Goal: Task Accomplishment & Management: Complete application form

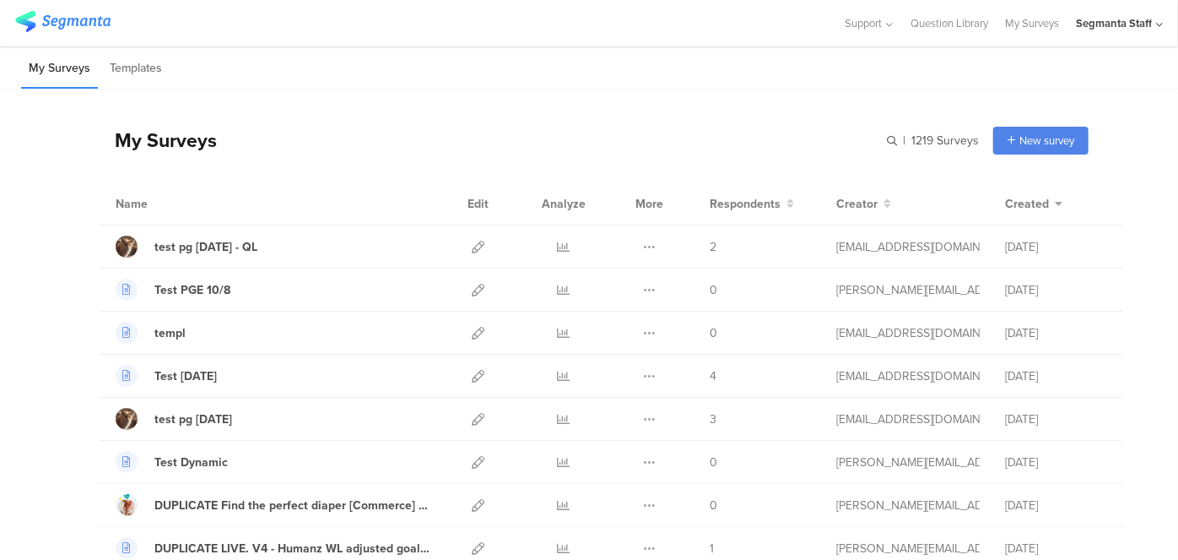
click at [1159, 23] on icon at bounding box center [1159, 25] width 7 height 13
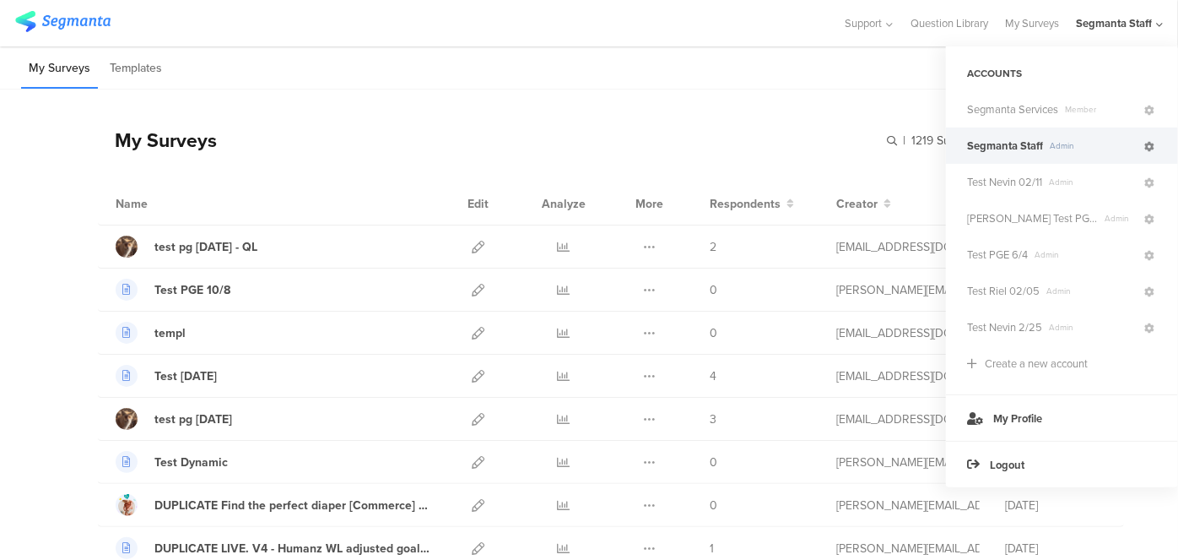
click at [1153, 144] on icon at bounding box center [1149, 147] width 10 height 10
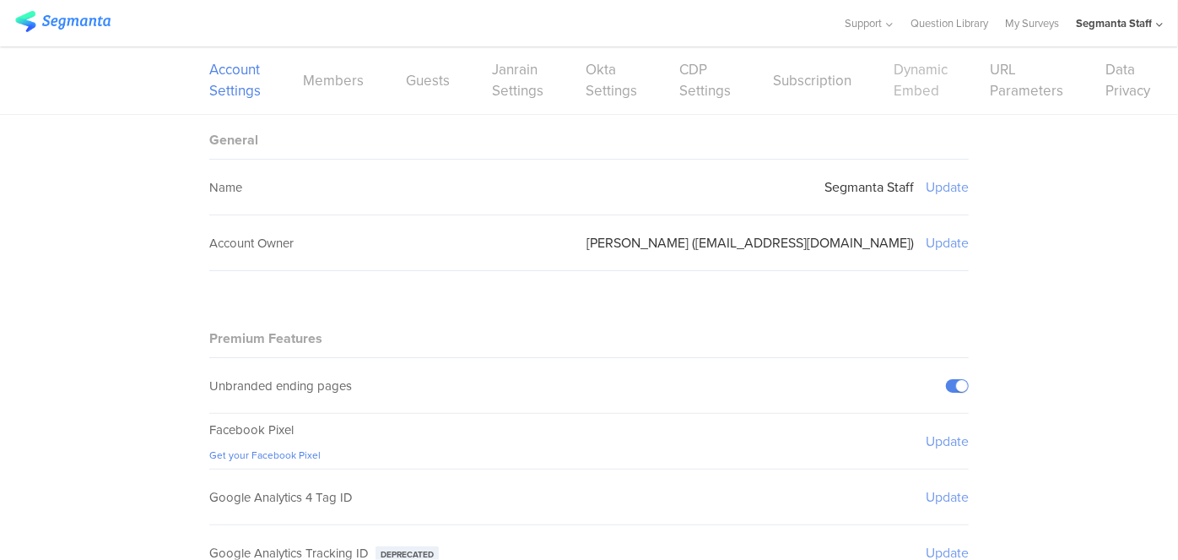
click at [902, 90] on link "Dynamic Embed" at bounding box center [921, 80] width 54 height 42
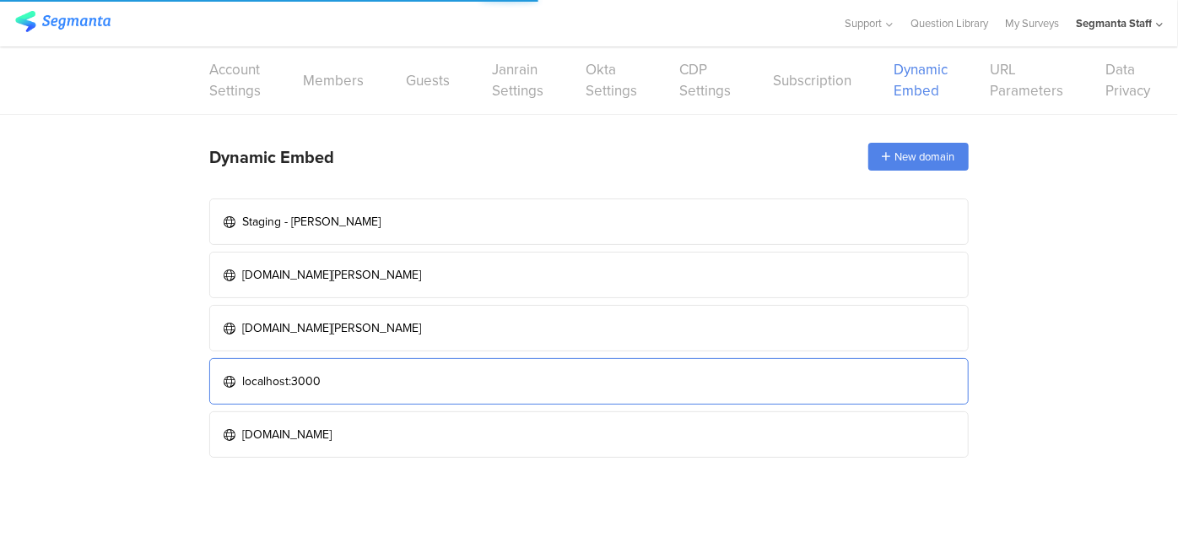
click at [473, 376] on link "localhost:3000" at bounding box center [589, 381] width 760 height 46
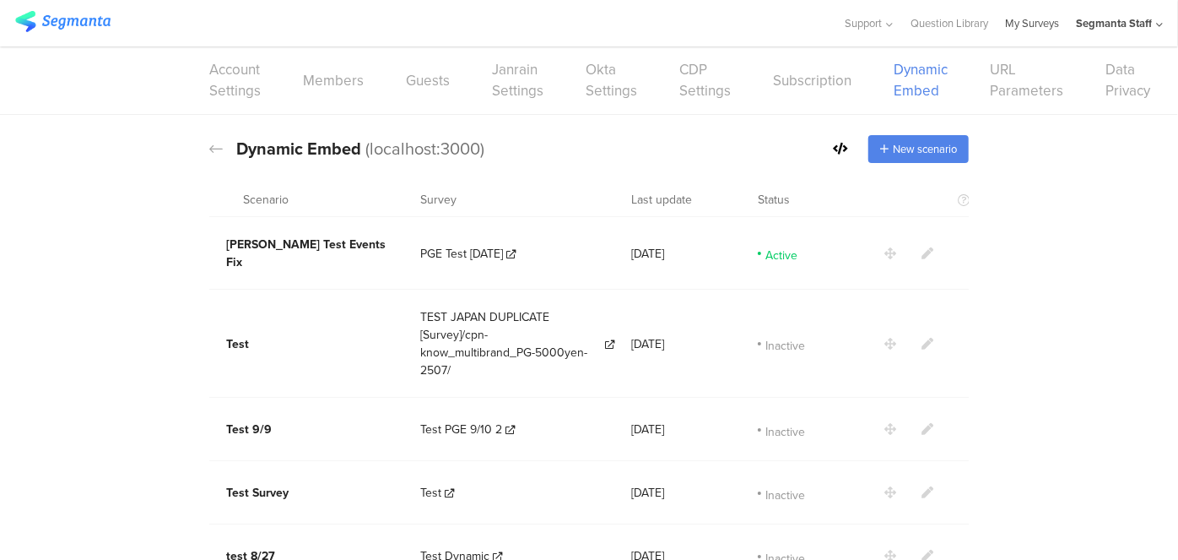
drag, startPoint x: 1047, startPoint y: 36, endPoint x: 1036, endPoint y: 35, distance: 10.3
click at [1047, 36] on link "My Surveys" at bounding box center [1032, 23] width 54 height 46
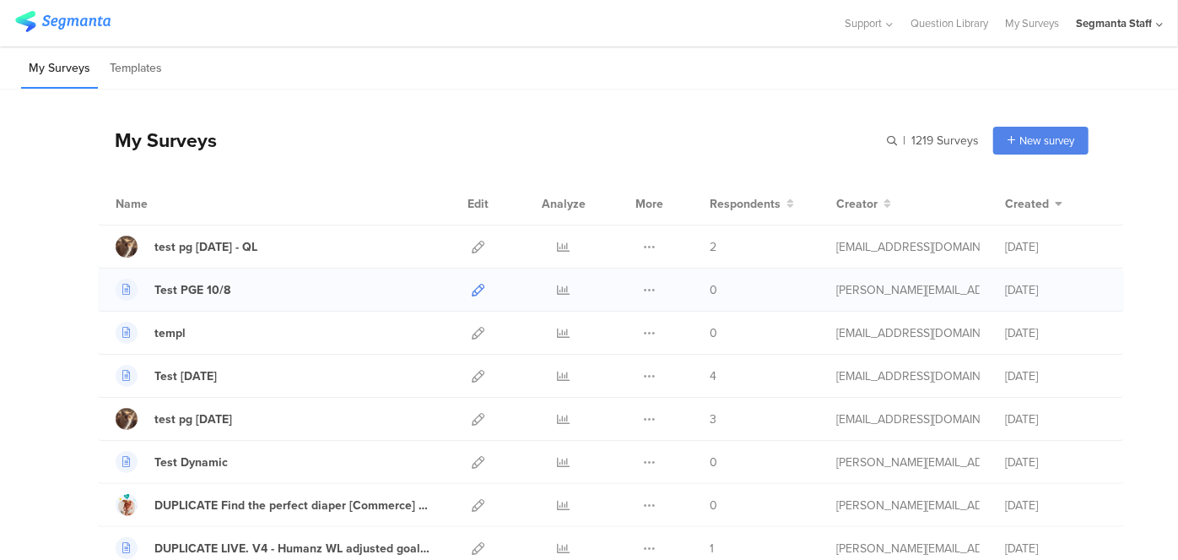
click at [472, 289] on icon at bounding box center [478, 290] width 13 height 13
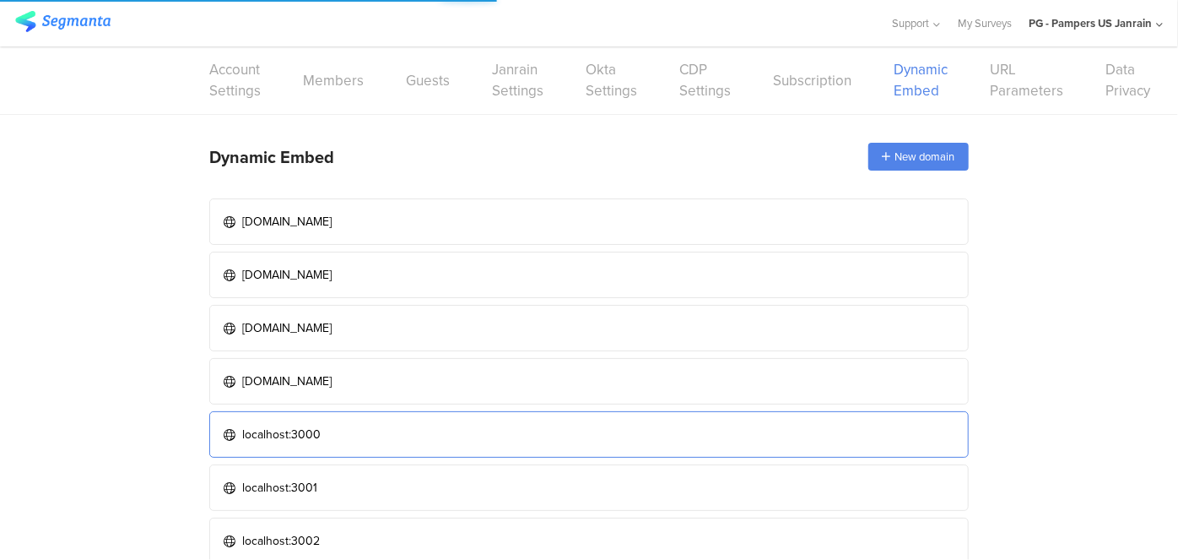
click at [403, 424] on link "localhost:3000" at bounding box center [589, 434] width 760 height 46
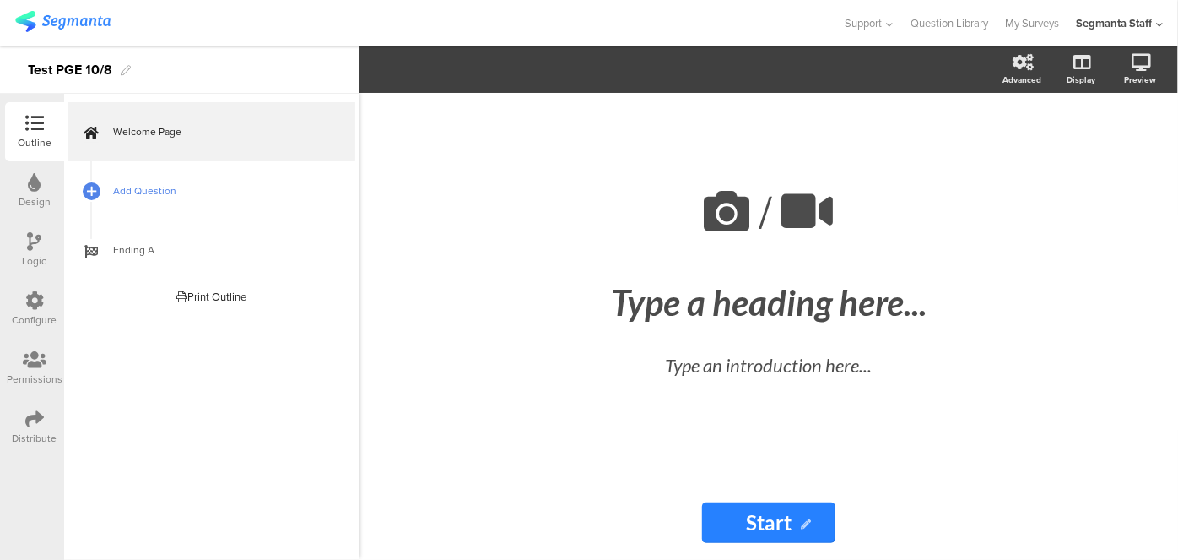
click at [153, 181] on link "Add Question" at bounding box center [211, 190] width 287 height 59
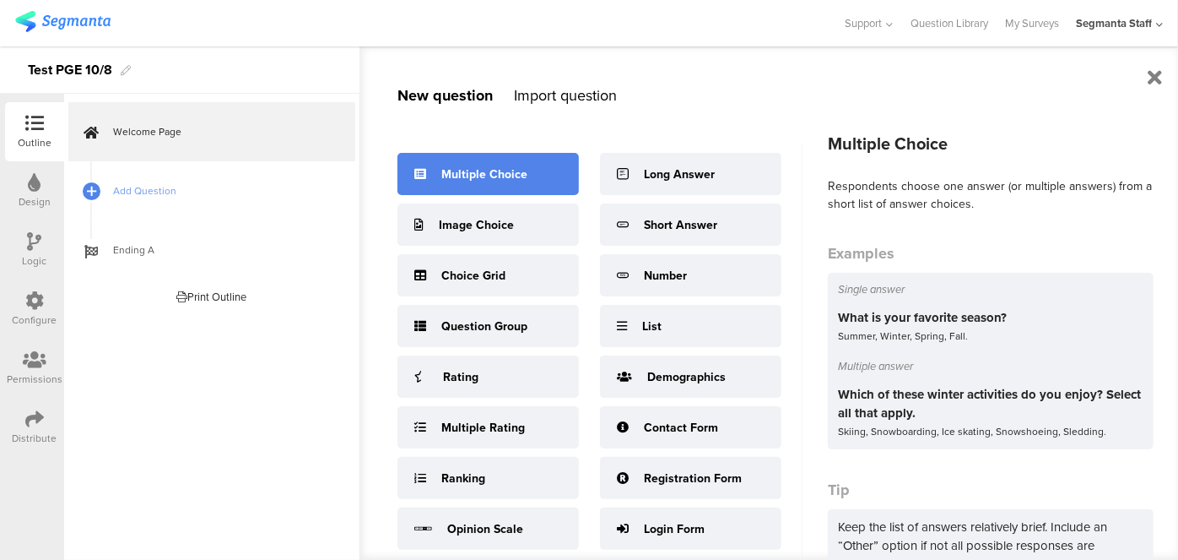
click at [503, 175] on div "Multiple Choice" at bounding box center [484, 174] width 86 height 18
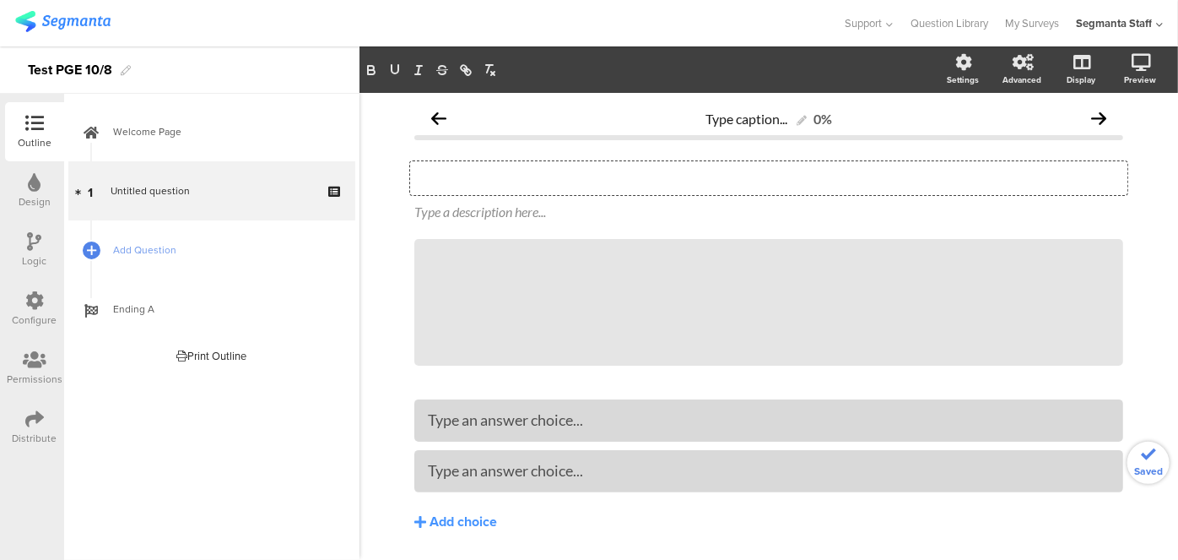
click at [567, 167] on div "Type your question here..." at bounding box center [768, 178] width 717 height 34
click at [506, 437] on div at bounding box center [768, 420] width 709 height 42
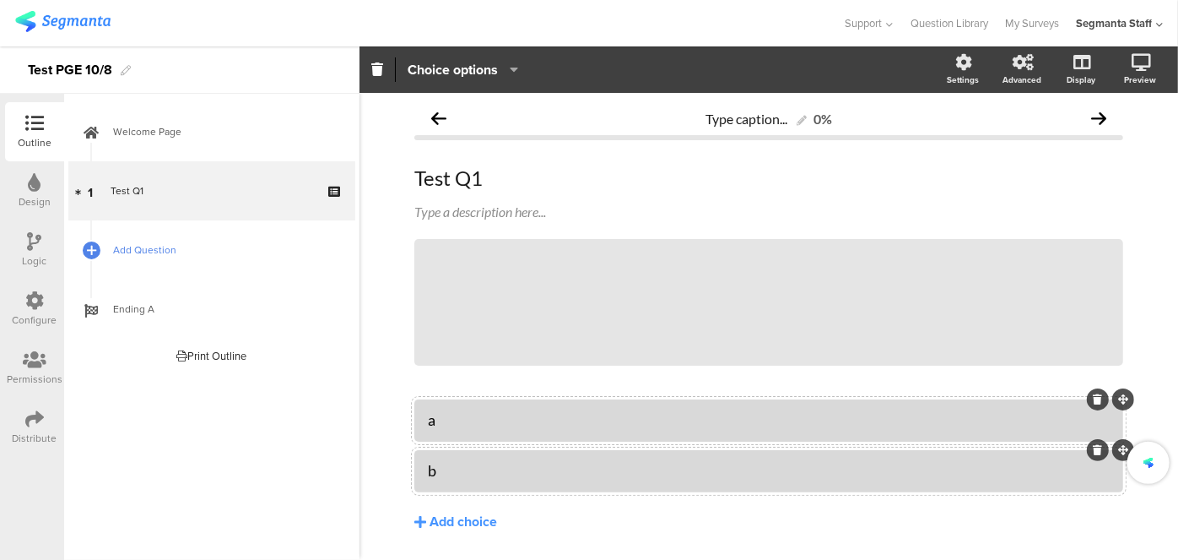
drag, startPoint x: 132, startPoint y: 219, endPoint x: 127, endPoint y: 232, distance: 13.3
click at [132, 221] on link "Add Question" at bounding box center [211, 249] width 287 height 59
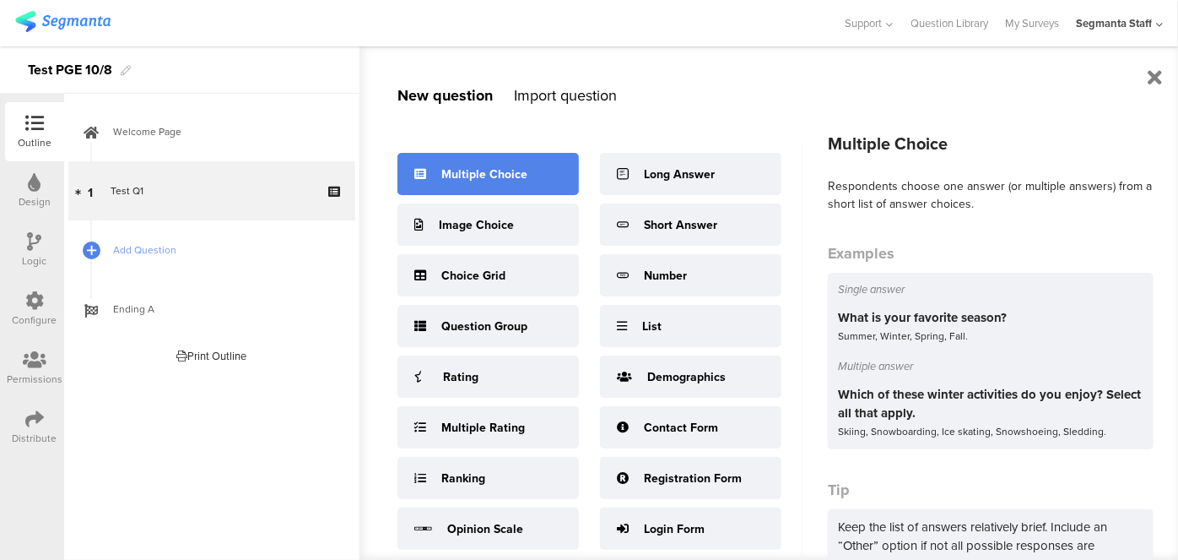
click at [435, 182] on div "Multiple Choice" at bounding box center [488, 174] width 181 height 42
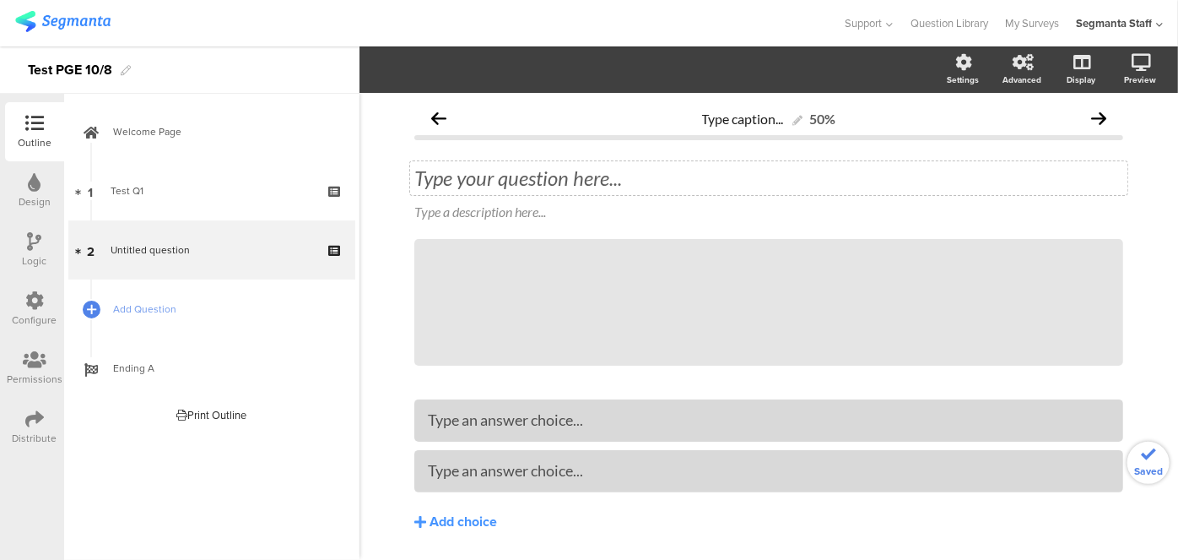
click at [452, 191] on div "Type your question here..." at bounding box center [768, 178] width 717 height 34
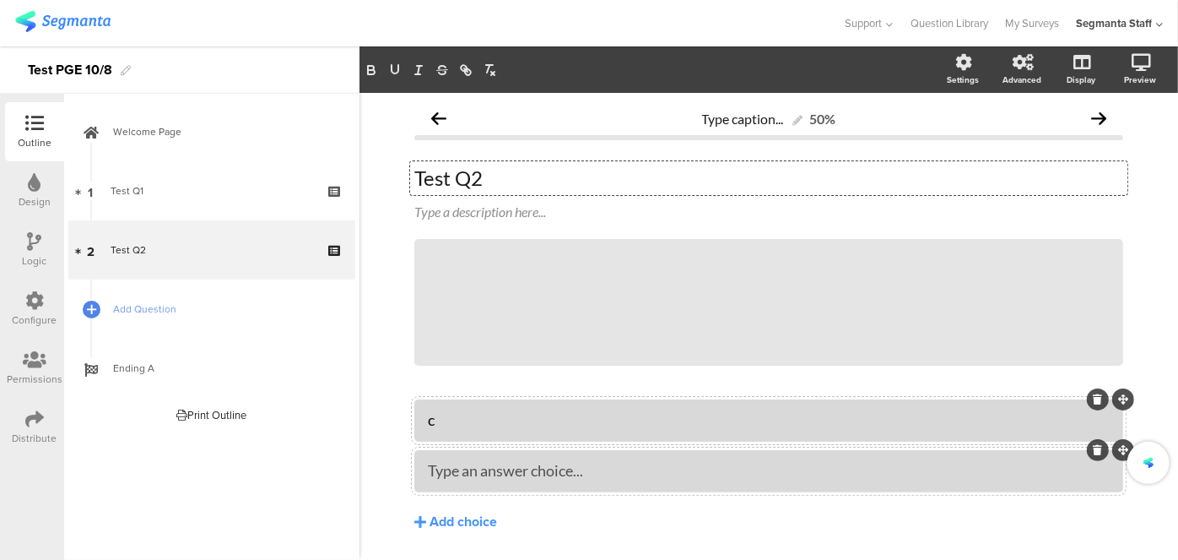
click at [506, 489] on div at bounding box center [768, 471] width 709 height 42
click at [28, 421] on icon at bounding box center [34, 418] width 19 height 19
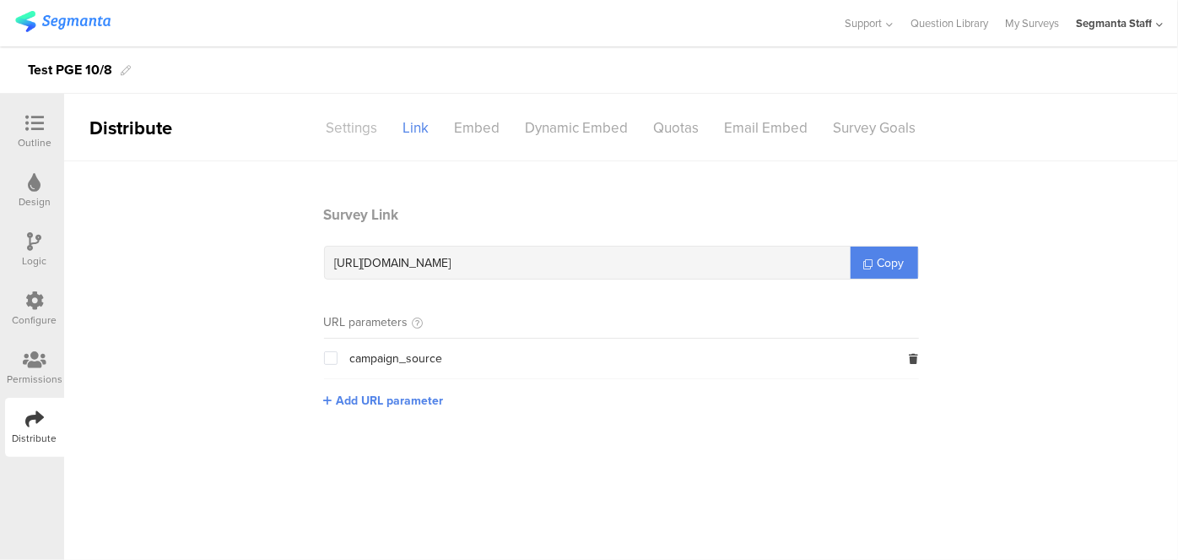
click at [360, 125] on div "Settings" at bounding box center [352, 128] width 77 height 30
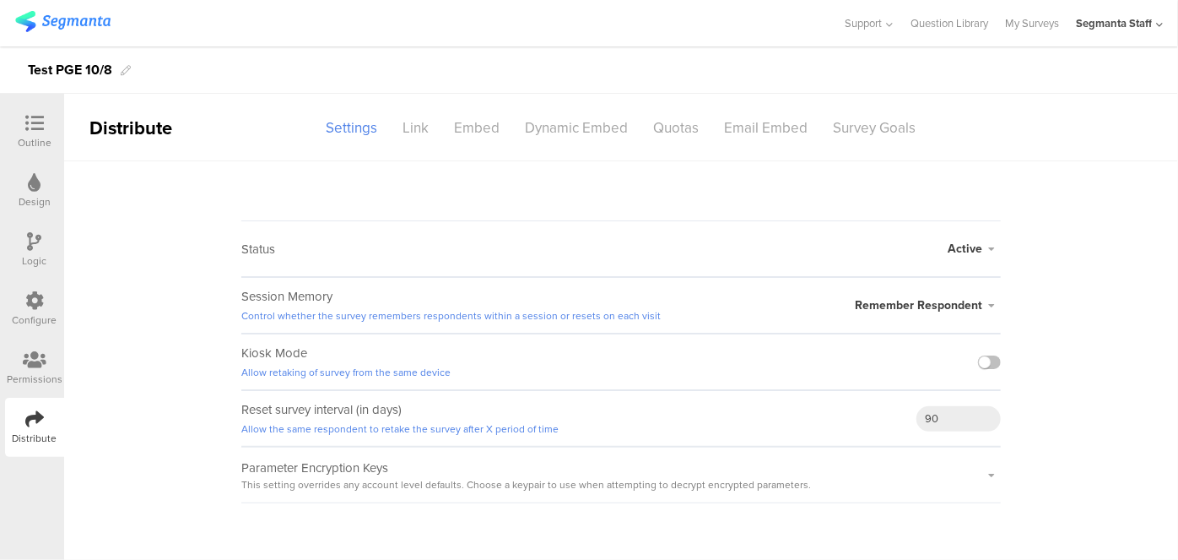
click at [967, 257] on span "Active" at bounding box center [965, 249] width 35 height 18
click at [889, 316] on li "Closed" at bounding box center [904, 316] width 194 height 35
click at [420, 137] on div "Link" at bounding box center [416, 128] width 51 height 30
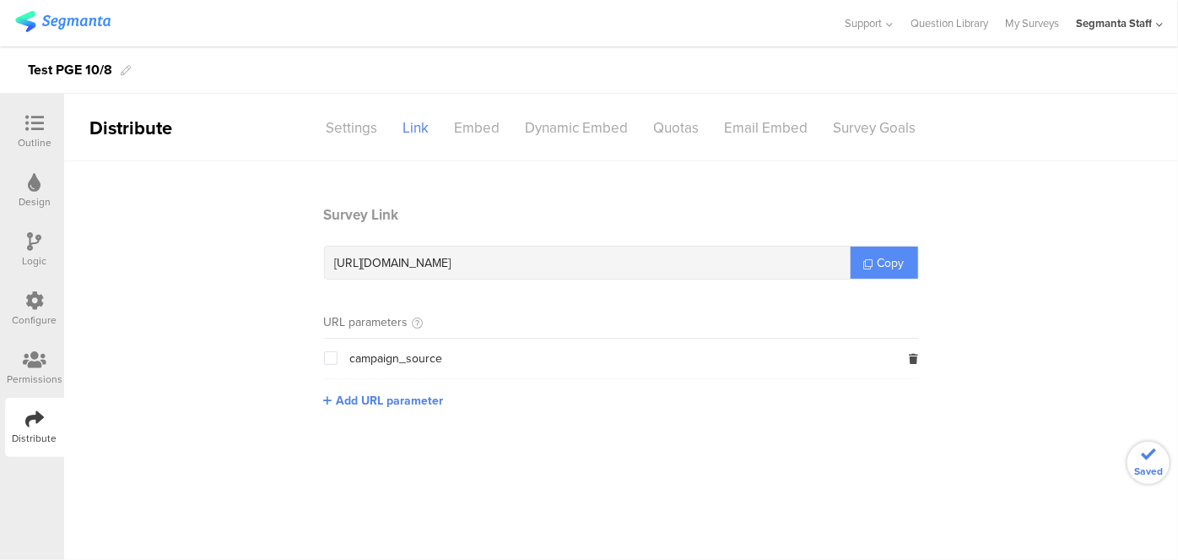
click at [872, 259] on icon at bounding box center [868, 263] width 9 height 9
click at [43, 404] on div "Distribute" at bounding box center [34, 427] width 59 height 59
click at [30, 427] on icon at bounding box center [34, 418] width 19 height 19
click at [382, 122] on div "Settings" at bounding box center [352, 128] width 77 height 30
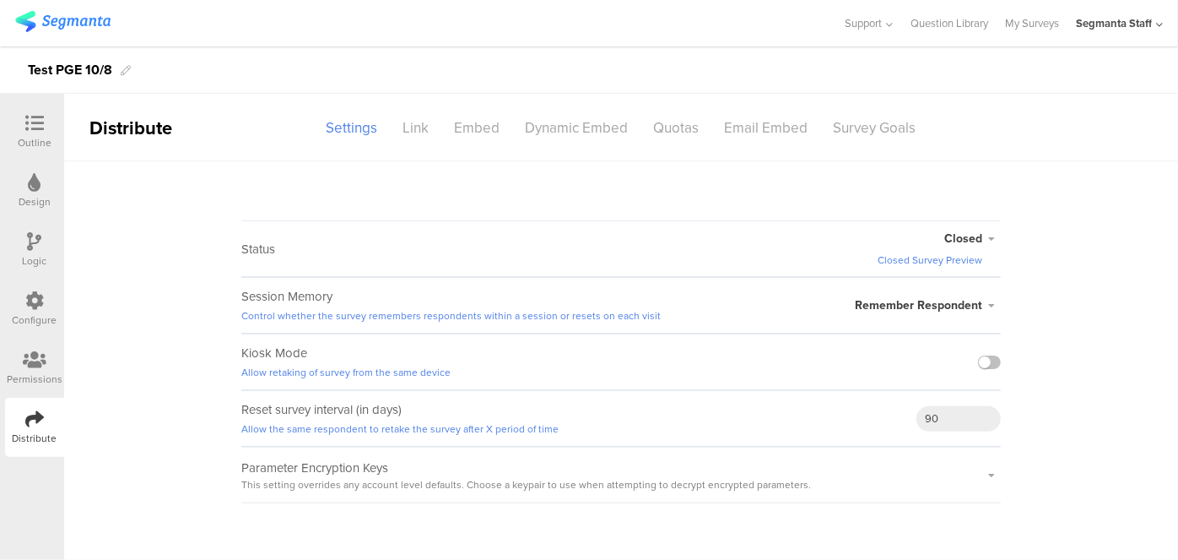
click at [978, 236] on span "Closed" at bounding box center [963, 239] width 38 height 18
click at [930, 256] on link "Closed Survey Preview" at bounding box center [930, 259] width 105 height 15
click at [900, 307] on span "Remember Respondent" at bounding box center [918, 305] width 127 height 18
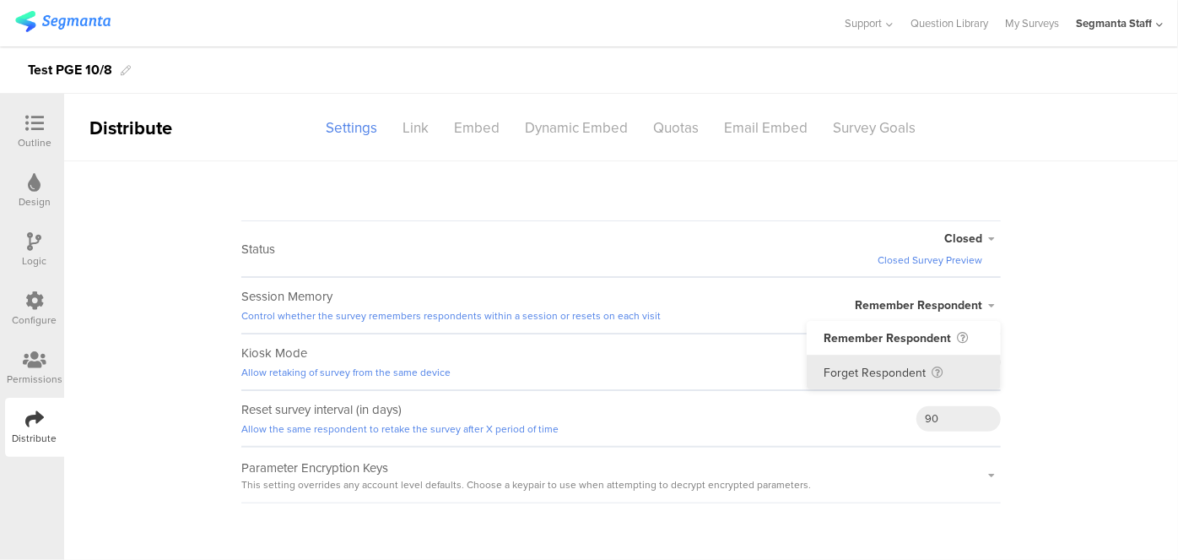
click at [877, 367] on li "Forget Respondent" at bounding box center [904, 372] width 194 height 34
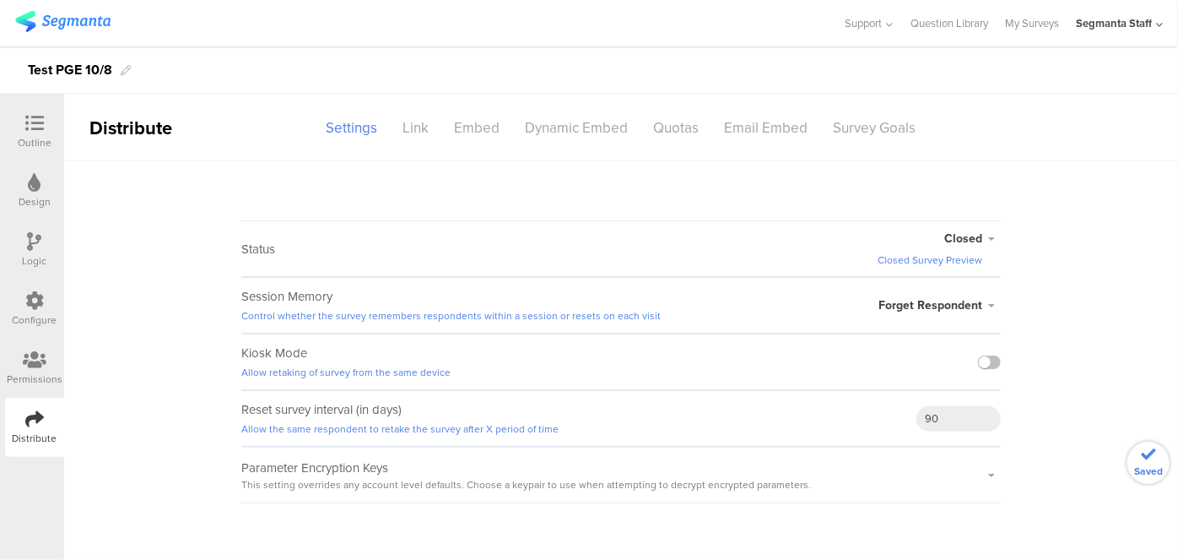
click at [914, 304] on span "Forget Respondent" at bounding box center [931, 305] width 104 height 18
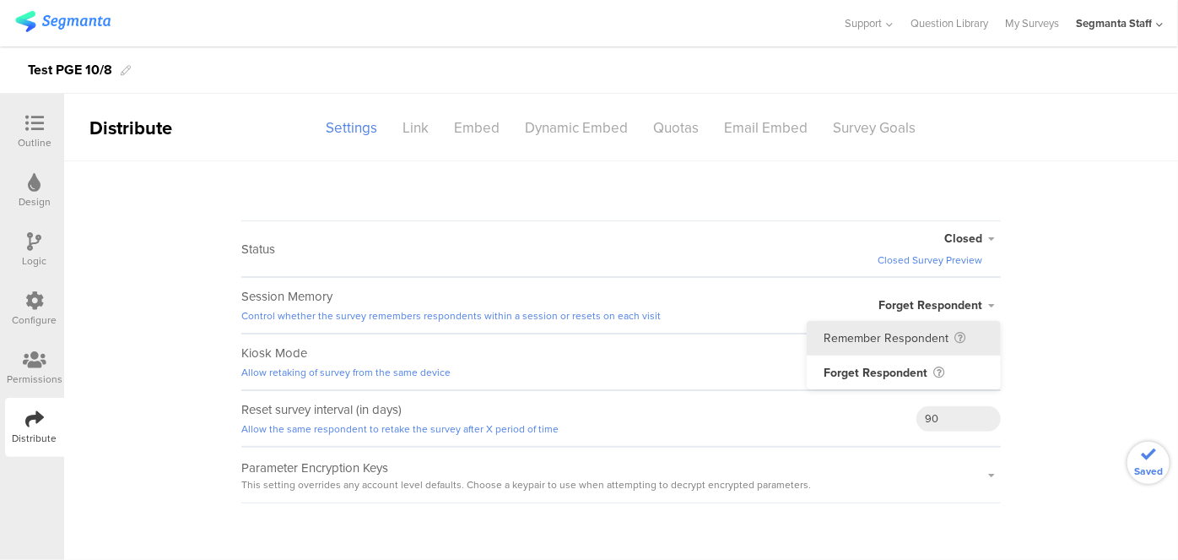
click at [880, 323] on li "Remember Respondent" at bounding box center [904, 338] width 194 height 35
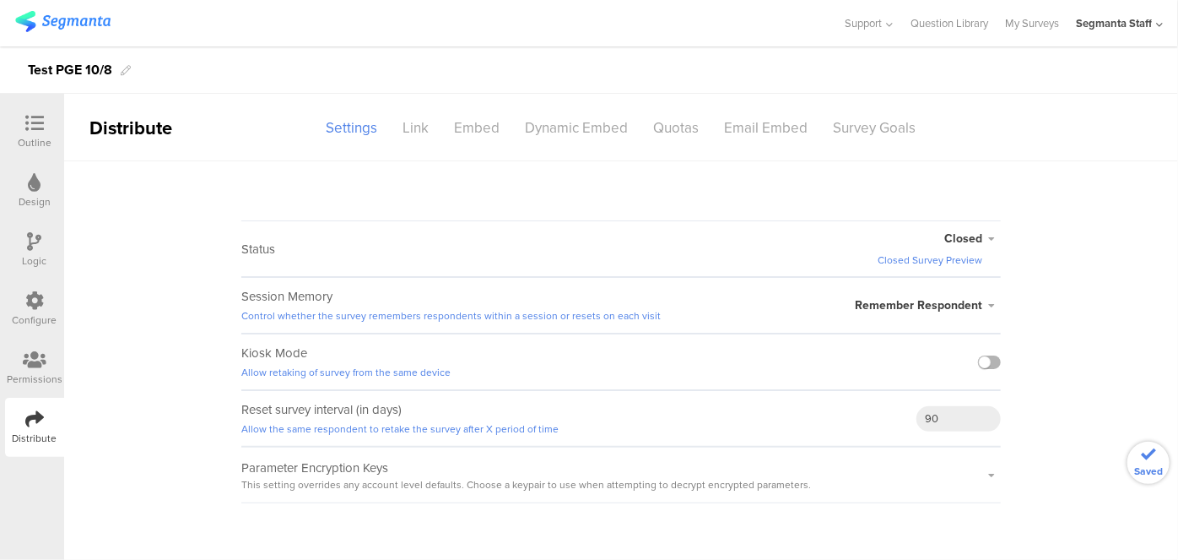
click at [995, 358] on label at bounding box center [989, 362] width 23 height 14
click at [0, 0] on input "checkbox" at bounding box center [0, 0] width 0 height 0
click at [437, 127] on div "Link" at bounding box center [416, 128] width 51 height 30
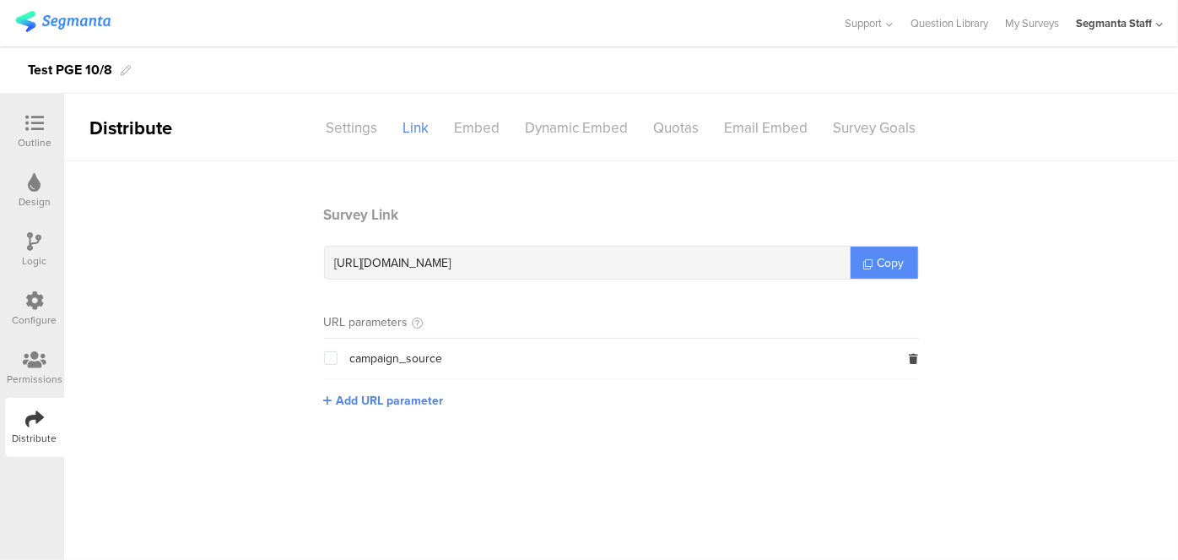
click at [905, 264] on span "Copy" at bounding box center [891, 263] width 27 height 18
click at [903, 265] on span "Copy" at bounding box center [891, 263] width 27 height 18
click at [351, 127] on div "Settings" at bounding box center [352, 128] width 77 height 30
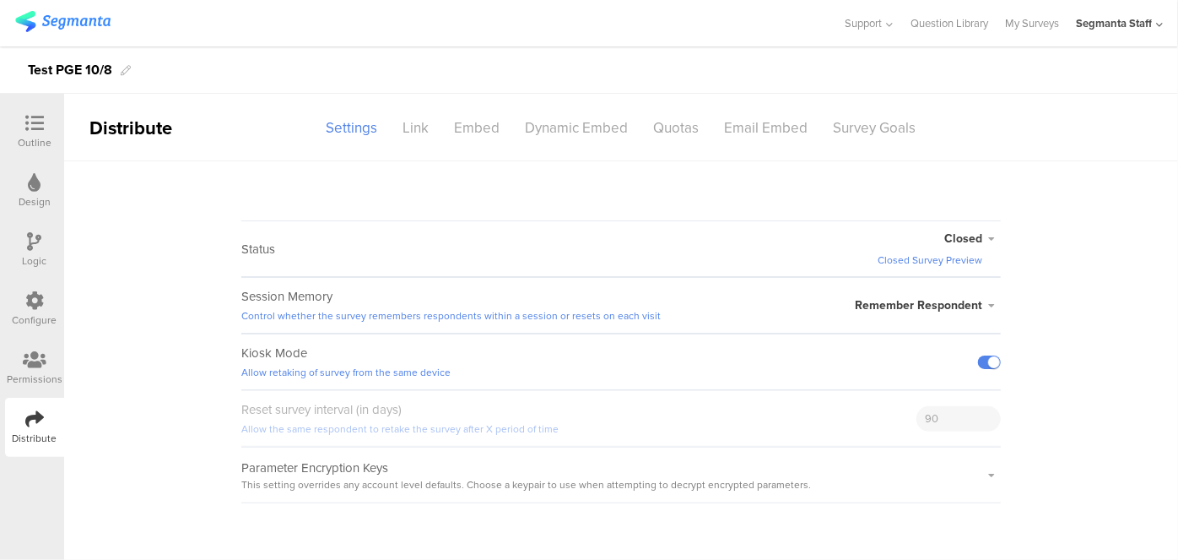
click at [958, 250] on div "Closed Closed Survey Preview" at bounding box center [939, 249] width 123 height 38
click at [959, 241] on span "Closed" at bounding box center [963, 239] width 38 height 18
click at [916, 290] on li "Active" at bounding box center [904, 291] width 194 height 35
click at [964, 243] on span "Active" at bounding box center [965, 249] width 35 height 18
click at [424, 123] on div "Link" at bounding box center [416, 128] width 51 height 30
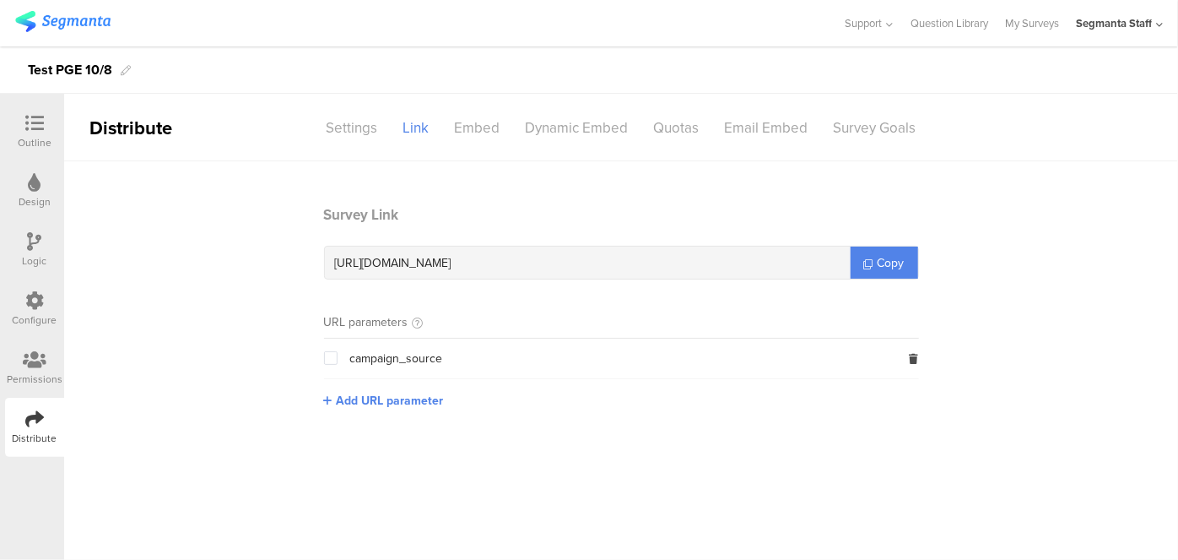
click at [350, 410] on section "Survey Link https://pgsurveys.segmanta.com/f7f633 Copy URL parameters campaign_…" at bounding box center [621, 319] width 629 height 230
click at [355, 397] on span "Add URL parameter" at bounding box center [390, 401] width 107 height 18
click at [364, 407] on input "text" at bounding box center [435, 399] width 223 height 27
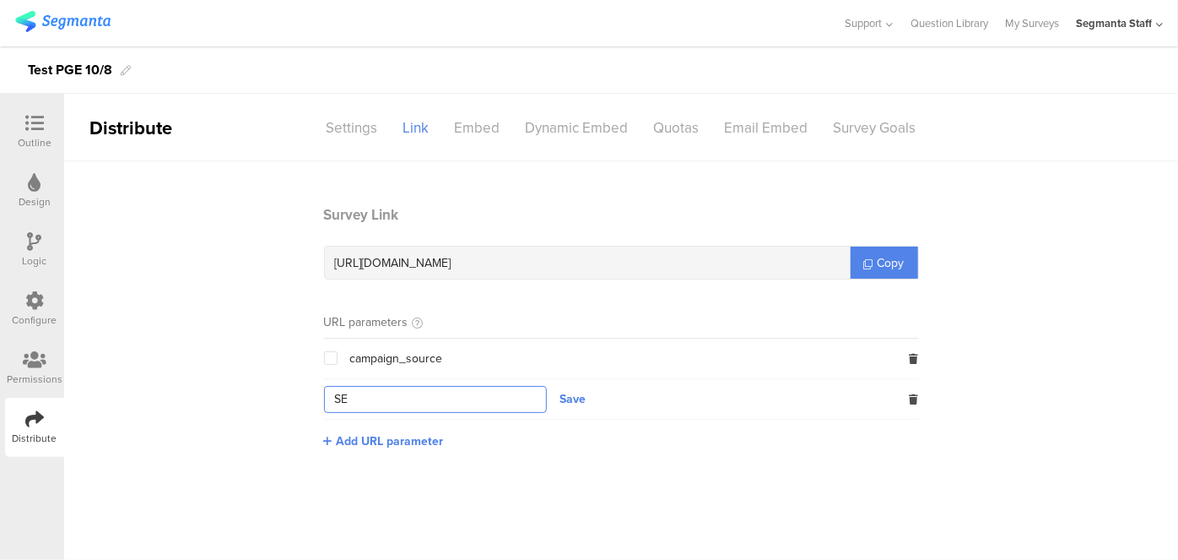
type input "S"
type input "seg_erid"
click at [576, 391] on button "Save" at bounding box center [573, 399] width 26 height 18
click at [884, 248] on link "Copy" at bounding box center [885, 262] width 68 height 32
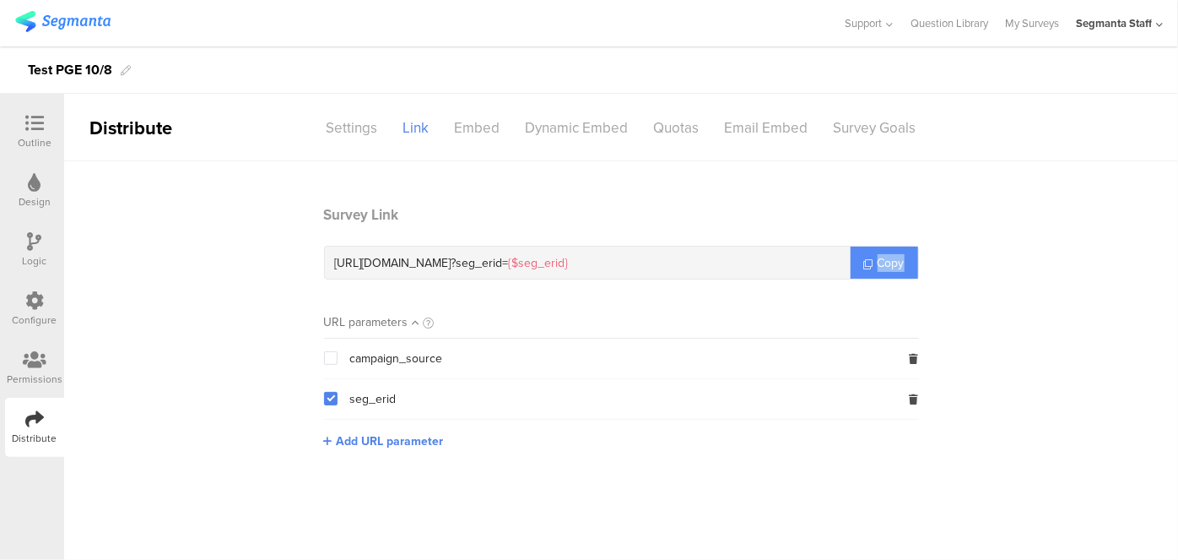
click at [884, 248] on link "Copy" at bounding box center [885, 262] width 68 height 32
click at [877, 248] on link "Copy" at bounding box center [885, 262] width 68 height 32
click at [480, 120] on div "Embed" at bounding box center [477, 128] width 71 height 30
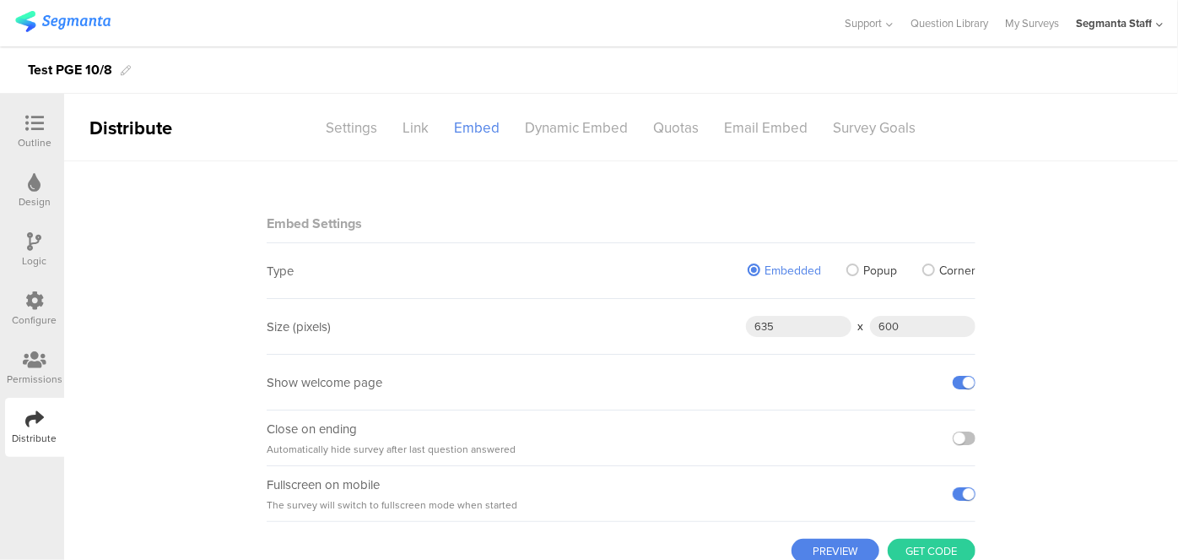
scroll to position [55, 0]
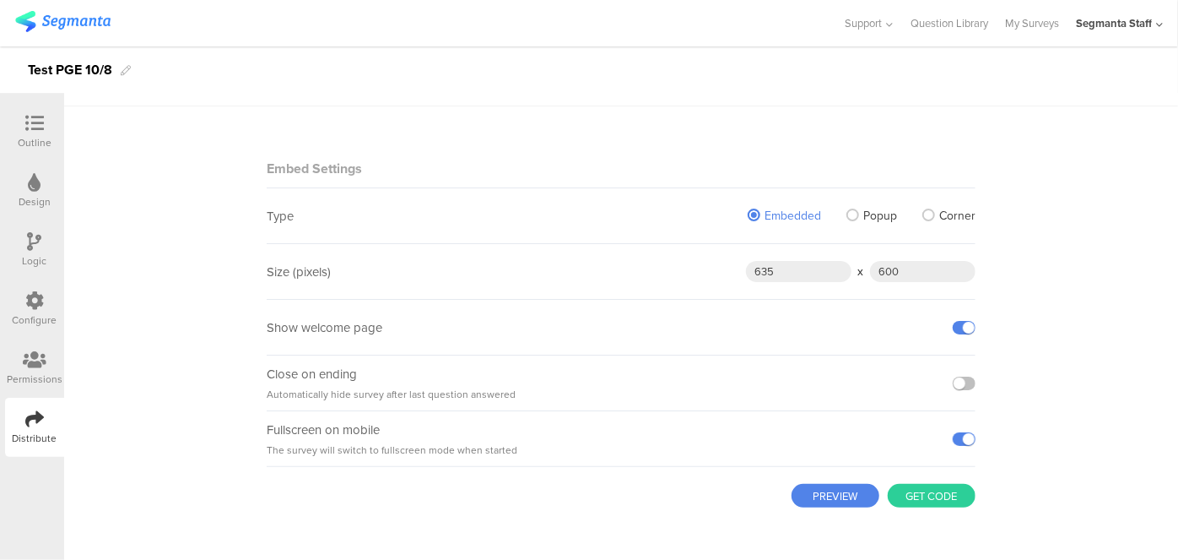
click at [846, 493] on button "PREVIEW" at bounding box center [836, 496] width 88 height 24
click at [918, 490] on button "Get code" at bounding box center [932, 496] width 88 height 24
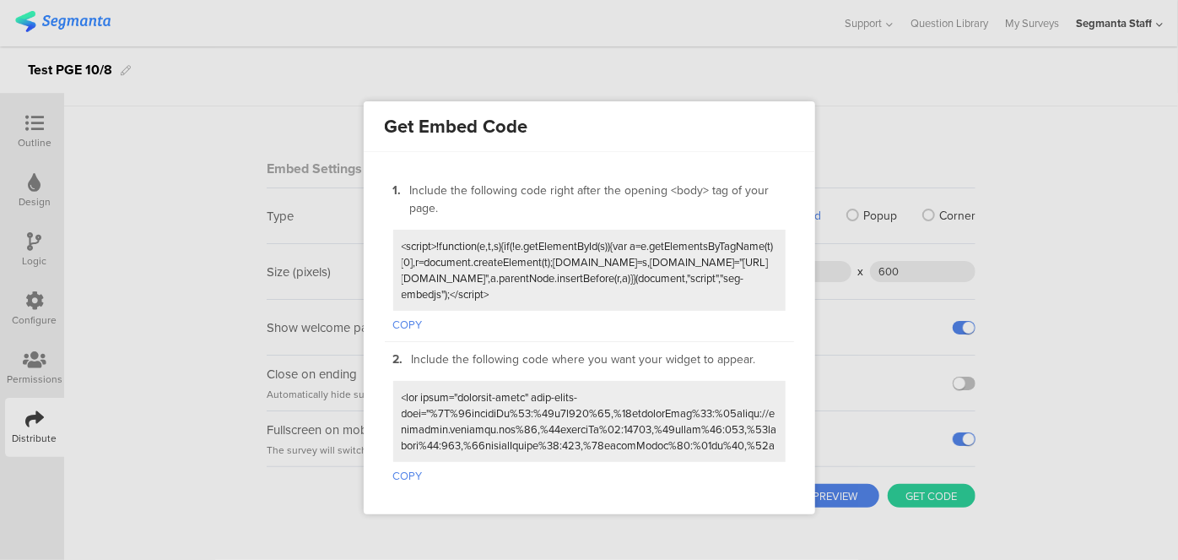
click at [408, 313] on button "COPY" at bounding box center [408, 322] width 30 height 22
click at [403, 466] on button "COPY" at bounding box center [408, 473] width 30 height 22
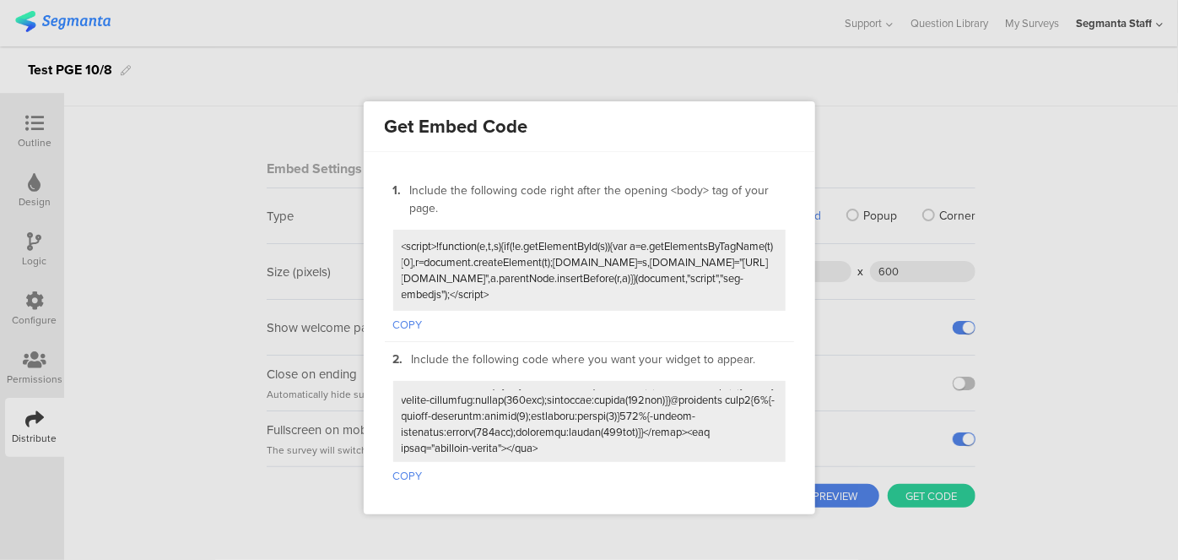
click at [412, 462] on button "COPY" at bounding box center [408, 473] width 30 height 22
click at [1103, 208] on div at bounding box center [589, 280] width 1178 height 560
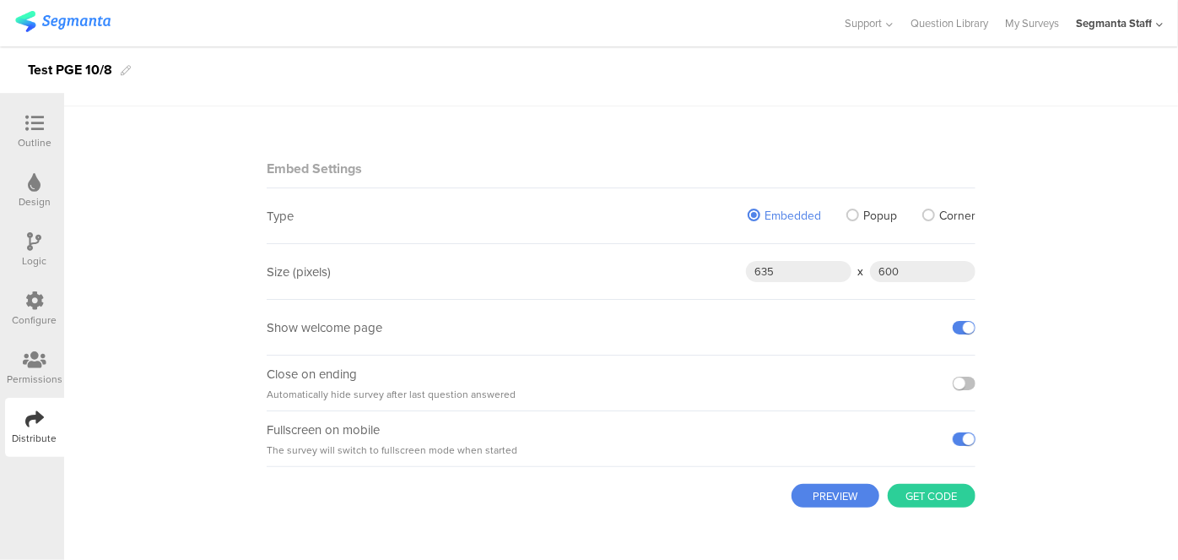
click at [22, 426] on div "Distribute" at bounding box center [34, 427] width 59 height 59
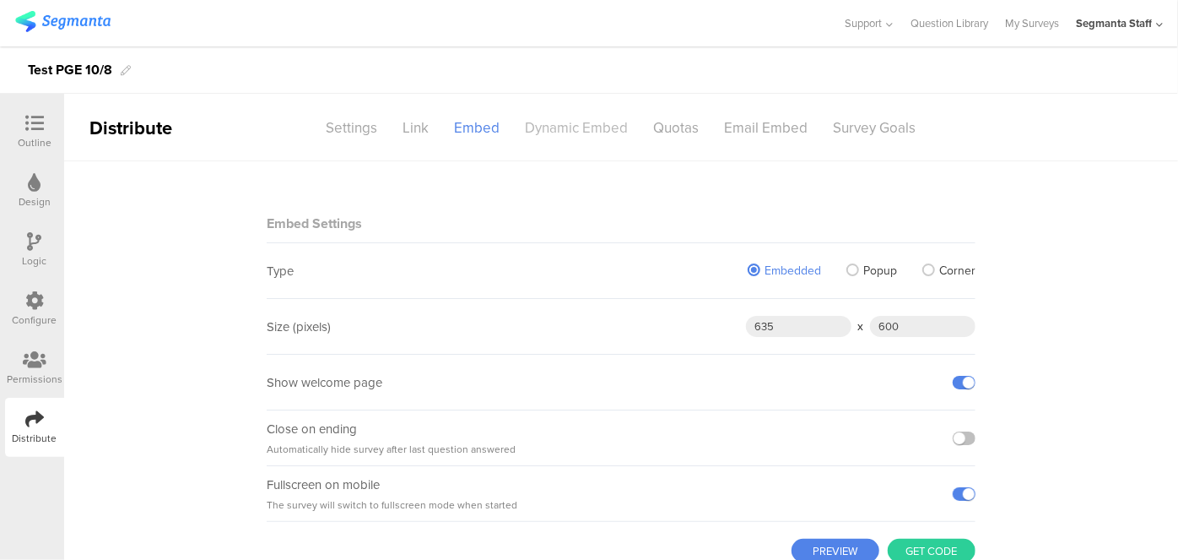
click at [555, 131] on div "Dynamic Embed" at bounding box center [577, 128] width 128 height 30
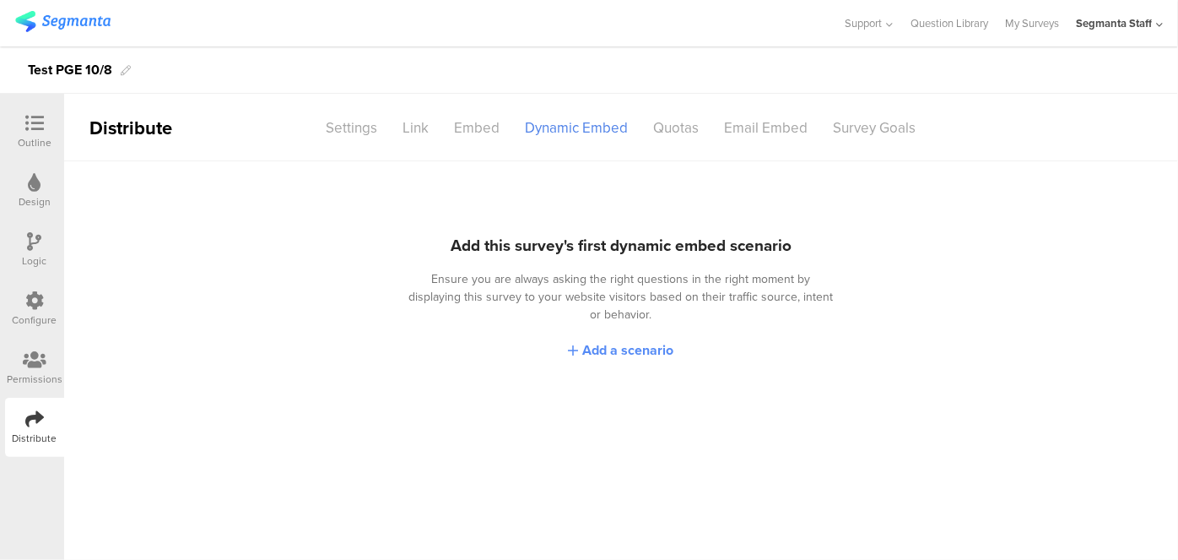
click at [608, 340] on span "Add a scenario" at bounding box center [628, 349] width 91 height 19
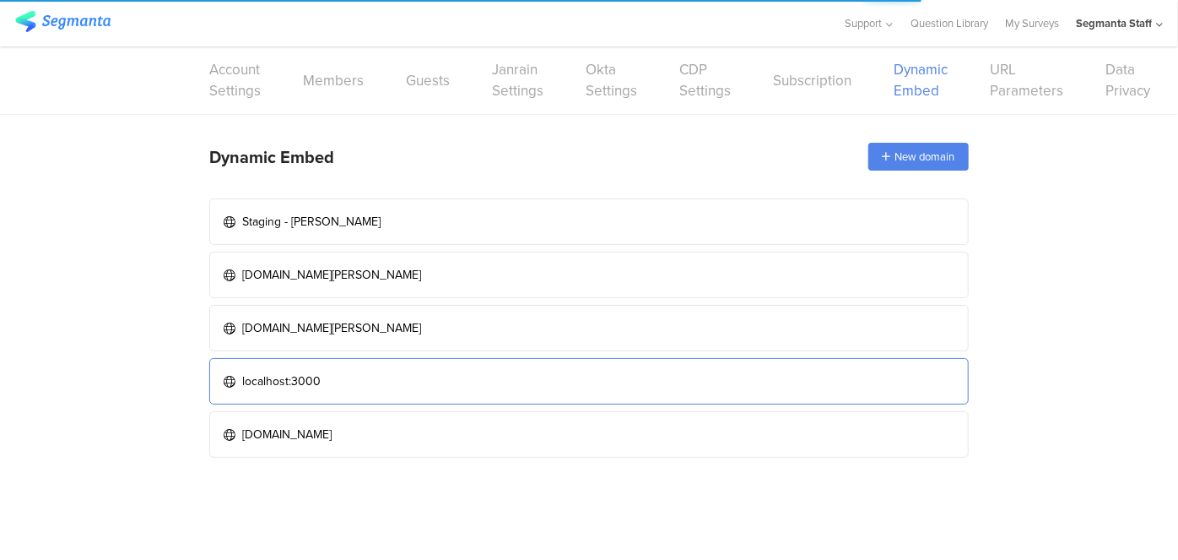
click at [381, 371] on link "localhost:3000" at bounding box center [589, 381] width 760 height 46
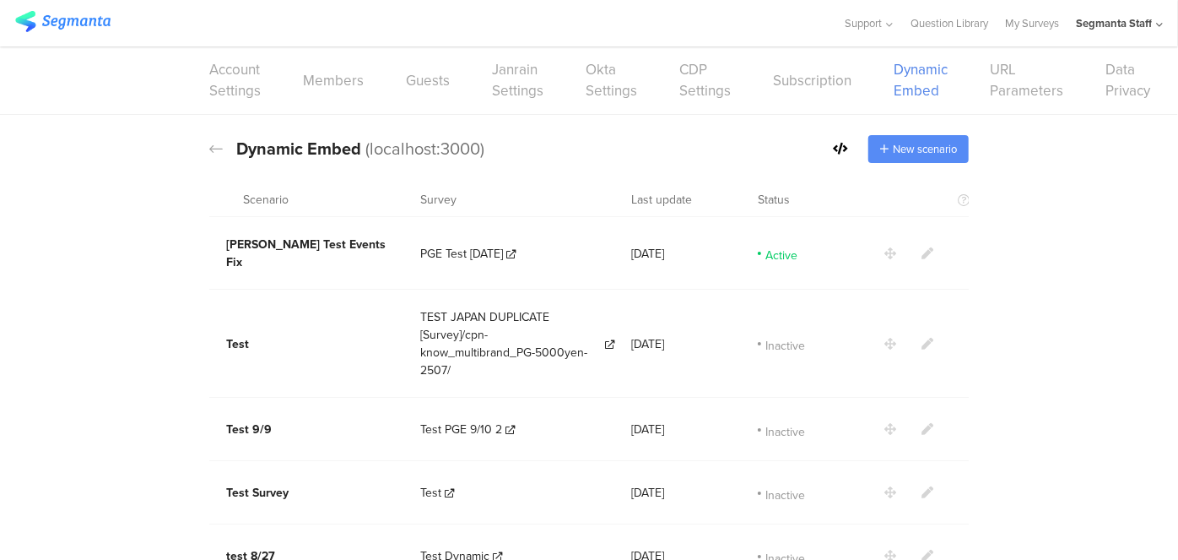
click at [927, 141] on span "New scenario" at bounding box center [925, 149] width 64 height 16
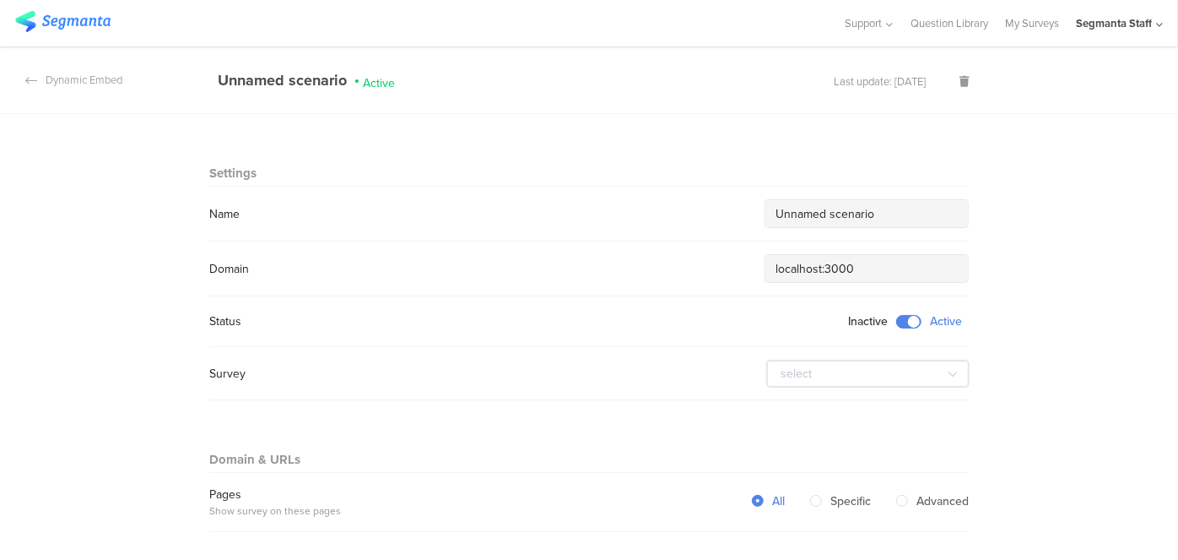
click at [882, 219] on input "Unnamed scenario" at bounding box center [867, 214] width 182 height 18
drag, startPoint x: 882, startPoint y: 219, endPoint x: 652, endPoint y: 248, distance: 231.5
click at [652, 248] on section "Settings Name Unnamed scenario Domain localhost:3000 Status Inactive Active Sur…" at bounding box center [589, 282] width 760 height 235
type input "R"
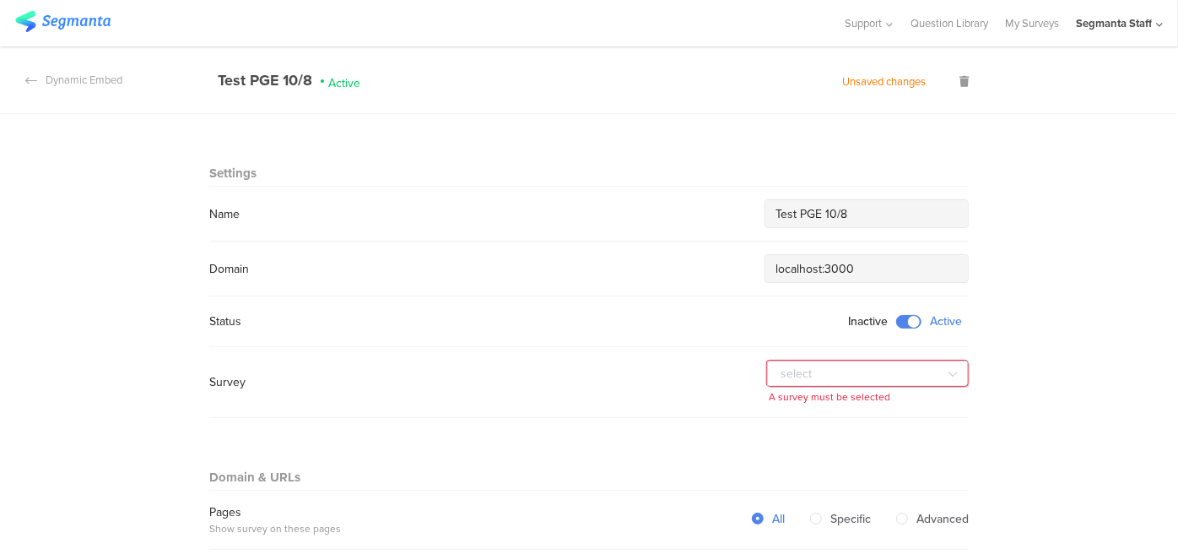
type input "Test PGE 10/8"
click at [898, 374] on input "text" at bounding box center [868, 373] width 203 height 27
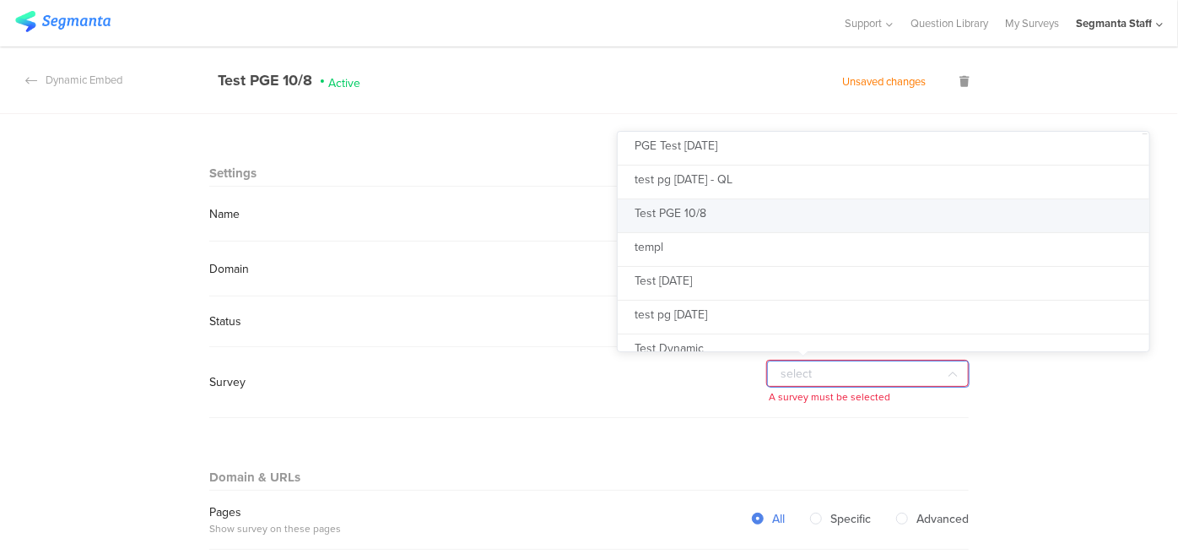
click at [754, 214] on li "Test PGE 10/8" at bounding box center [890, 216] width 544 height 34
type input "Test PGE 10/8"
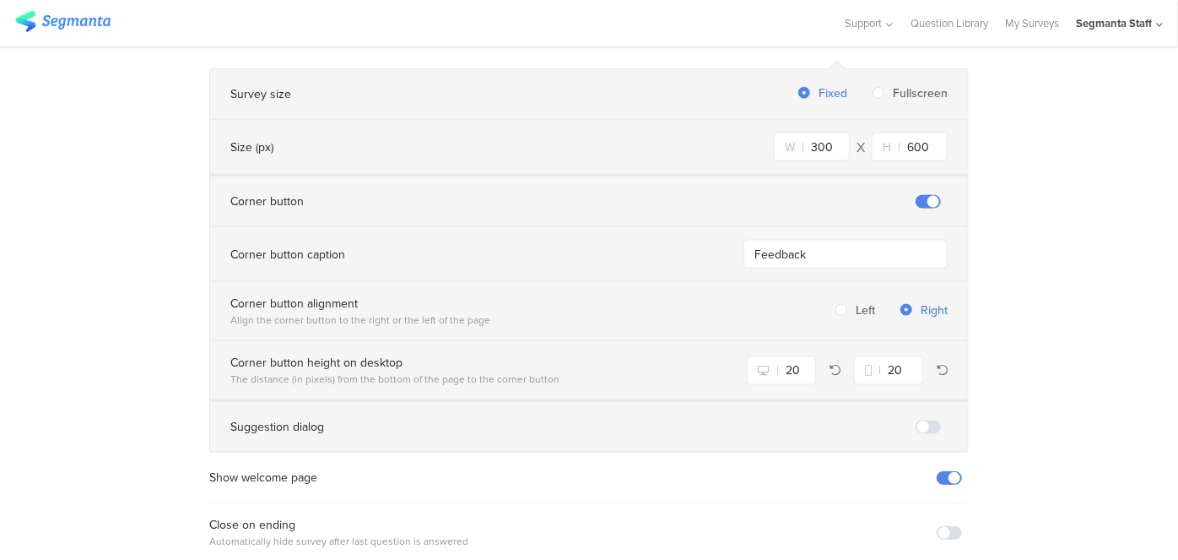
scroll to position [1199, 0]
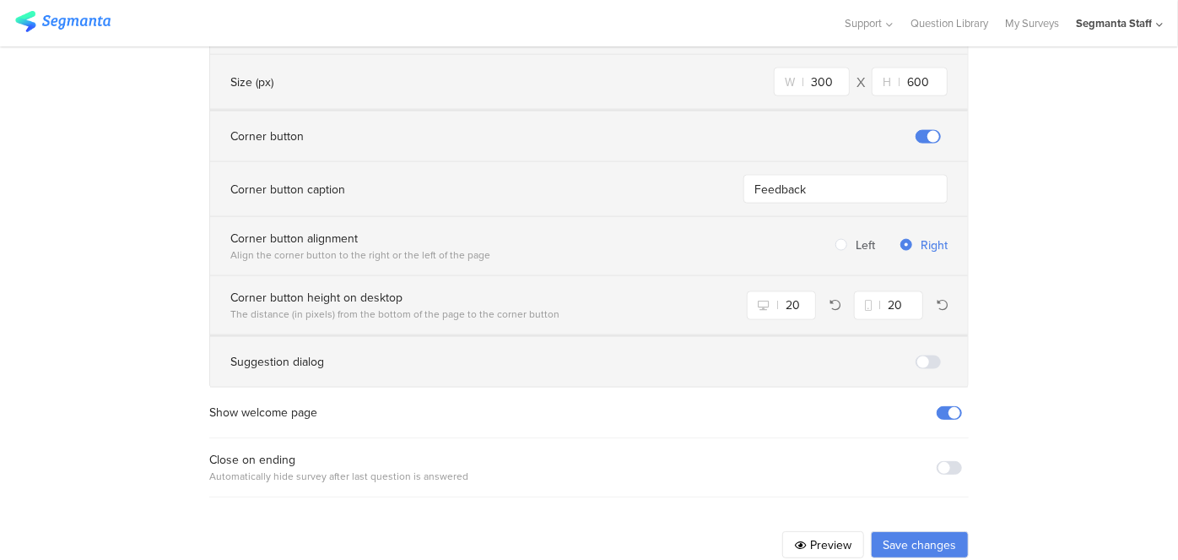
click at [826, 531] on button "Preview" at bounding box center [823, 544] width 82 height 27
click at [906, 531] on button "Save changes" at bounding box center [920, 544] width 98 height 27
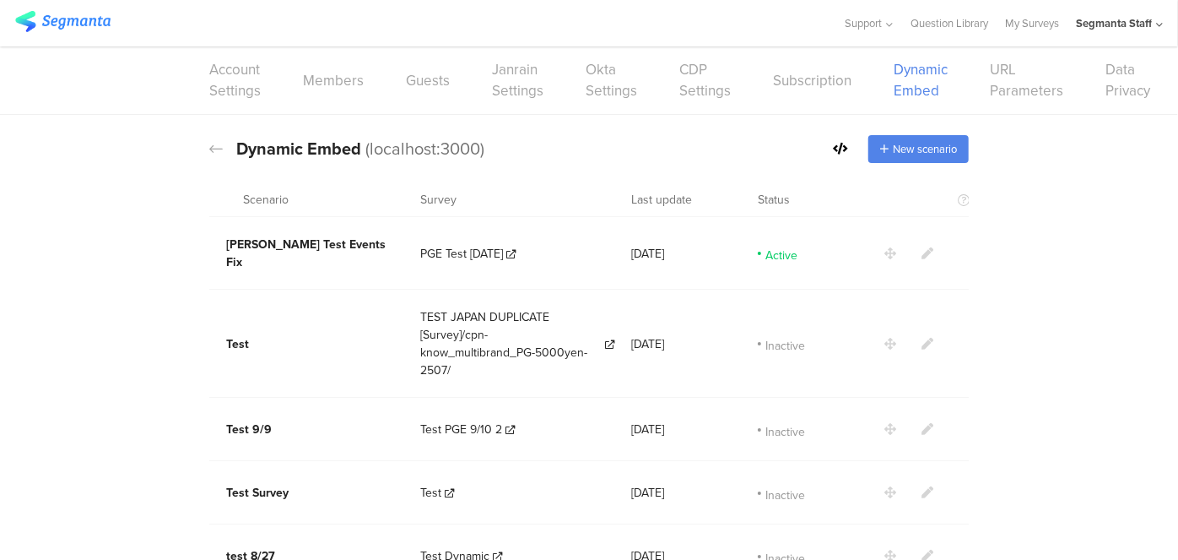
click at [835, 151] on icon at bounding box center [840, 149] width 15 height 12
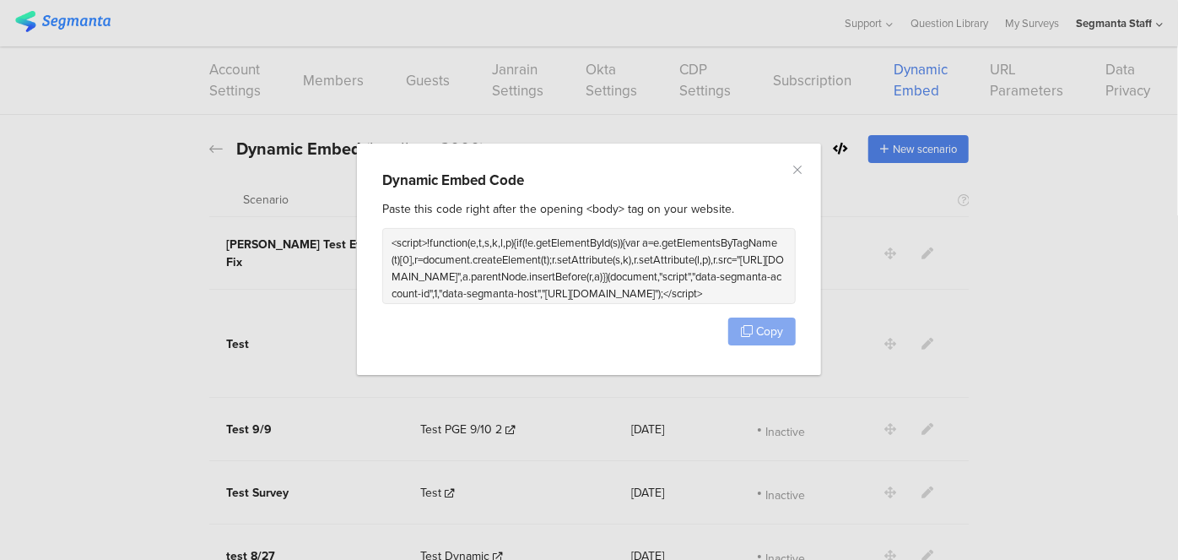
click at [771, 333] on span "Copy" at bounding box center [769, 331] width 27 height 18
click at [798, 165] on icon "Close" at bounding box center [798, 170] width 14 height 14
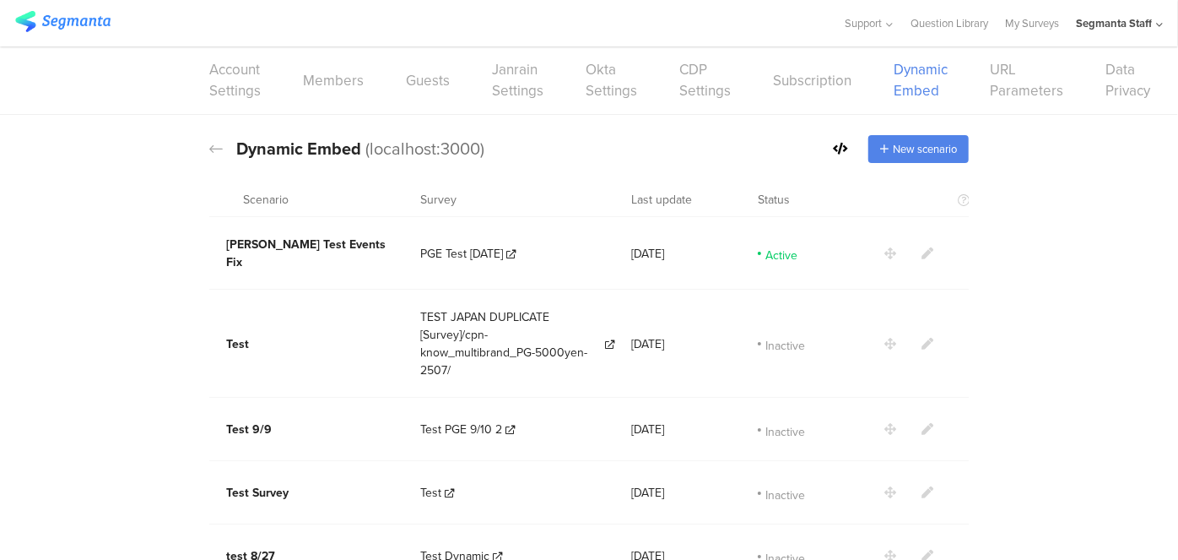
click at [922, 247] on icon at bounding box center [928, 253] width 12 height 12
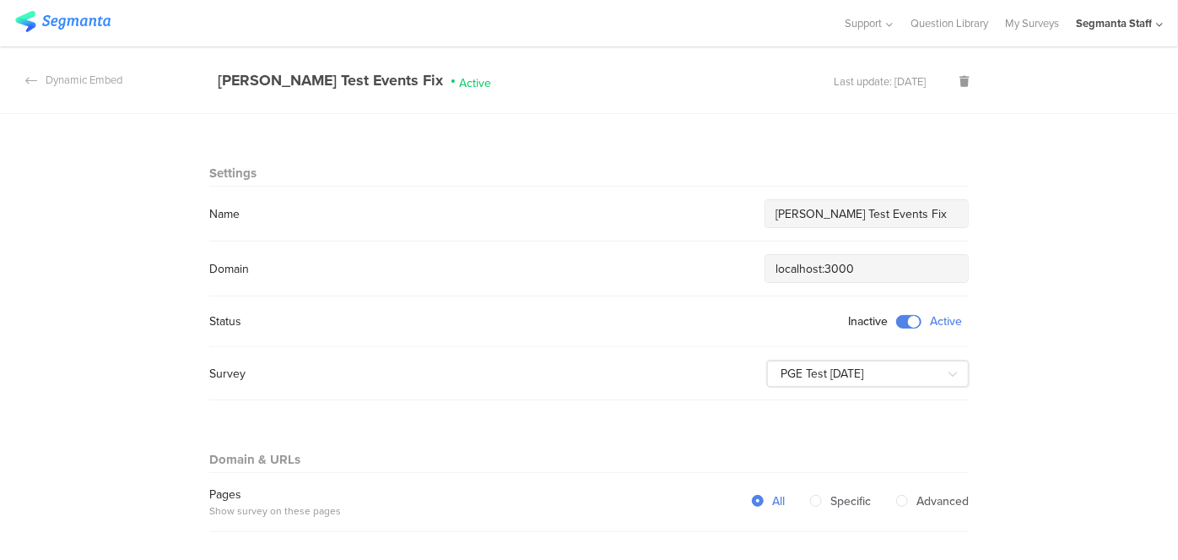
click at [900, 317] on span at bounding box center [908, 322] width 25 height 14
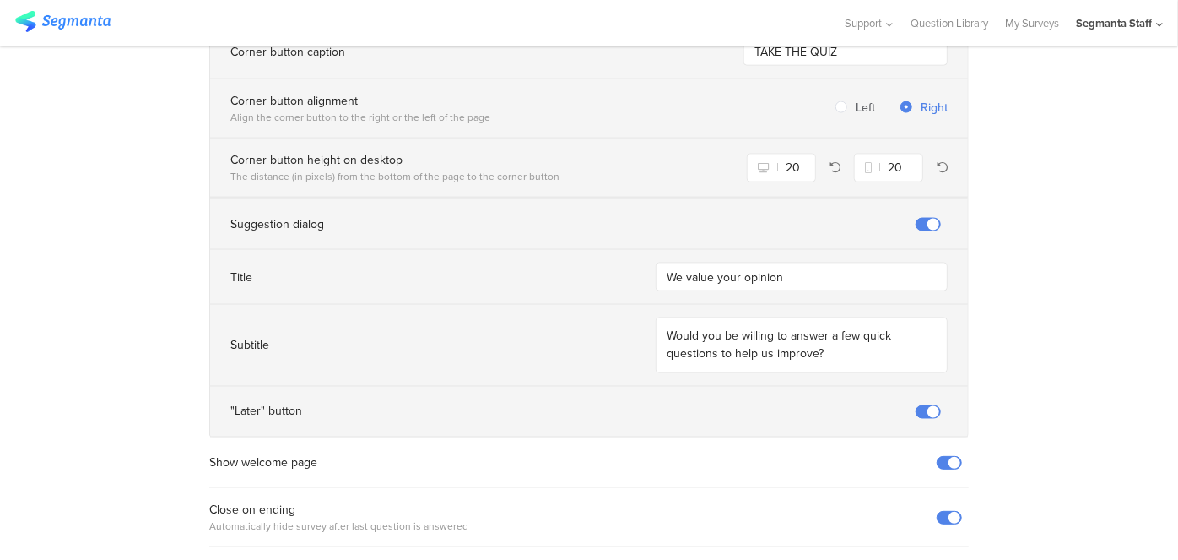
scroll to position [1385, 0]
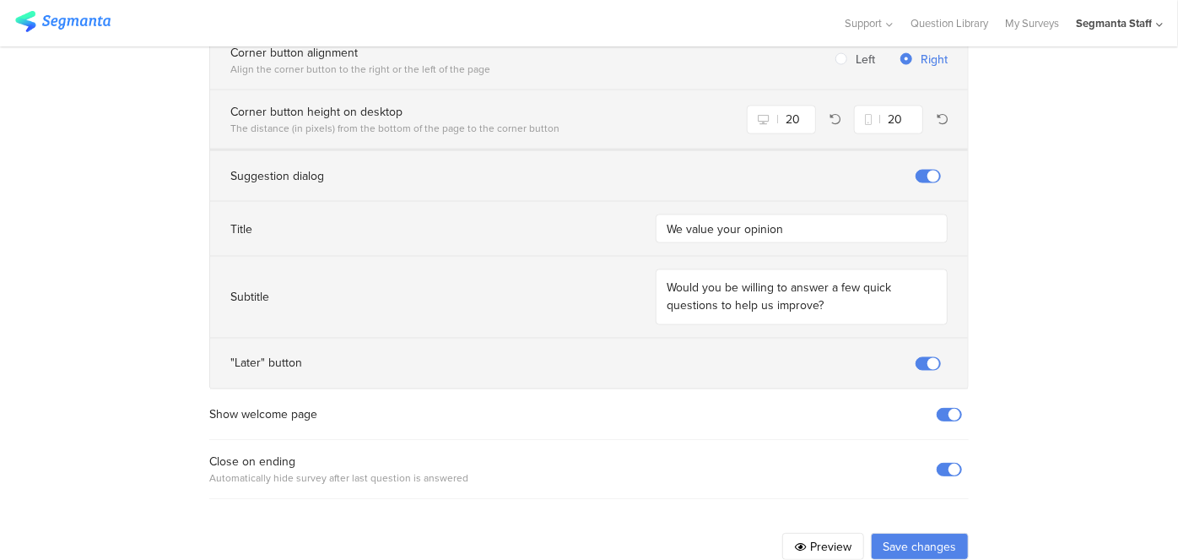
click at [895, 533] on button "Save changes" at bounding box center [920, 546] width 98 height 27
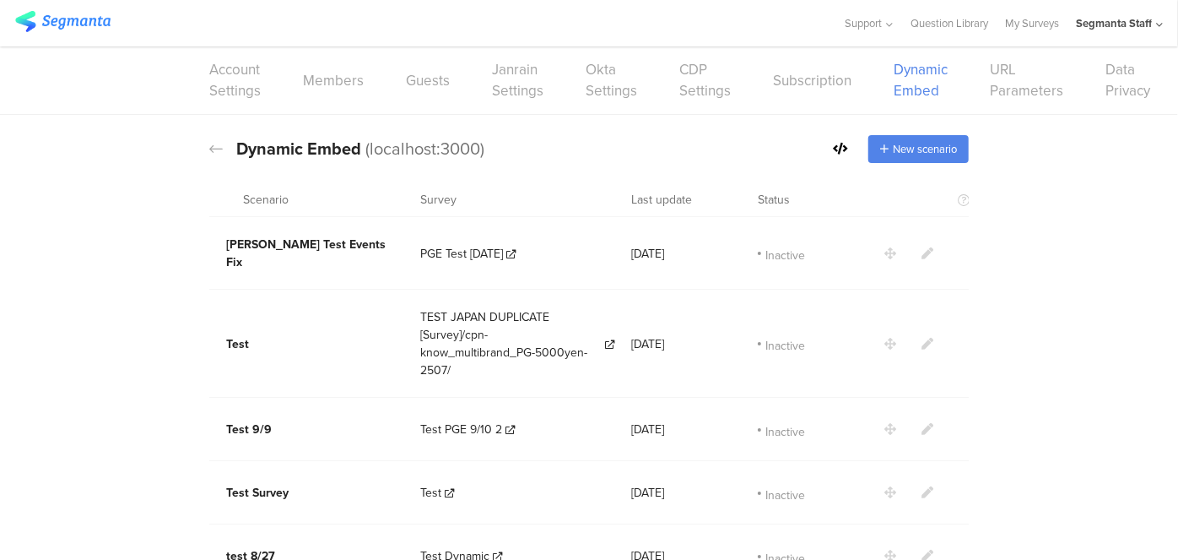
click at [833, 144] on icon at bounding box center [840, 149] width 15 height 12
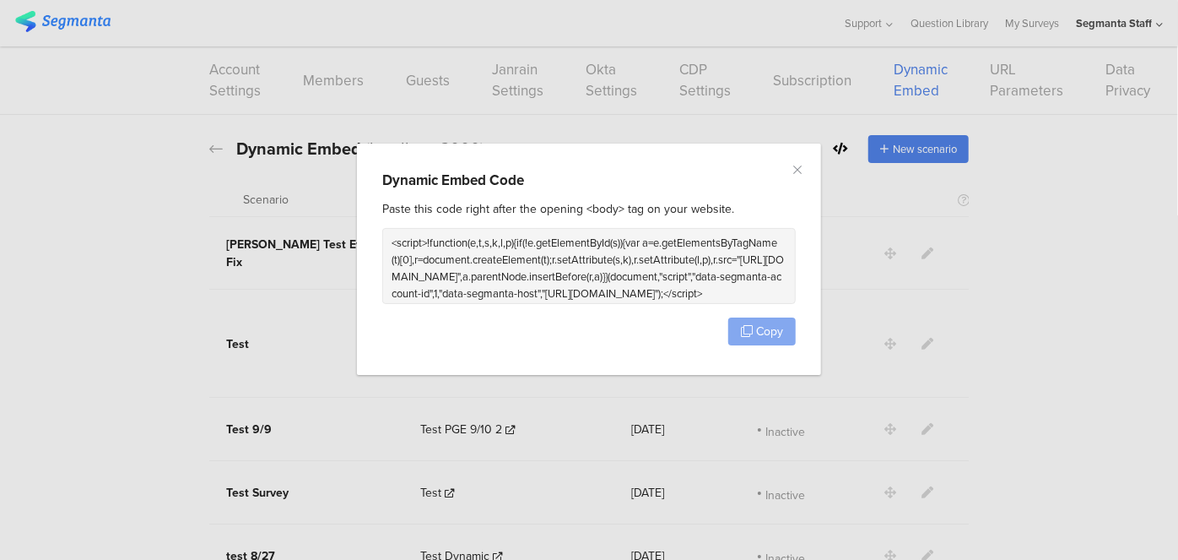
click at [759, 330] on span "Copy" at bounding box center [769, 331] width 27 height 18
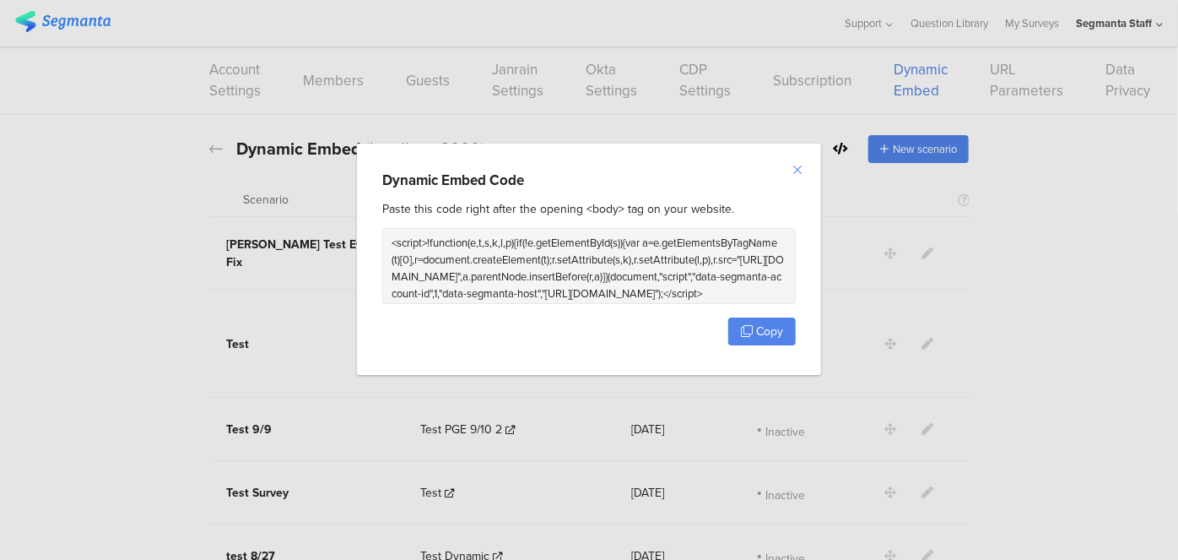
click at [794, 173] on icon "Close" at bounding box center [798, 170] width 14 height 14
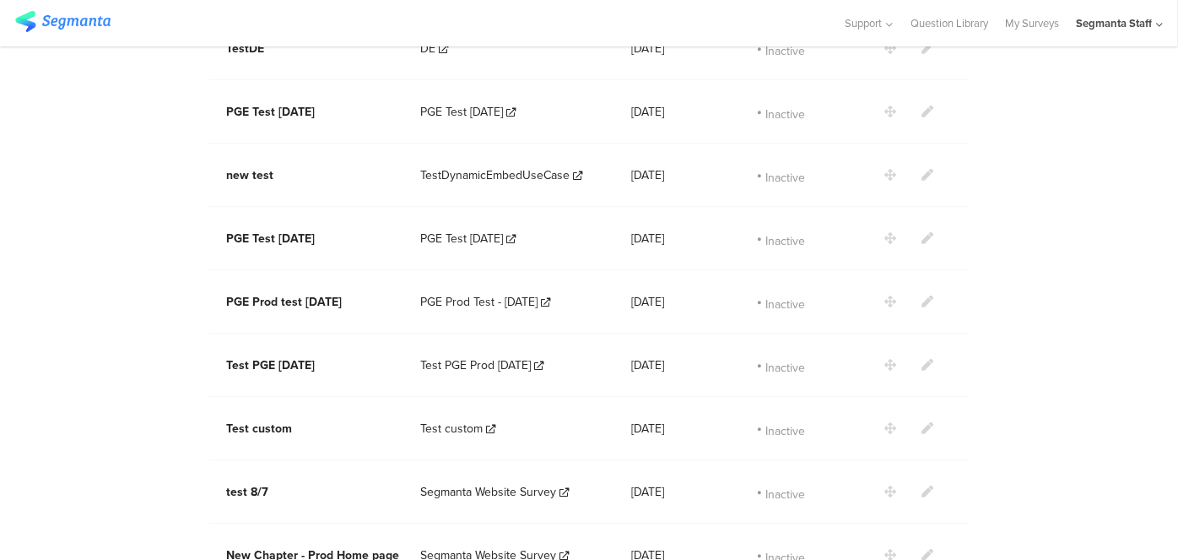
scroll to position [2410, 0]
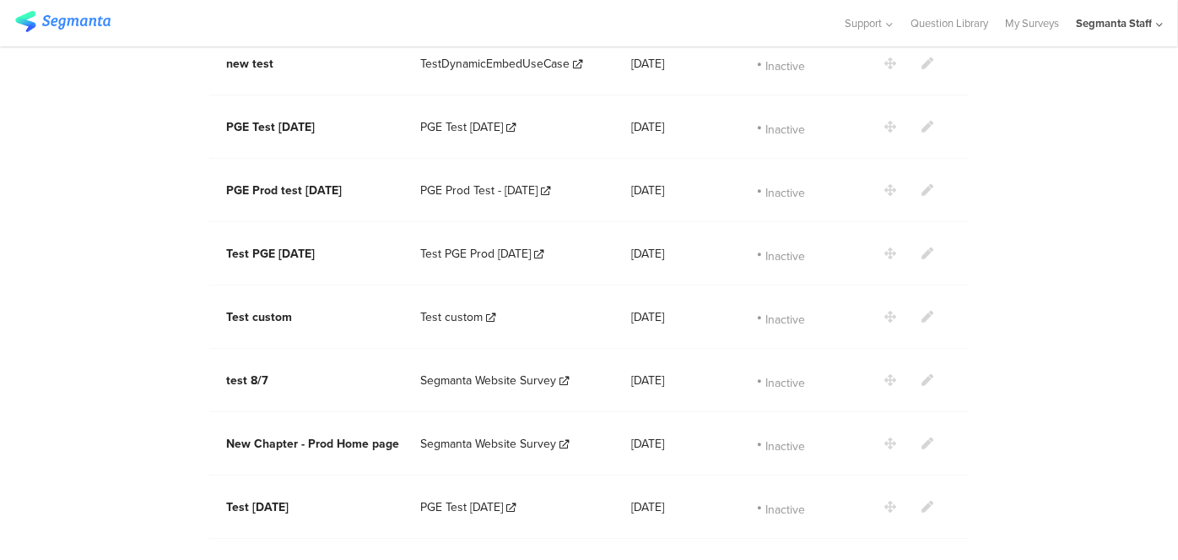
click at [922, 559] on icon at bounding box center [928, 570] width 12 height 12
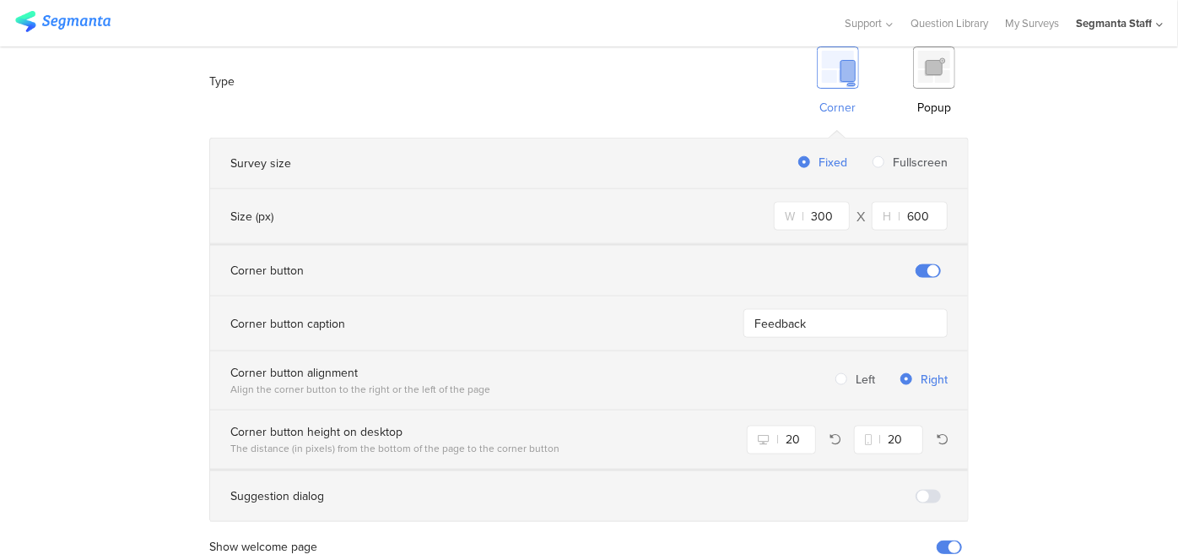
scroll to position [969, 0]
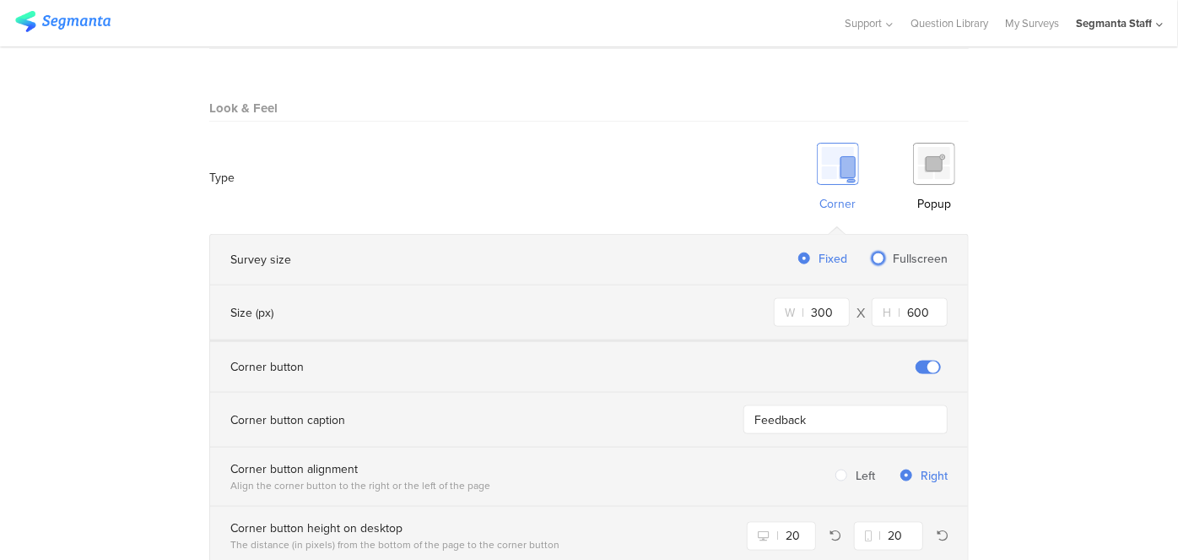
click at [878, 252] on span at bounding box center [879, 258] width 12 height 12
click at [878, 252] on input "Fullscreen" at bounding box center [879, 259] width 12 height 14
radio input "true"
radio input "false"
radio input "true"
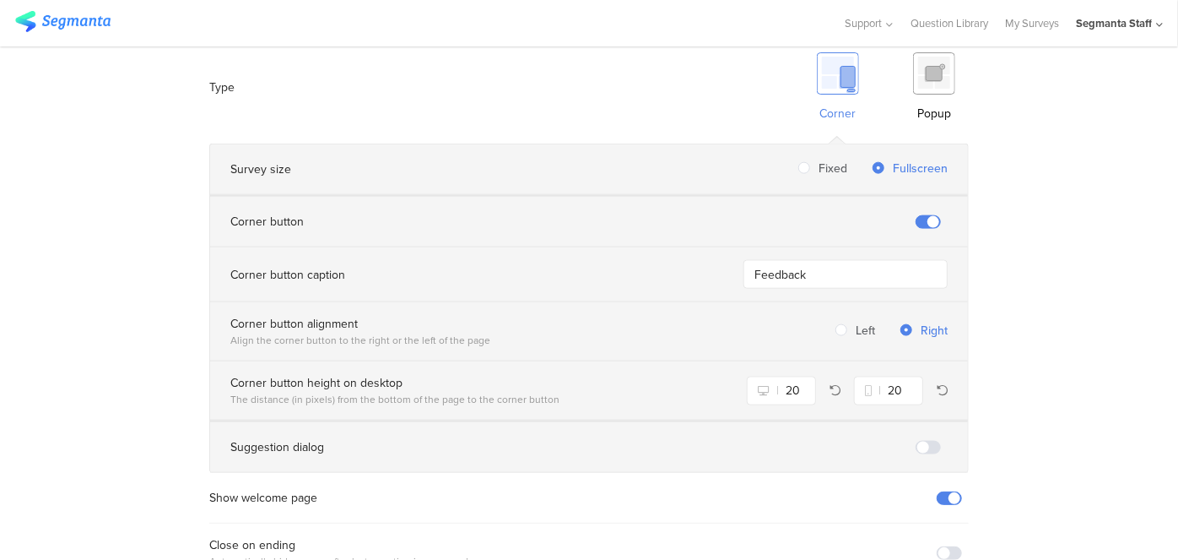
scroll to position [1144, 0]
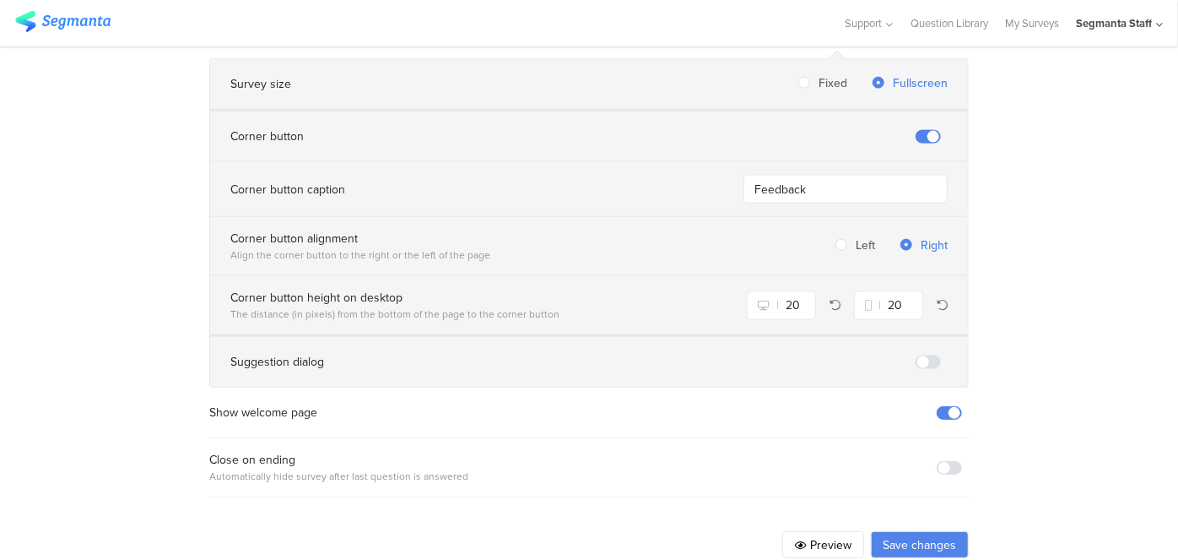
click at [891, 531] on button "Save changes" at bounding box center [920, 544] width 98 height 27
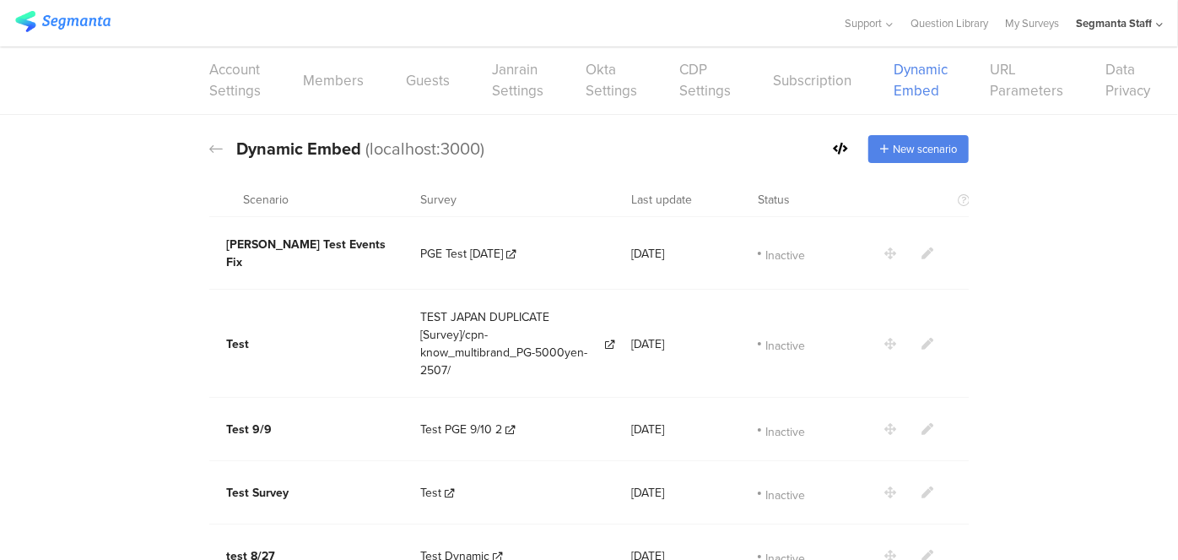
click at [833, 149] on icon at bounding box center [840, 149] width 15 height 12
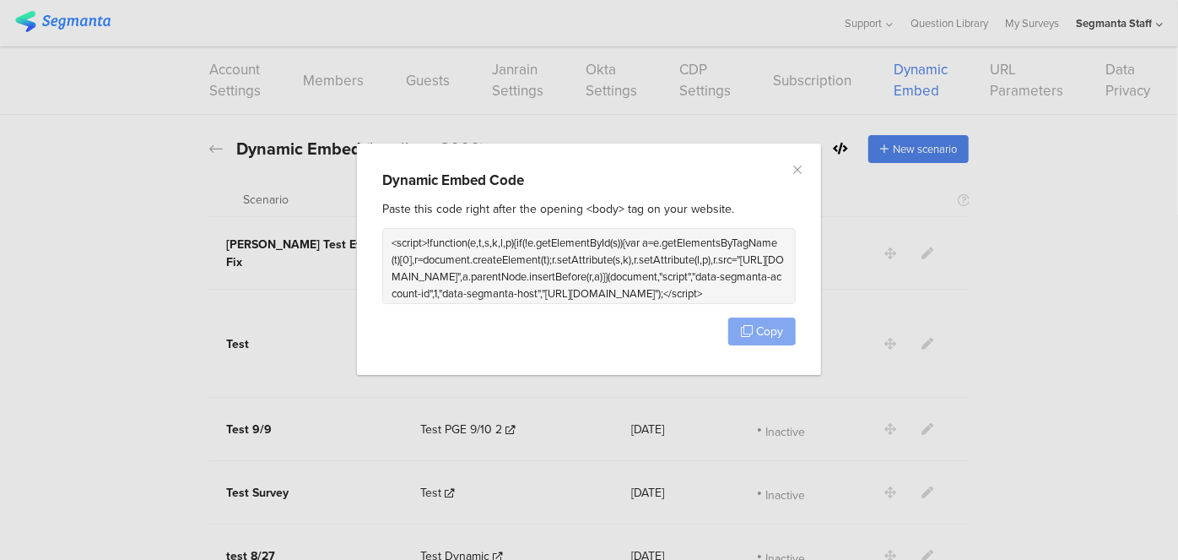
click at [757, 328] on span "Copy" at bounding box center [769, 331] width 27 height 18
click at [796, 169] on icon "Close" at bounding box center [798, 170] width 14 height 14
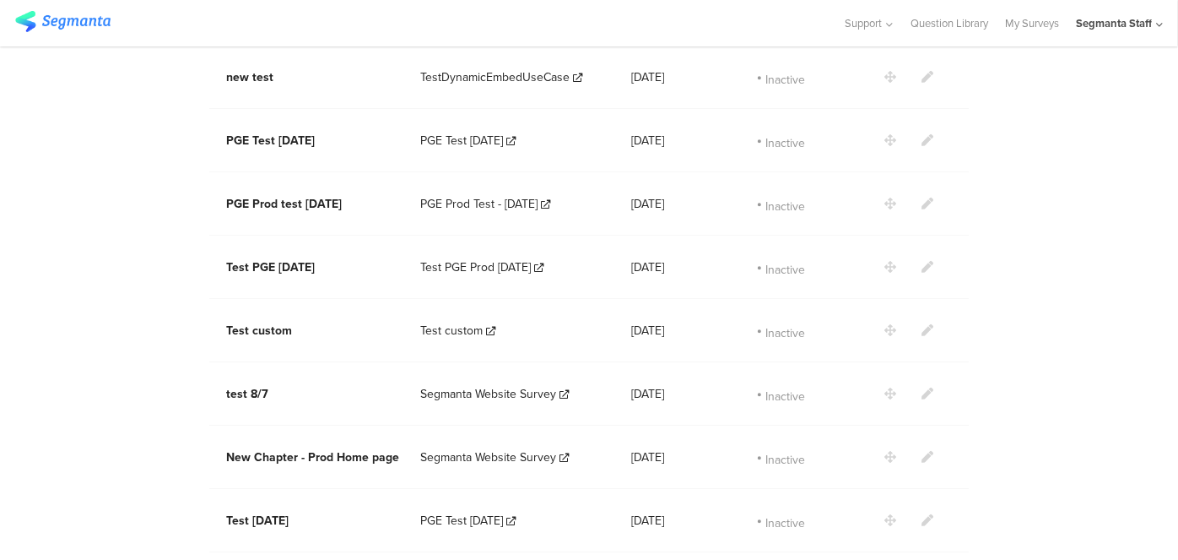
scroll to position [2410, 0]
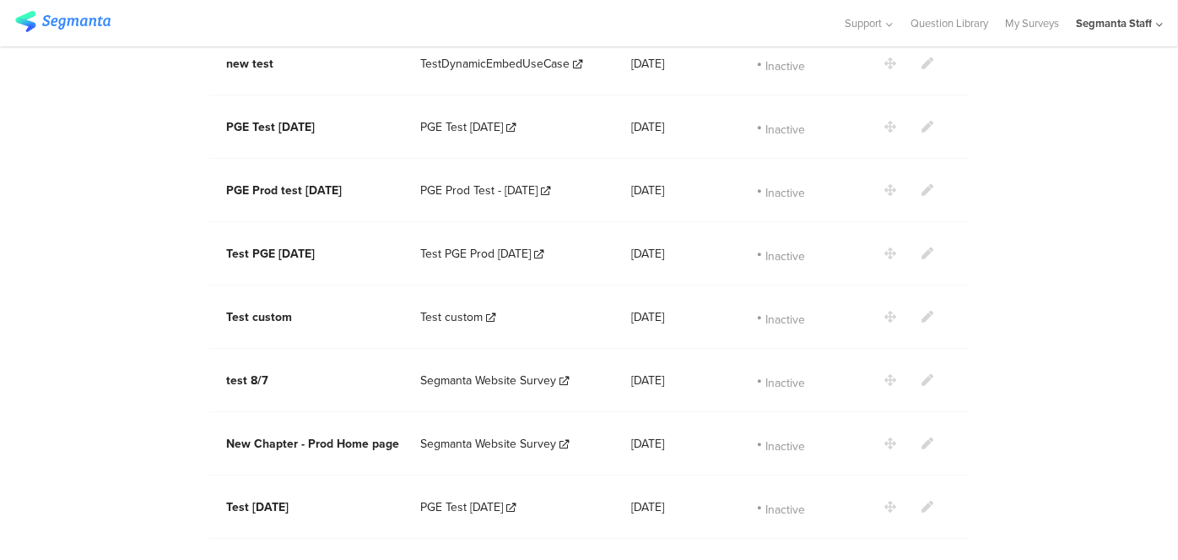
click at [925, 559] on icon at bounding box center [928, 570] width 12 height 12
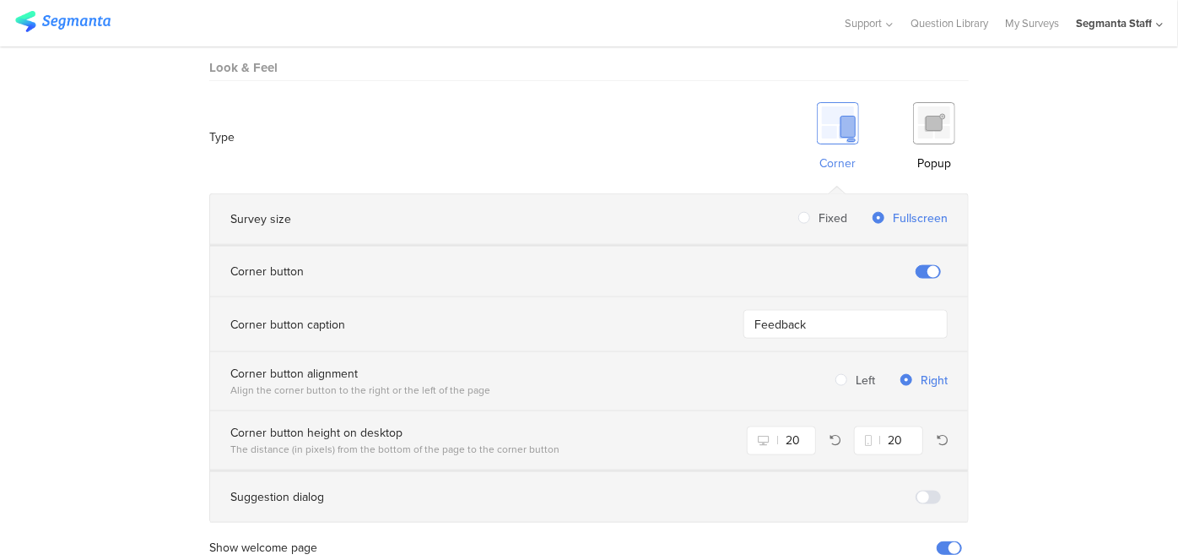
scroll to position [992, 0]
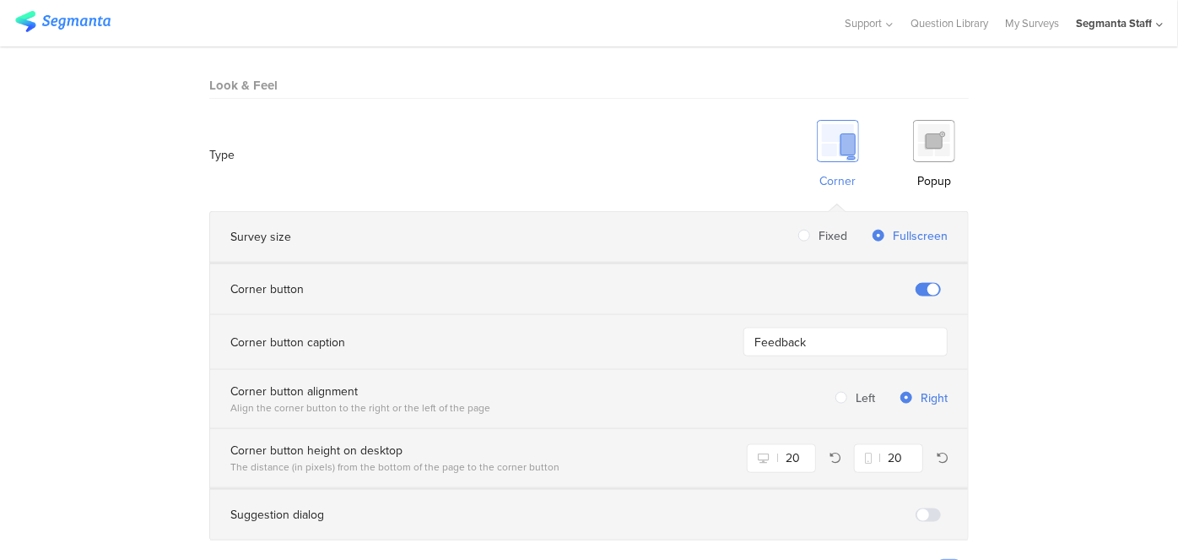
click at [917, 172] on div "Popup" at bounding box center [934, 181] width 34 height 18
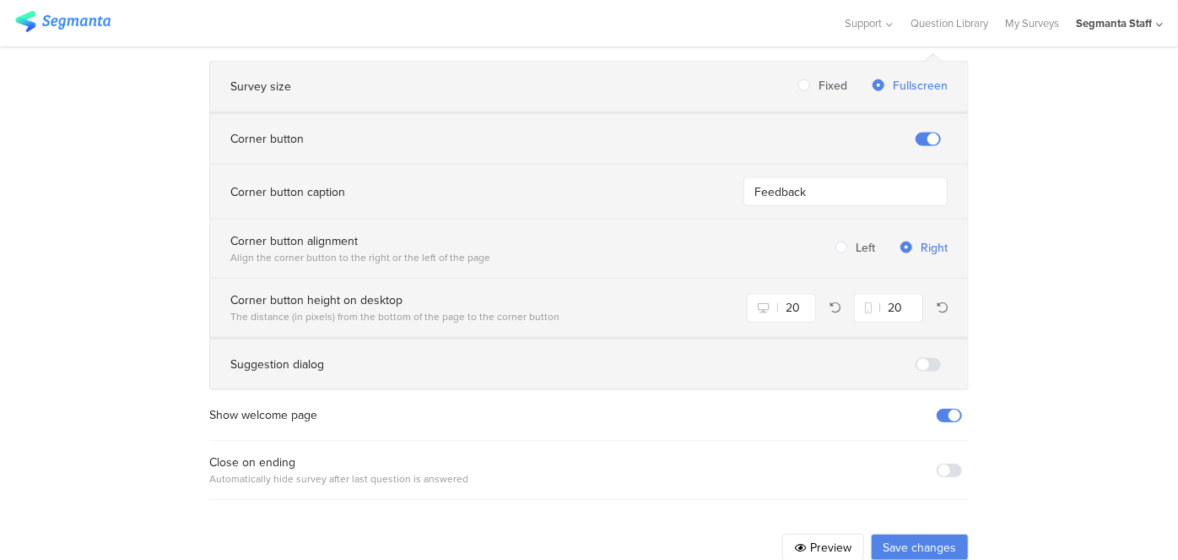
scroll to position [1144, 0]
click at [948, 451] on div "Close on ending Automatically hide survey after last question is answered" at bounding box center [589, 467] width 760 height 33
click at [940, 451] on div "Close on ending Automatically hide survey after last question is answered" at bounding box center [589, 467] width 760 height 33
click at [940, 461] on span at bounding box center [949, 468] width 25 height 14
click at [898, 531] on button "Save changes" at bounding box center [920, 544] width 98 height 27
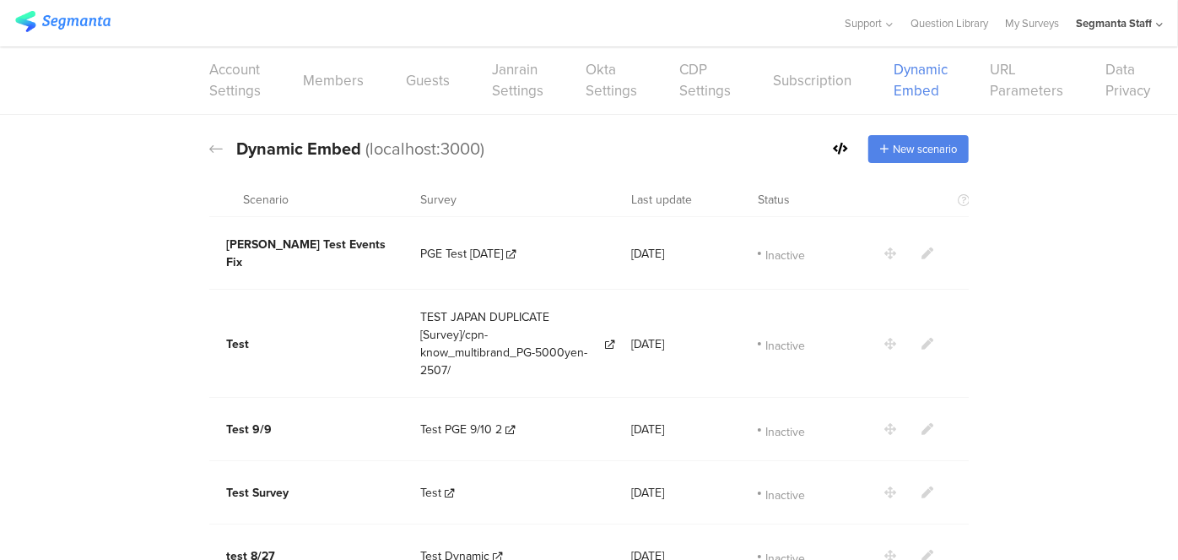
click at [833, 143] on icon at bounding box center [840, 149] width 15 height 12
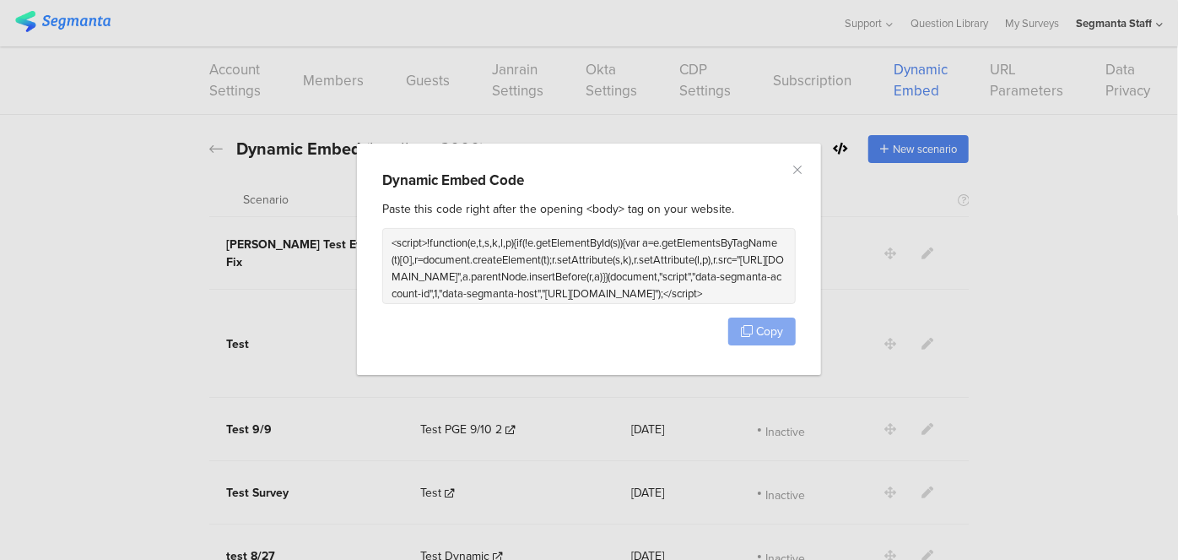
click at [765, 326] on span "Copy" at bounding box center [769, 331] width 27 height 18
click at [764, 327] on span "Copy" at bounding box center [769, 331] width 27 height 18
click at [802, 170] on icon "Close" at bounding box center [798, 170] width 14 height 14
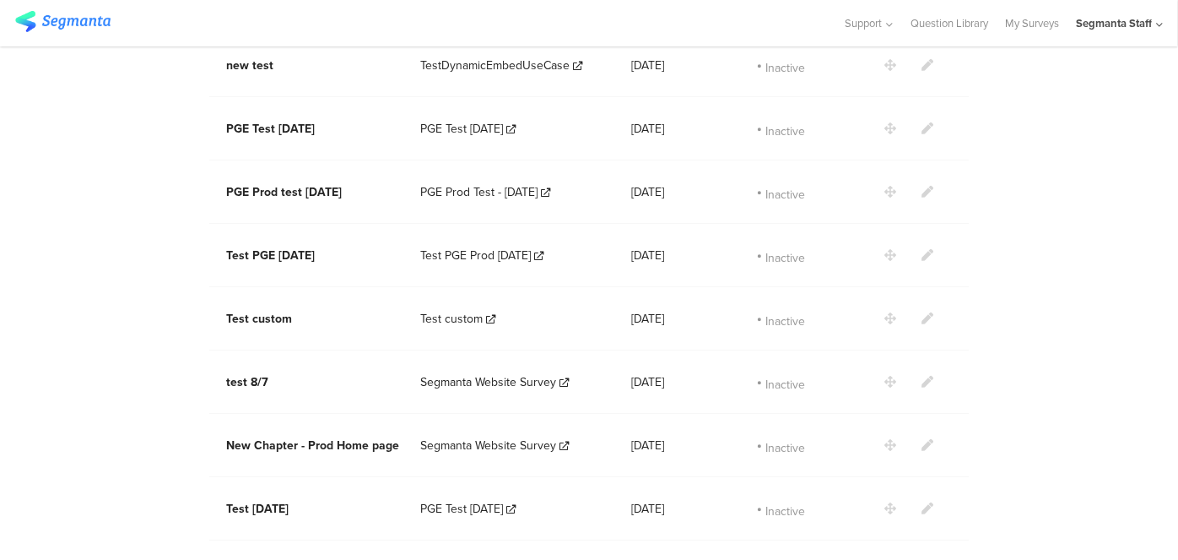
scroll to position [2410, 0]
click at [922, 559] on icon at bounding box center [928, 570] width 12 height 12
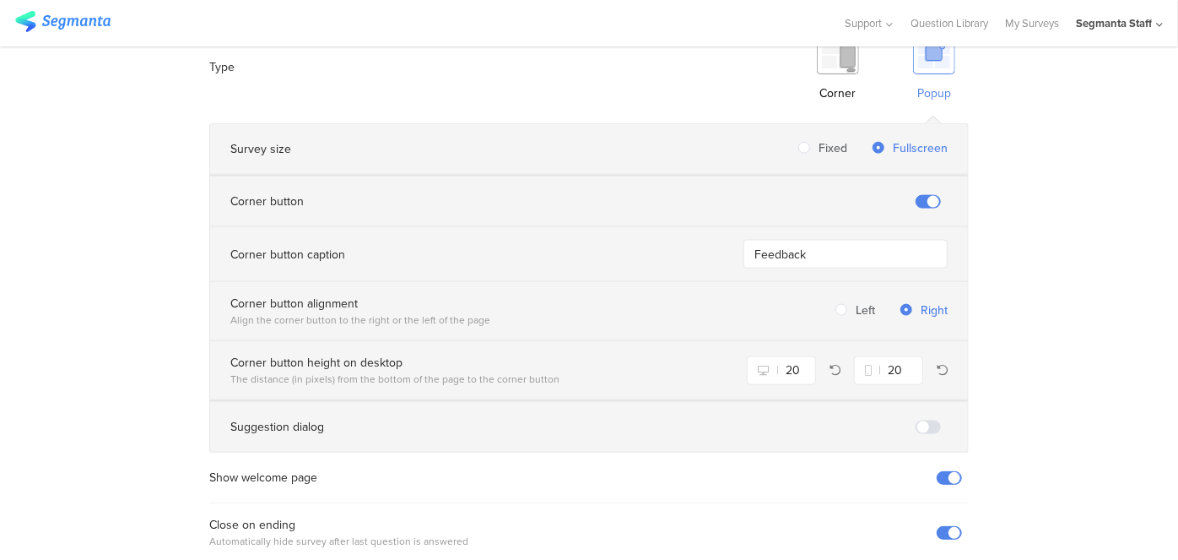
scroll to position [992, 0]
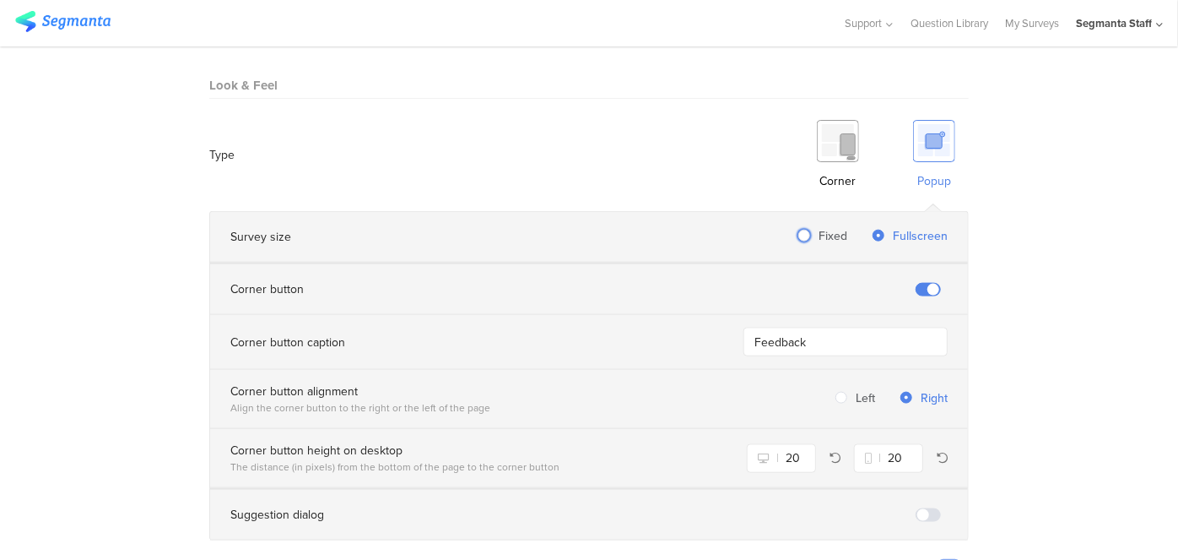
click at [814, 227] on span "Fixed" at bounding box center [828, 236] width 37 height 18
click at [810, 230] on input "Fixed" at bounding box center [804, 237] width 12 height 14
radio input "true"
radio input "false"
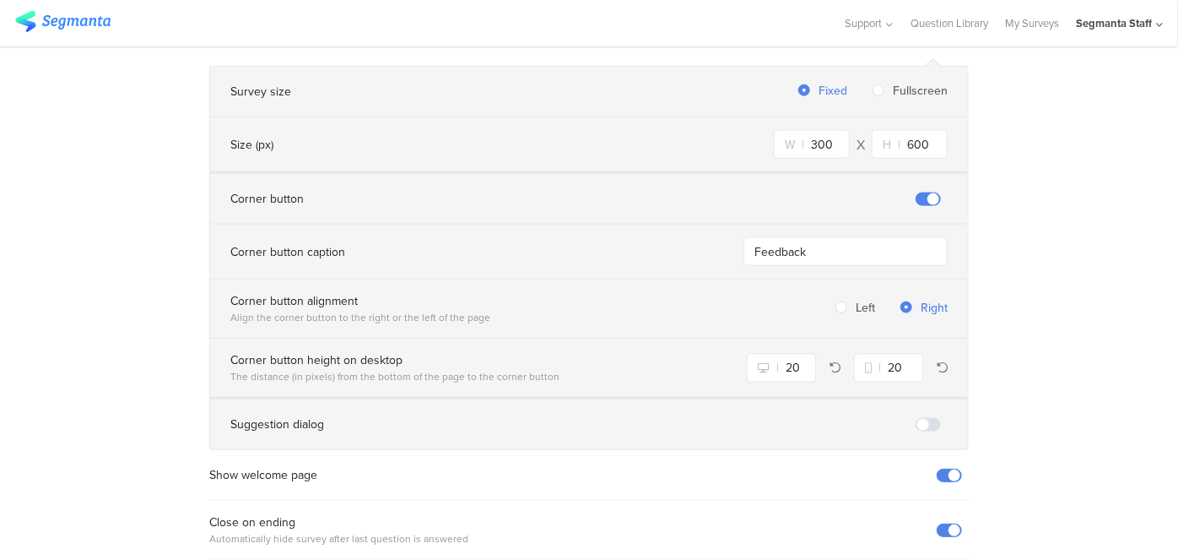
scroll to position [1199, 0]
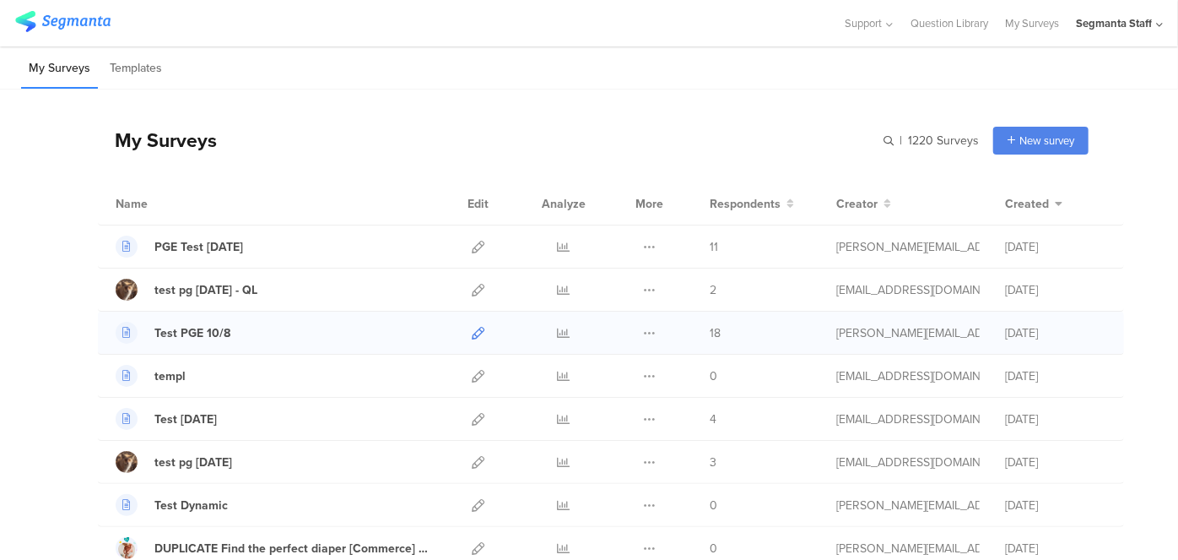
click at [472, 331] on icon at bounding box center [478, 333] width 13 height 13
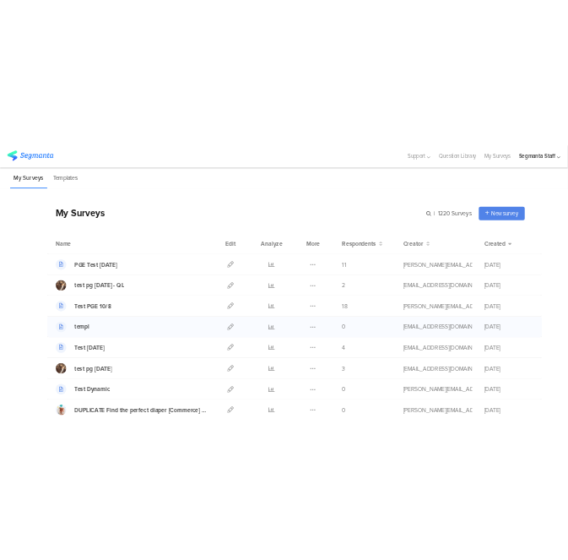
scroll to position [76, 0]
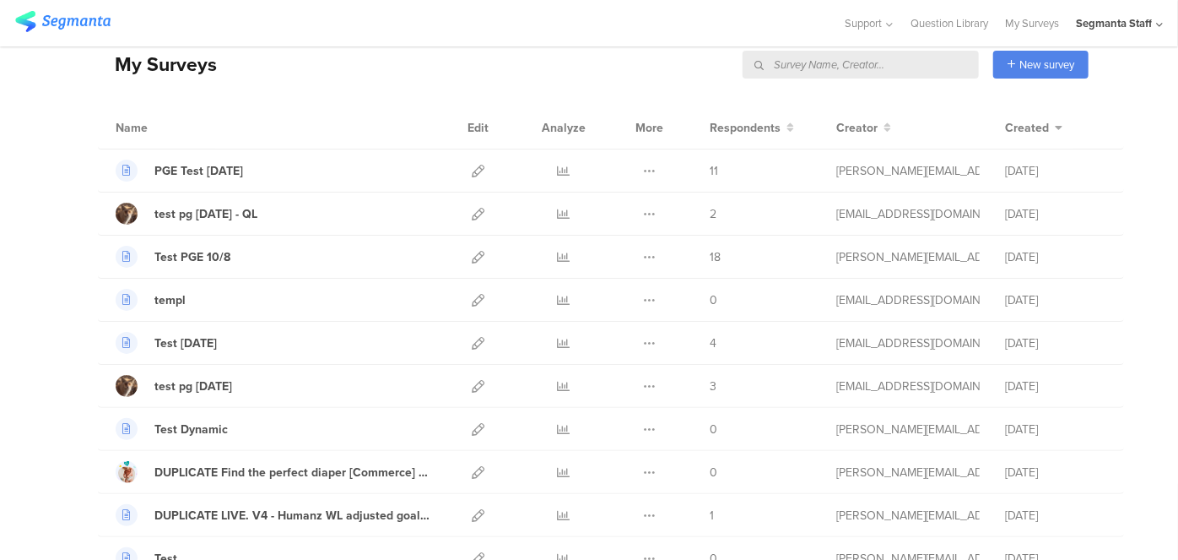
click at [1156, 25] on icon at bounding box center [1159, 25] width 7 height 13
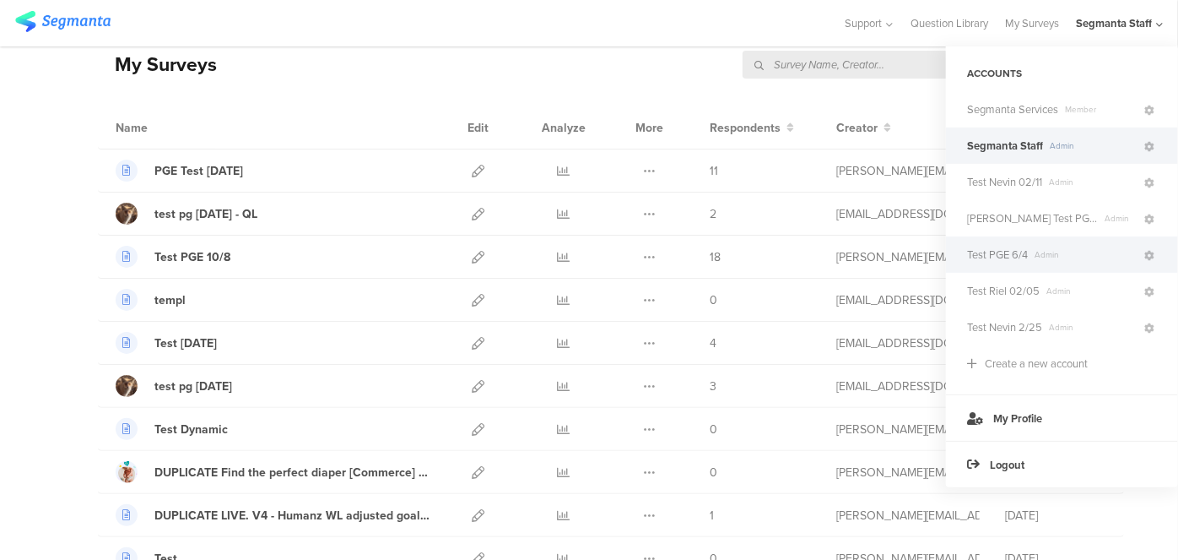
click at [1105, 258] on span "Admin" at bounding box center [1085, 254] width 114 height 13
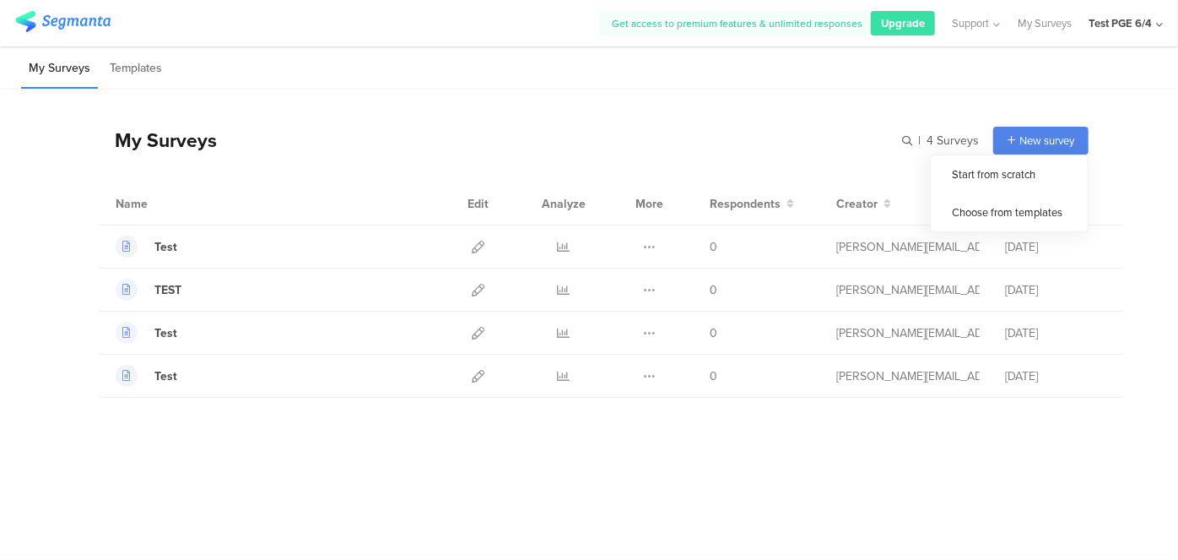
click at [1041, 147] on span "New survey" at bounding box center [1047, 141] width 55 height 16
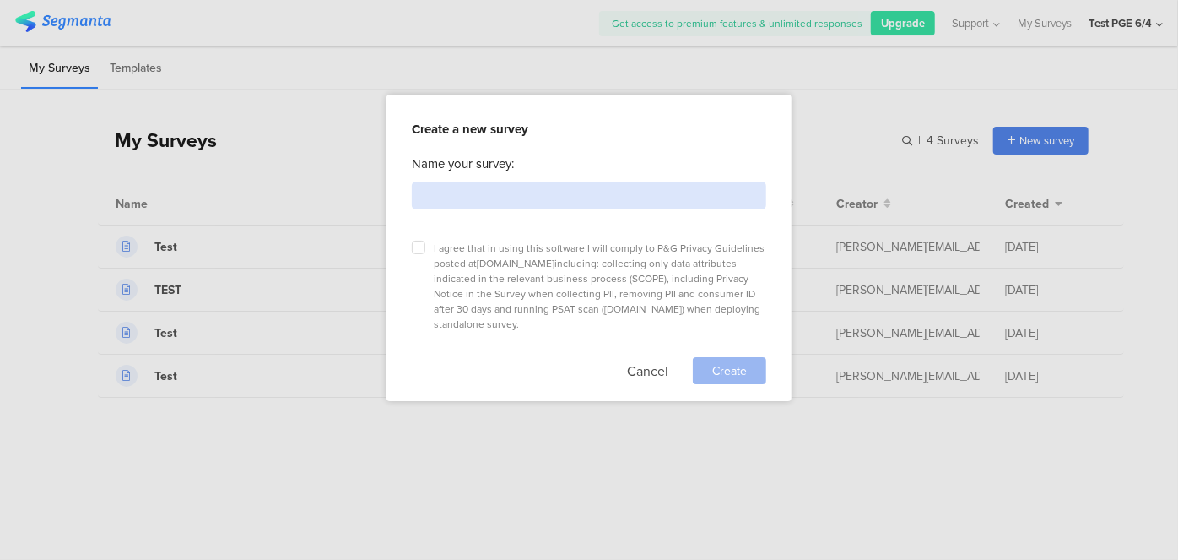
click at [692, 191] on input at bounding box center [589, 195] width 354 height 28
type input "Test"
click at [426, 239] on div "I agree that in using this software I will comply to P&G Privacy Guidelines pos…" at bounding box center [589, 308] width 354 height 152
click at [415, 245] on icon at bounding box center [418, 247] width 7 height 7
click at [0, 0] on input "checkbox" at bounding box center [0, 0] width 0 height 0
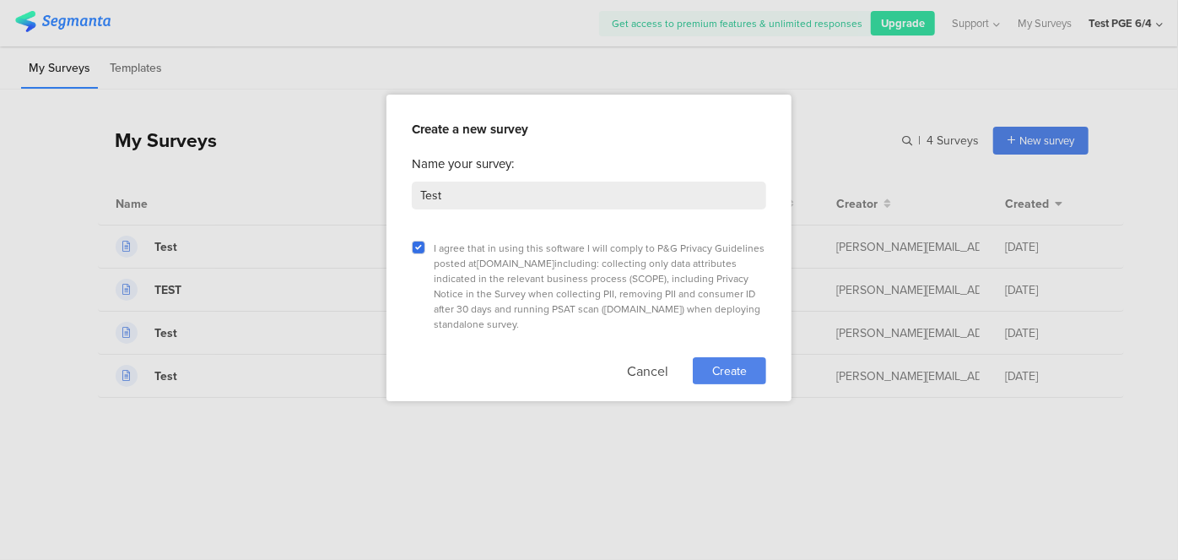
click at [727, 362] on span "Create" at bounding box center [729, 371] width 35 height 18
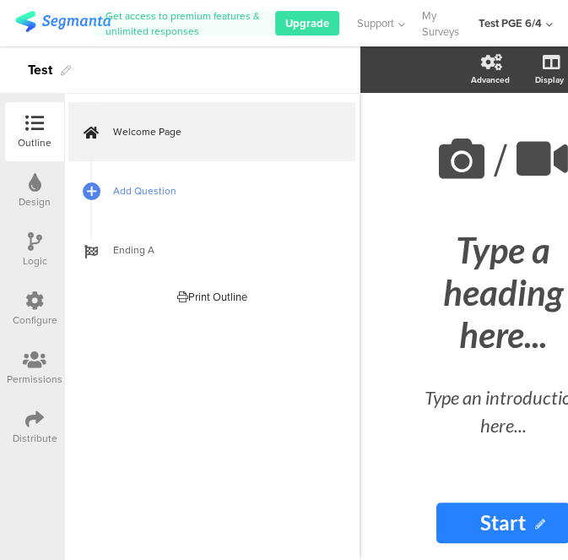
click at [204, 197] on span "Add Question" at bounding box center [221, 190] width 216 height 17
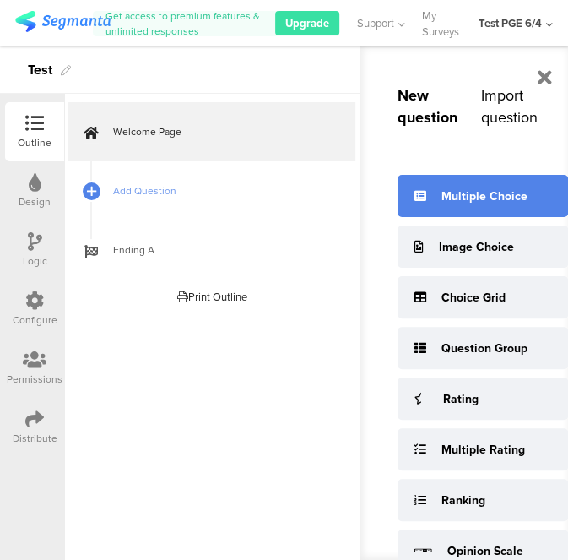
click at [484, 203] on div "Multiple Choice" at bounding box center [484, 196] width 86 height 18
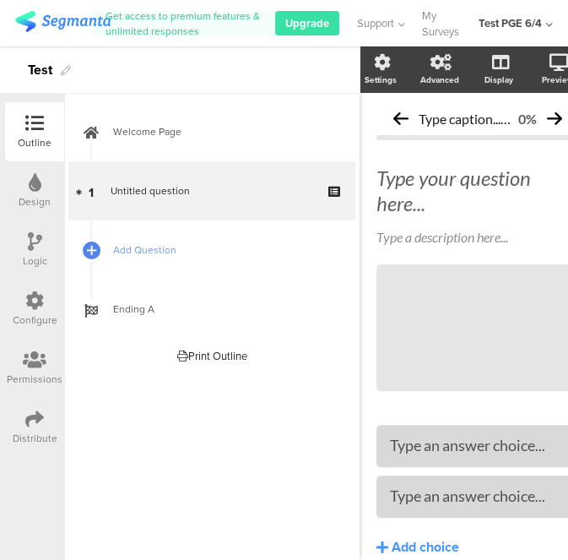
drag, startPoint x: 501, startPoint y: 25, endPoint x: 512, endPoint y: 9, distance: 19.4
drag, startPoint x: 512, startPoint y: 9, endPoint x: 501, endPoint y: 24, distance: 18.7
click at [500, 24] on div "Test PGE 6/4" at bounding box center [510, 23] width 63 height 16
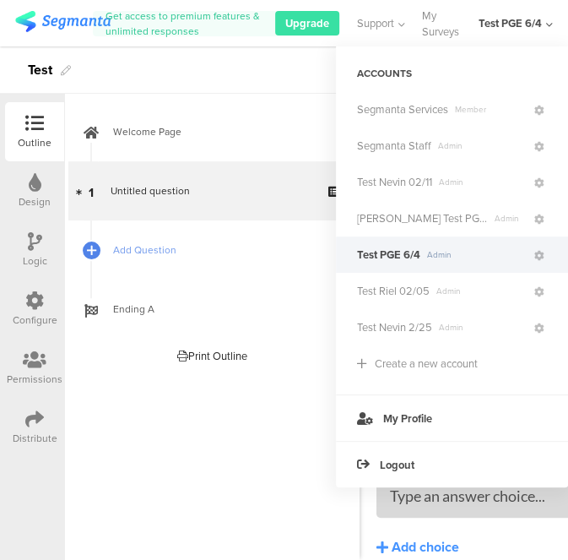
click at [538, 30] on div "Test PGE 6/4" at bounding box center [510, 23] width 63 height 16
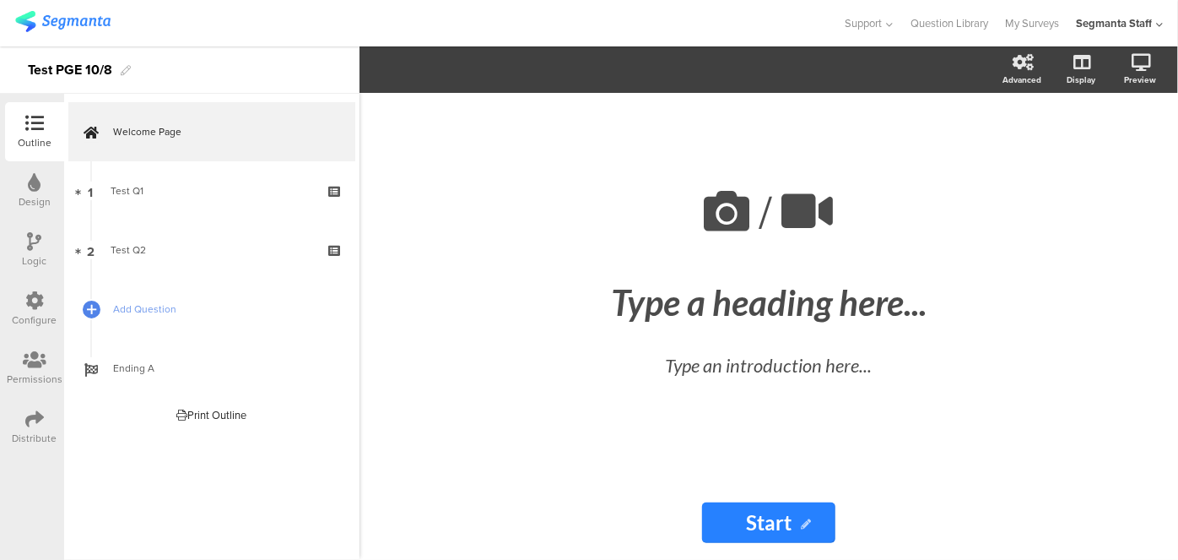
click at [22, 435] on div "Distribute" at bounding box center [35, 437] width 45 height 15
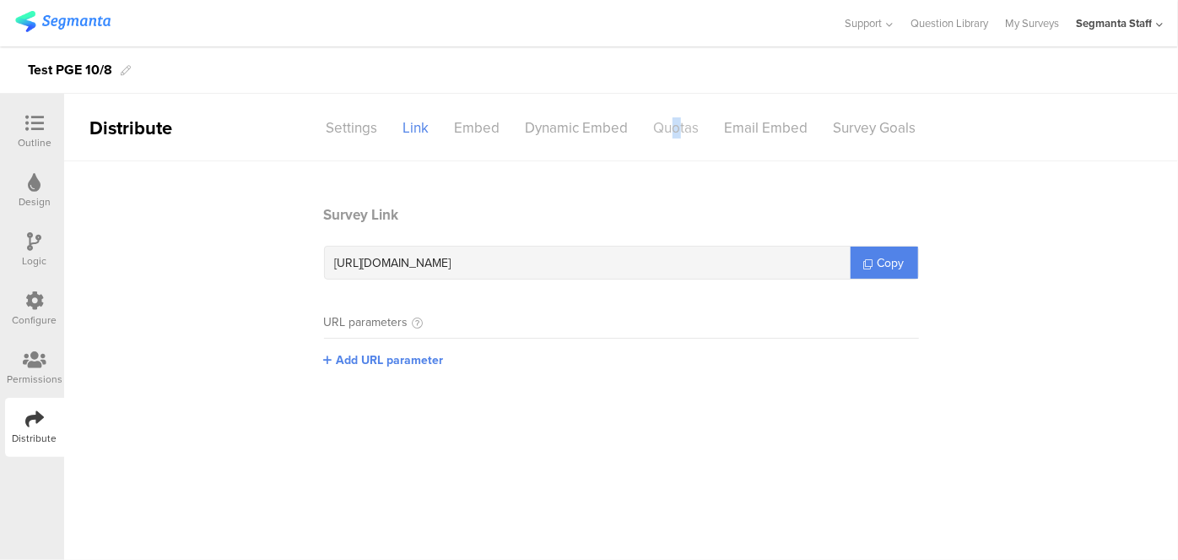
click at [675, 131] on div "Quotas" at bounding box center [676, 128] width 71 height 30
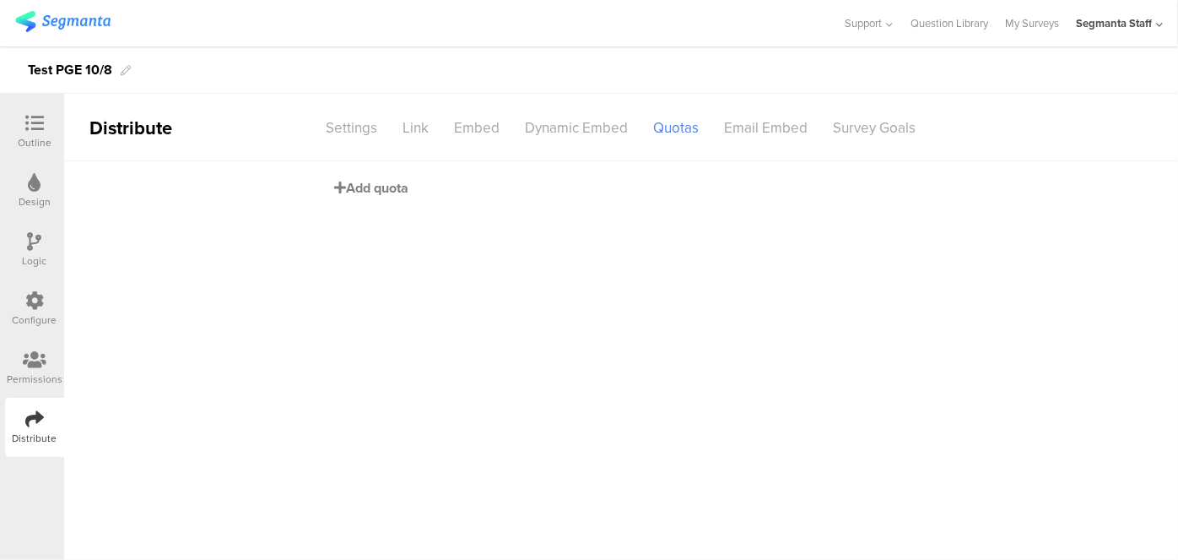
click at [372, 192] on span "Add quota" at bounding box center [371, 187] width 74 height 19
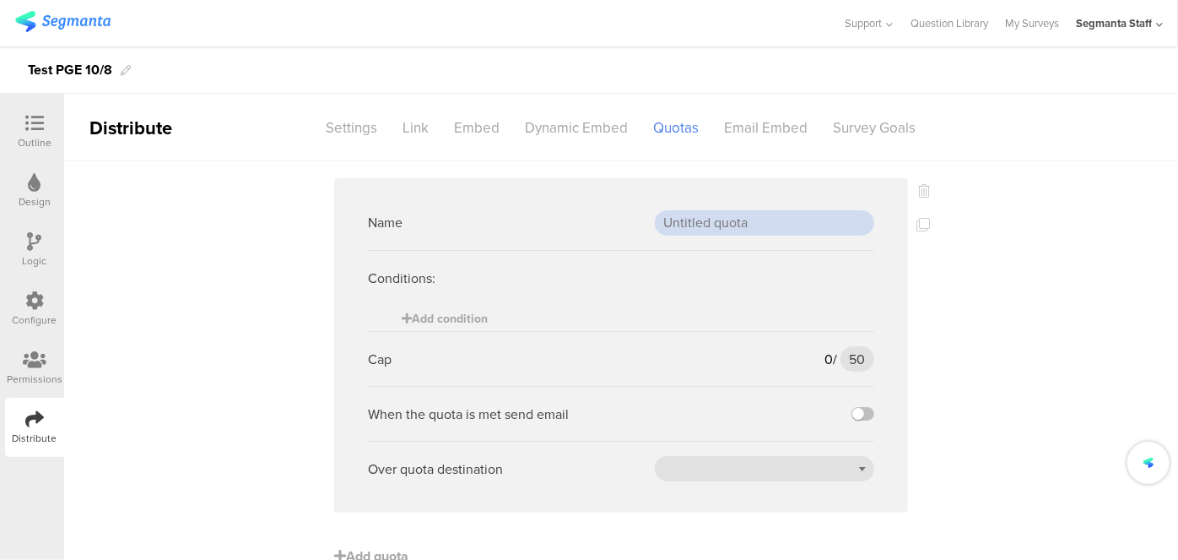
click at [738, 228] on input "text" at bounding box center [764, 222] width 219 height 25
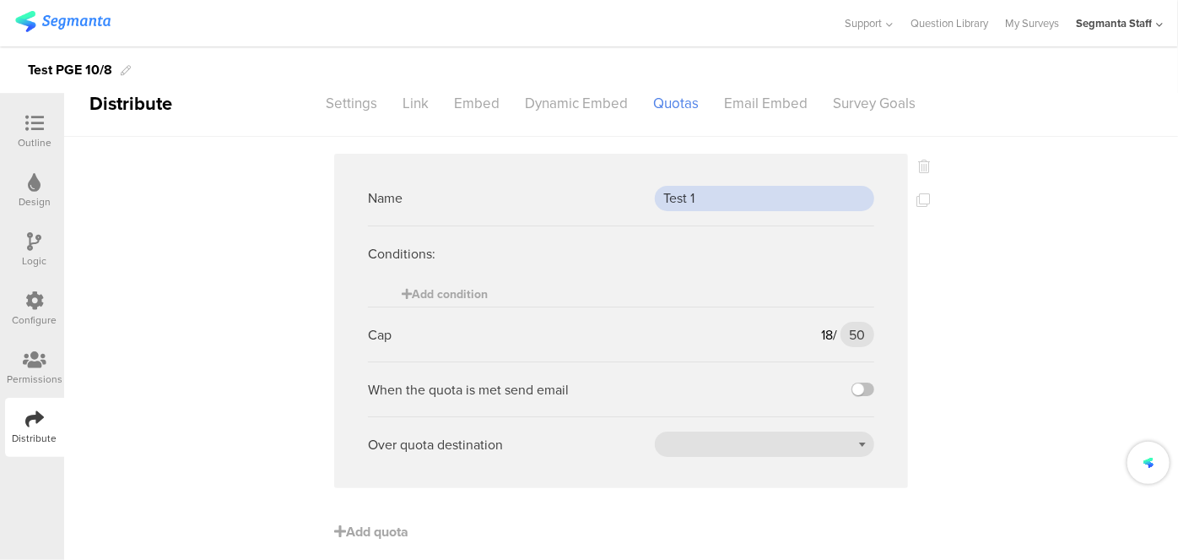
scroll to position [39, 0]
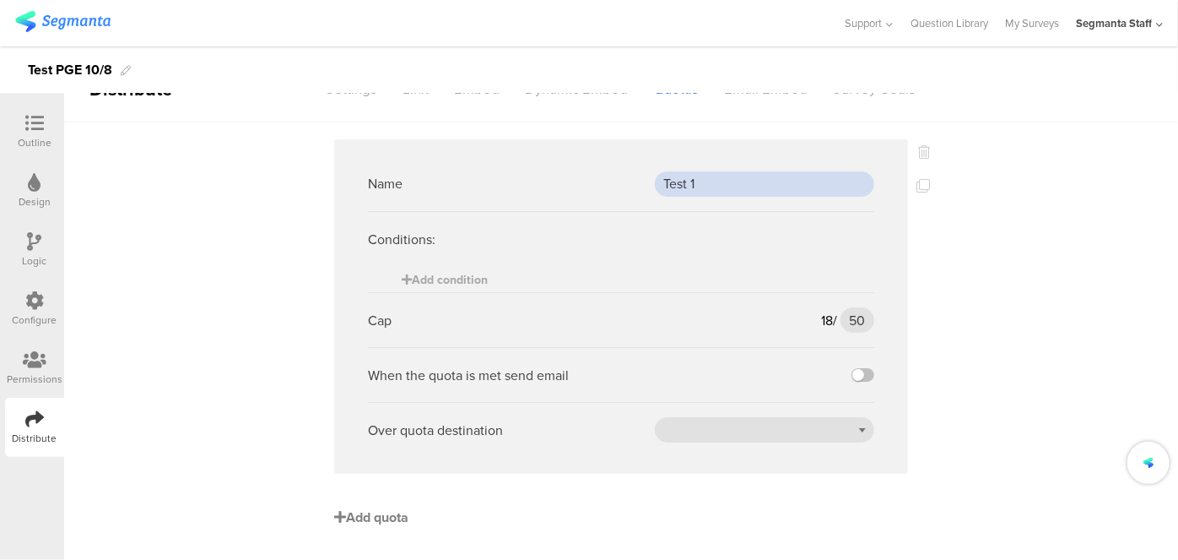
type input "Test 1"
click at [360, 516] on span "Add quota" at bounding box center [371, 516] width 74 height 19
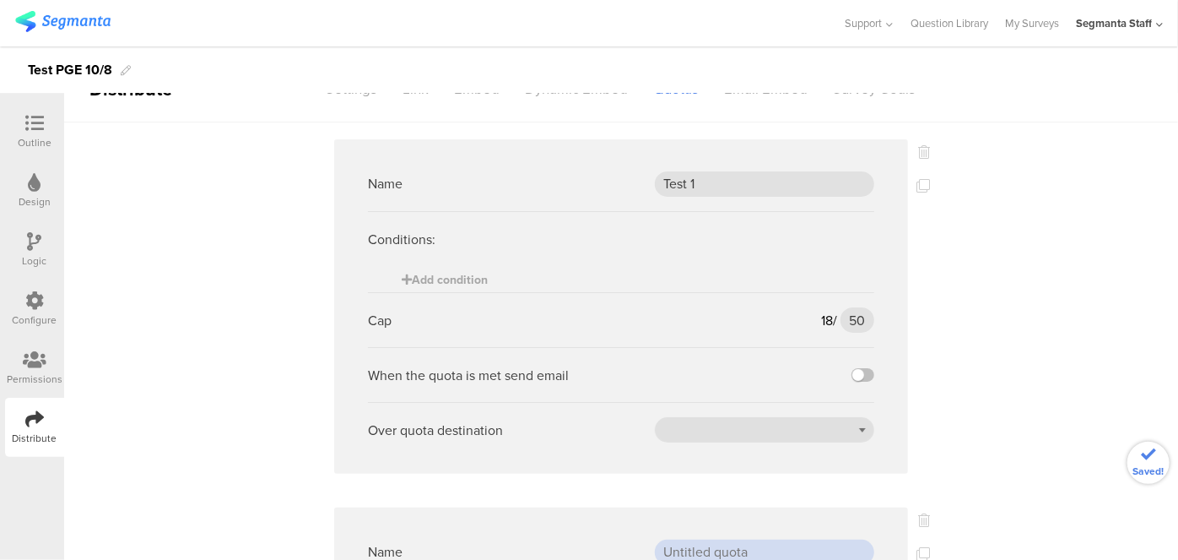
drag, startPoint x: 716, startPoint y: 558, endPoint x: 720, endPoint y: 550, distance: 8.7
click at [717, 558] on input "text" at bounding box center [764, 551] width 219 height 25
type input "Test 2"
click at [437, 284] on span "Add condition" at bounding box center [445, 279] width 86 height 18
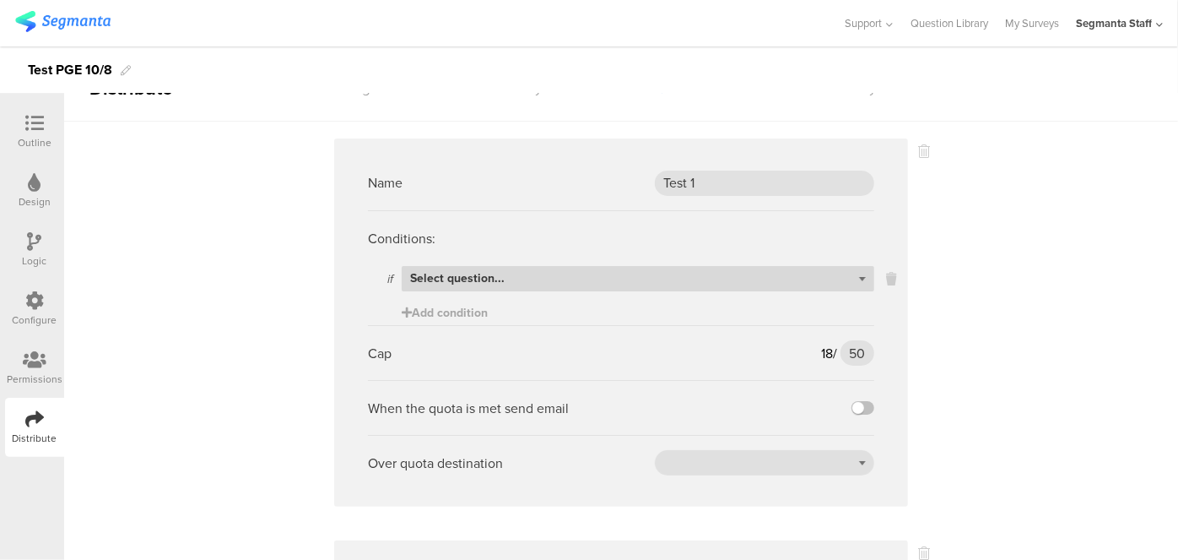
click at [467, 287] on div "Select question..." at bounding box center [638, 278] width 473 height 25
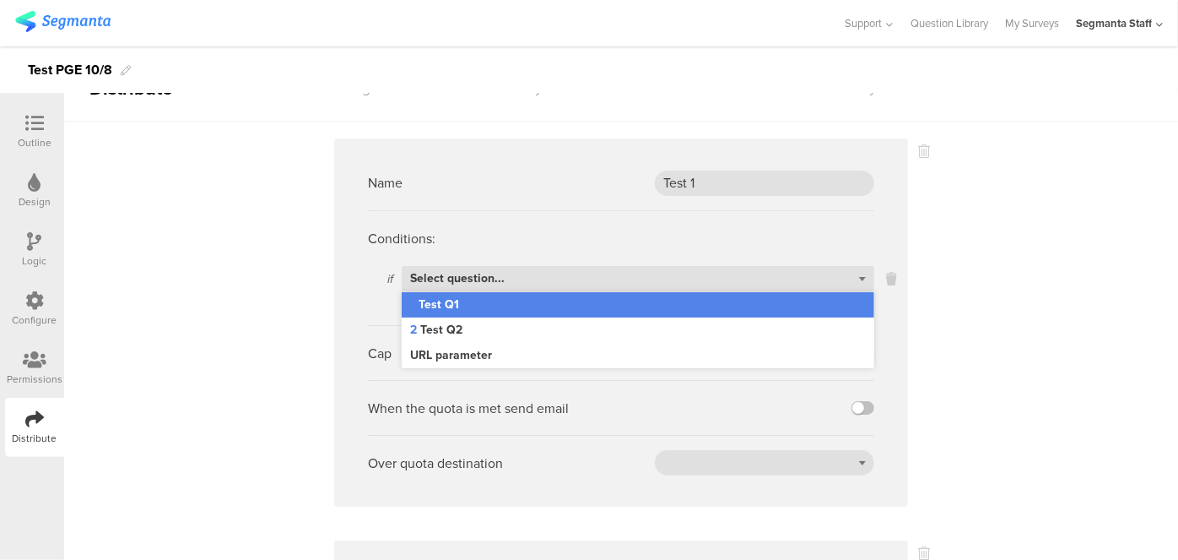
click at [469, 312] on div "1 Test Q1" at bounding box center [638, 304] width 473 height 25
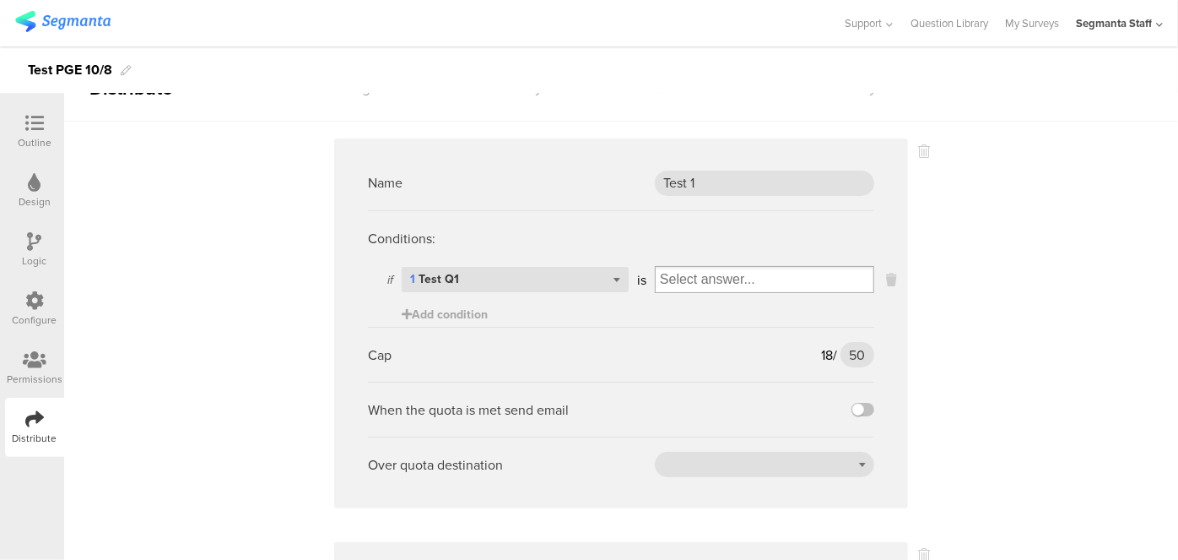
click at [814, 285] on input "Select box" at bounding box center [765, 280] width 219 height 24
click at [710, 303] on div "a" at bounding box center [764, 307] width 211 height 25
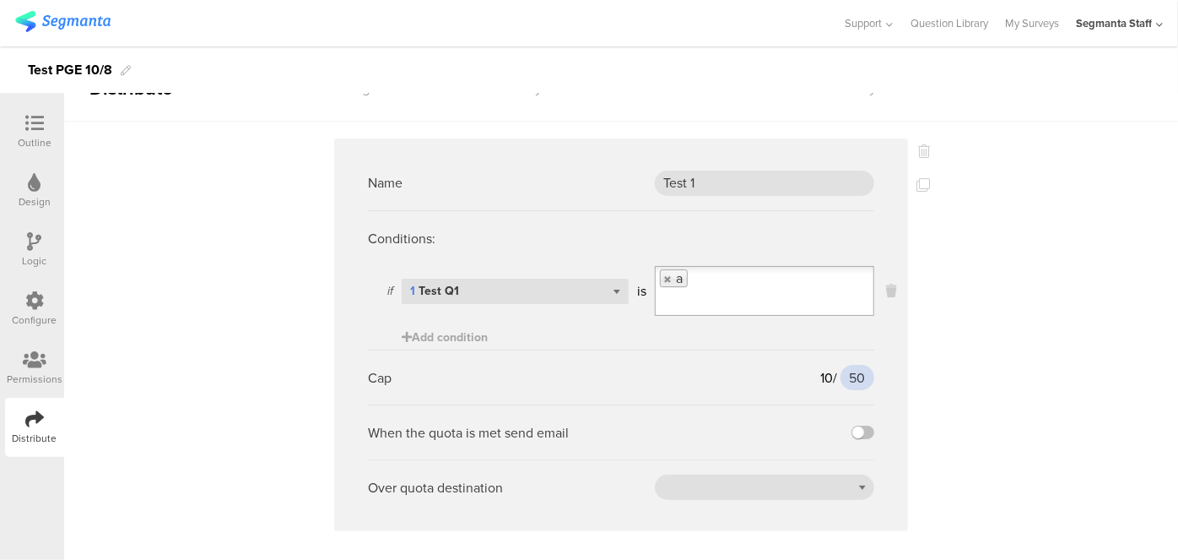
click at [851, 372] on input "50" at bounding box center [858, 377] width 34 height 25
drag, startPoint x: 857, startPoint y: 368, endPoint x: 835, endPoint y: 369, distance: 22.0
click at [835, 369] on div "10 / 50 50" at bounding box center [847, 377] width 54 height 25
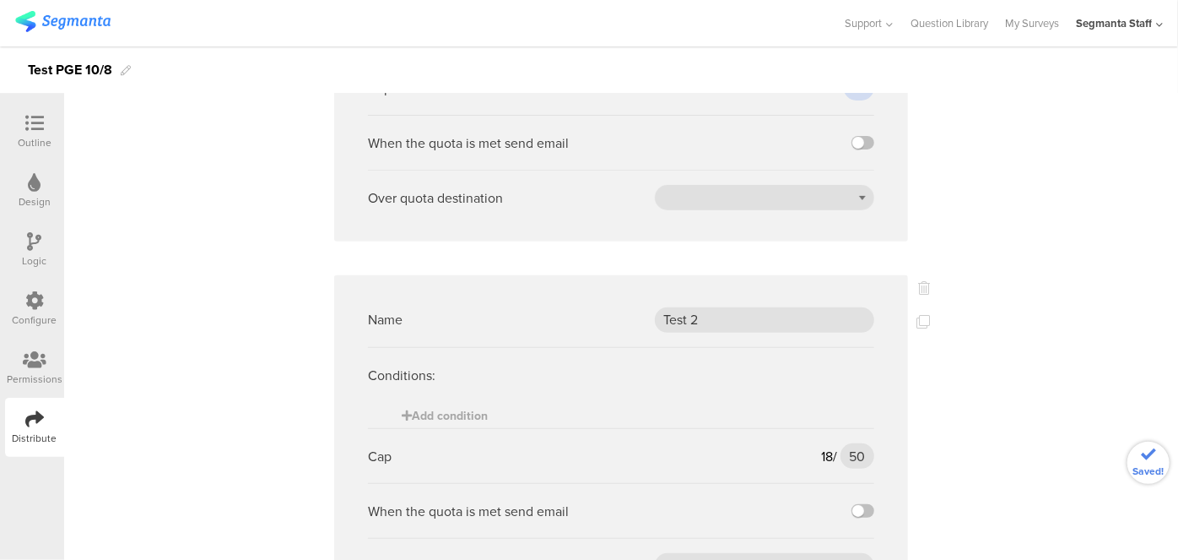
scroll to position [423, 0]
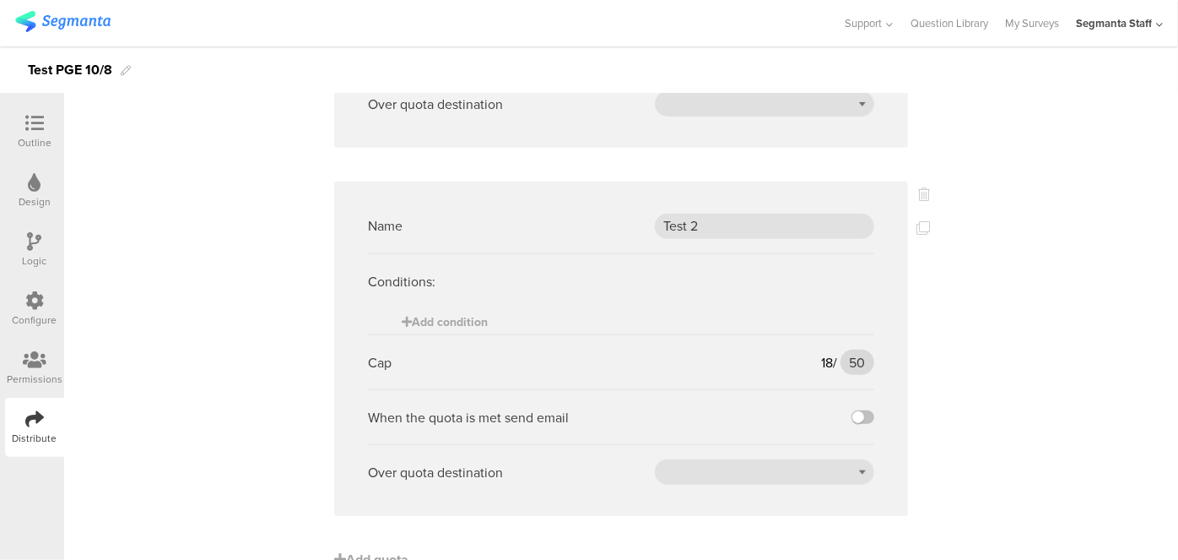
type input "10"
drag, startPoint x: 862, startPoint y: 357, endPoint x: 825, endPoint y: 367, distance: 38.5
click at [825, 367] on div "18 / 50 50" at bounding box center [847, 361] width 53 height 25
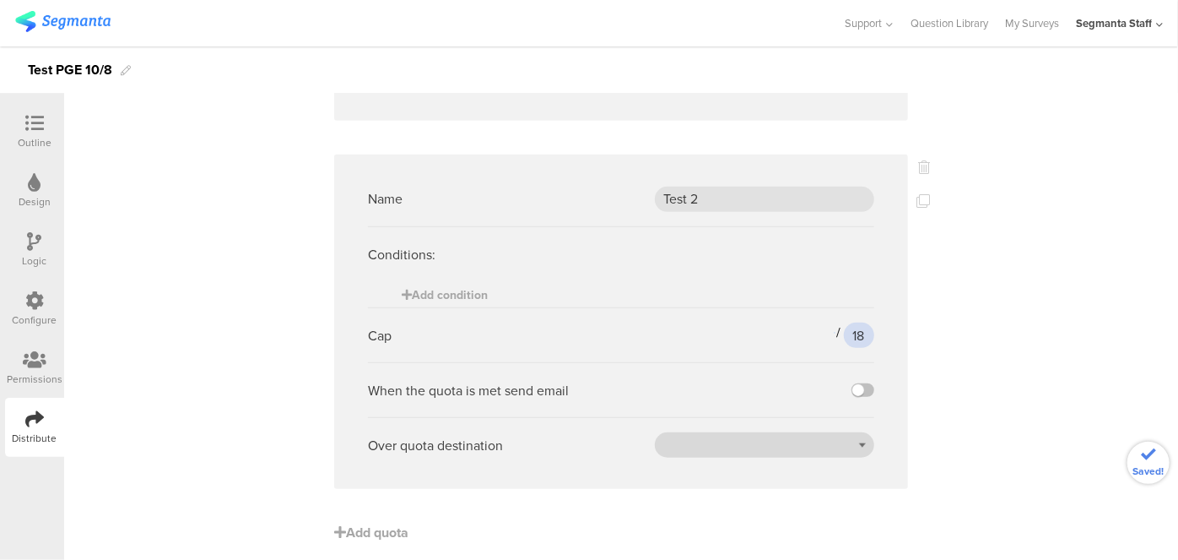
scroll to position [465, 0]
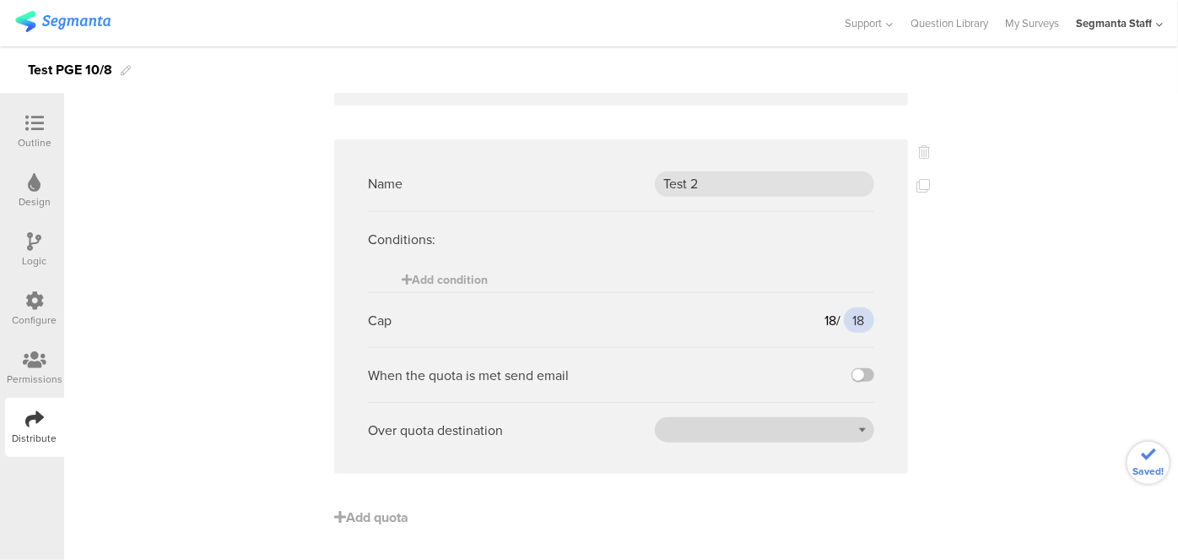
type input "18"
click at [819, 434] on div at bounding box center [764, 429] width 219 height 25
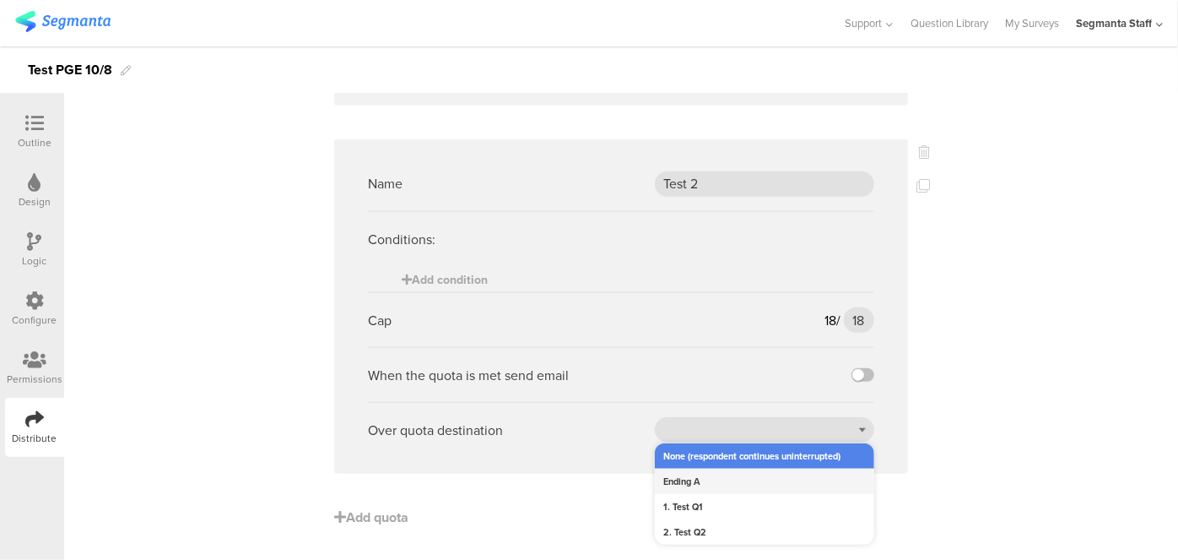
click at [781, 483] on div "Ending A" at bounding box center [764, 480] width 219 height 25
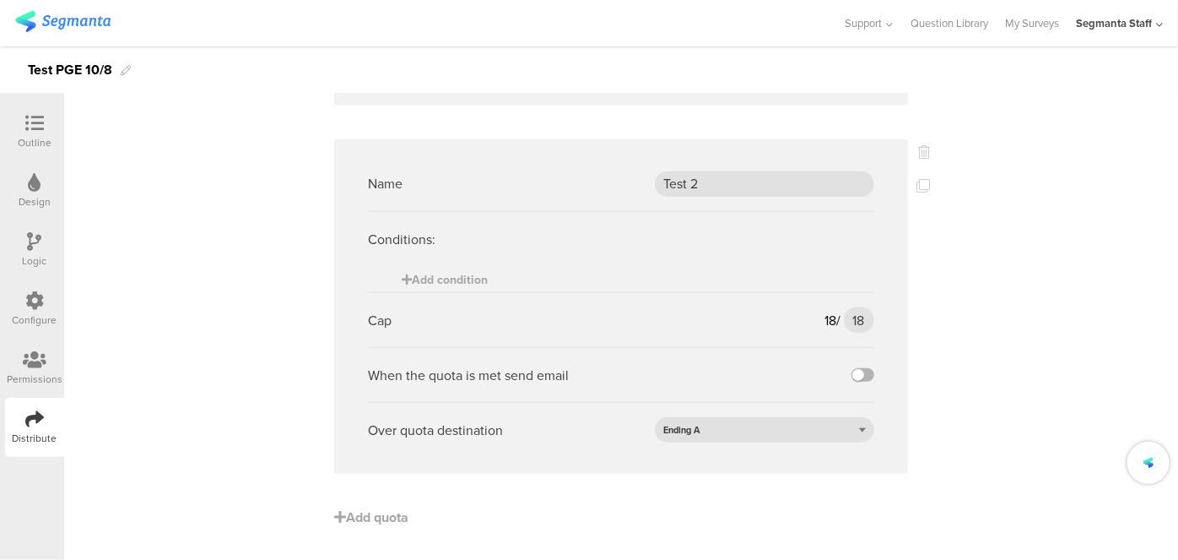
drag, startPoint x: 857, startPoint y: 371, endPoint x: 848, endPoint y: 371, distance: 9.3
click at [856, 371] on label at bounding box center [863, 375] width 23 height 14
click at [0, 0] on input "checkbox" at bounding box center [0, 0] width 0 height 0
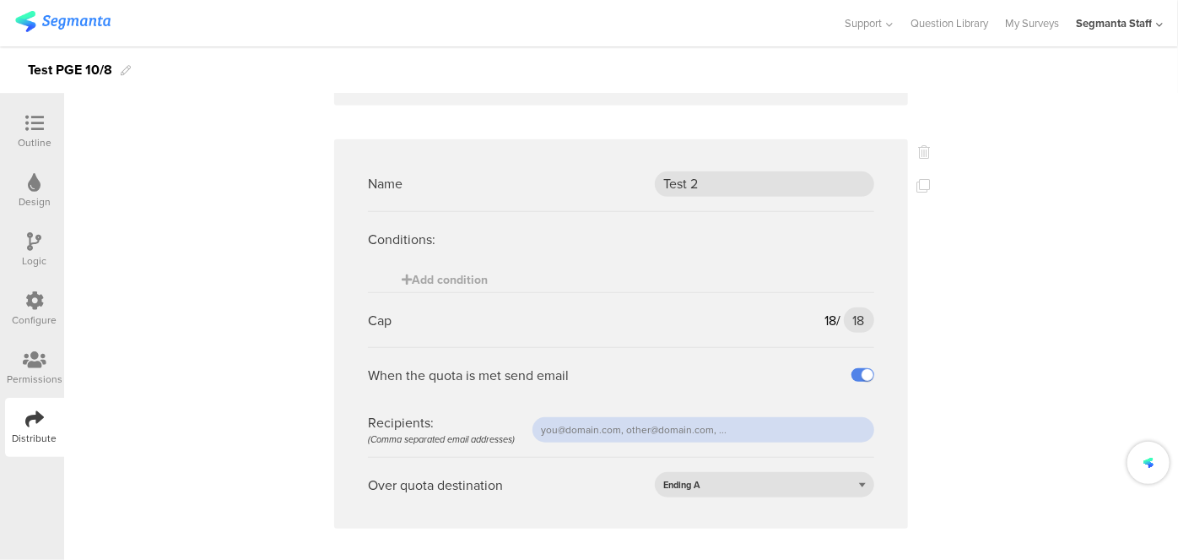
click at [721, 425] on input "text" at bounding box center [704, 429] width 342 height 25
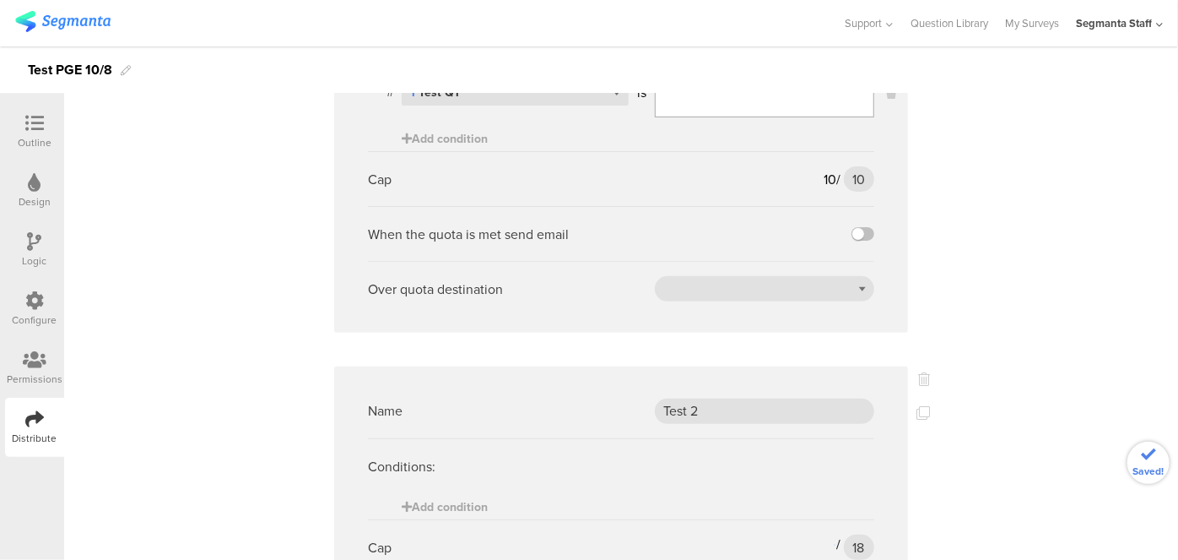
scroll to position [235, 0]
type input "[PERSON_NAME][EMAIL_ADDRESS][DOMAIN_NAME]"
click at [864, 230] on label at bounding box center [863, 237] width 23 height 14
click at [0, 0] on input "checkbox" at bounding box center [0, 0] width 0 height 0
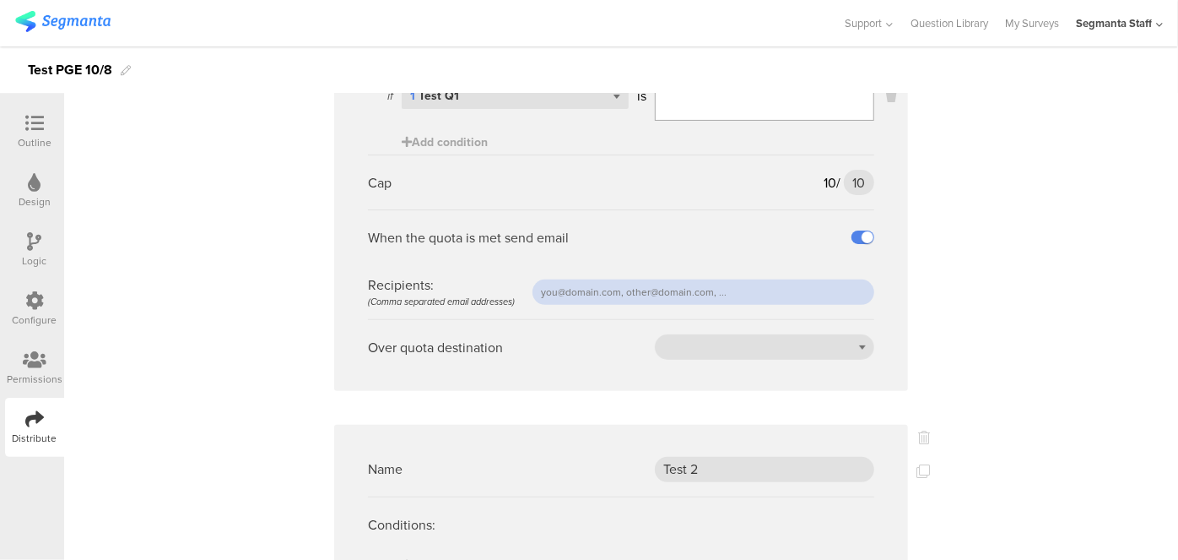
click at [712, 293] on input "text" at bounding box center [704, 291] width 342 height 25
type input "[PERSON_NAME][EMAIL_ADDRESS][DOMAIN_NAME]"
click at [819, 338] on div at bounding box center [764, 346] width 219 height 25
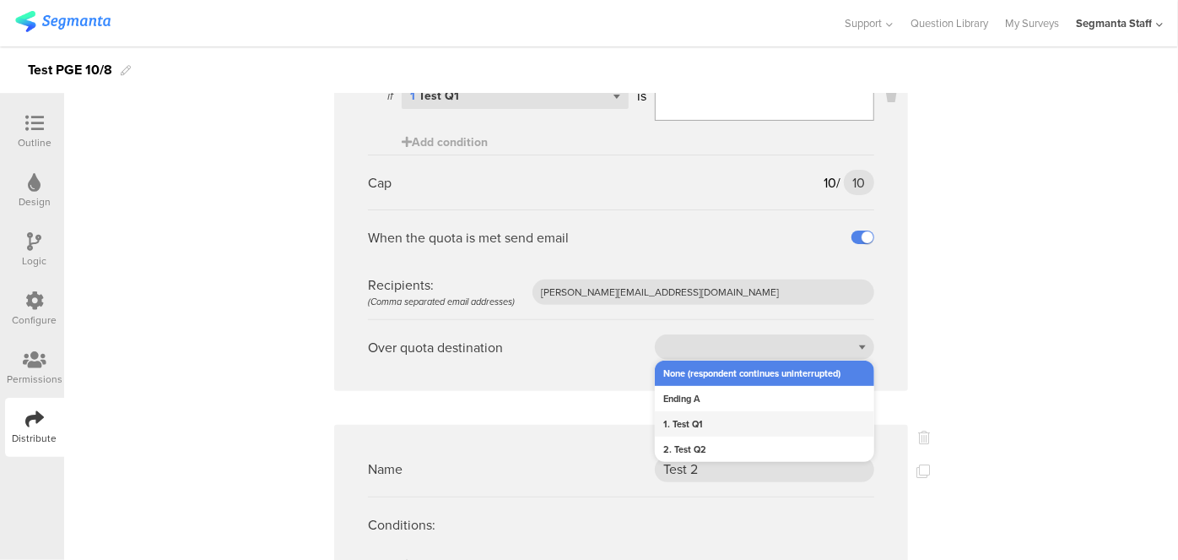
click at [756, 427] on div "1. Test Q1" at bounding box center [764, 423] width 219 height 25
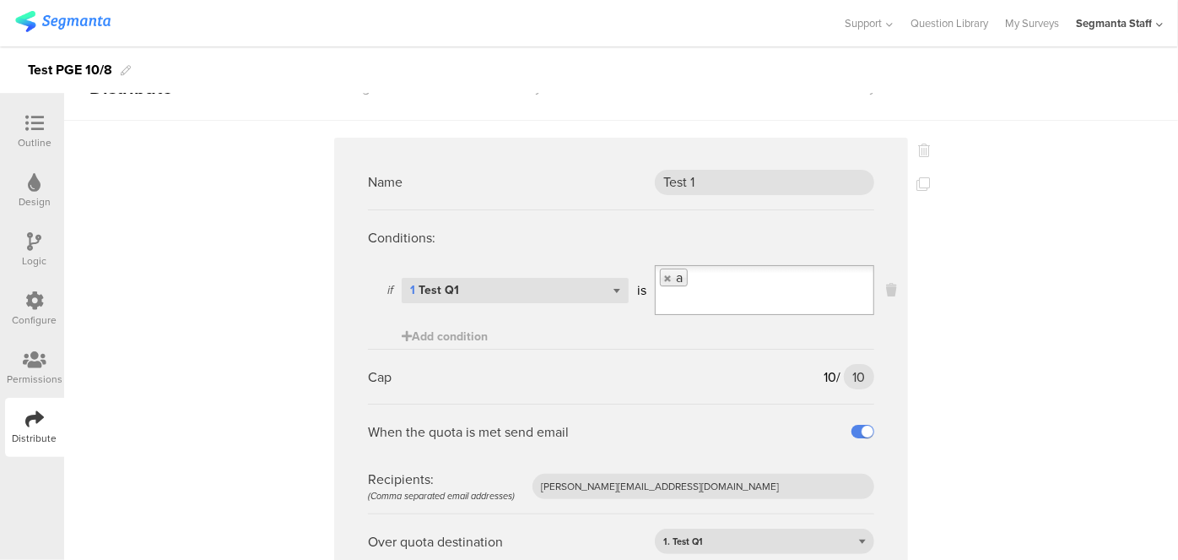
scroll to position [0, 0]
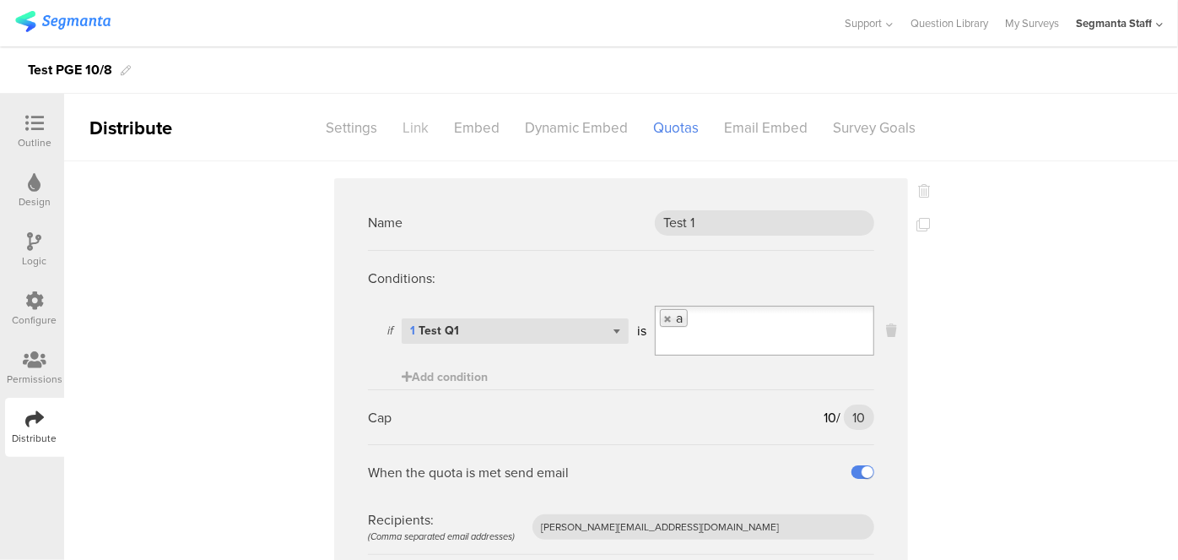
click at [413, 122] on div "Link" at bounding box center [416, 128] width 51 height 30
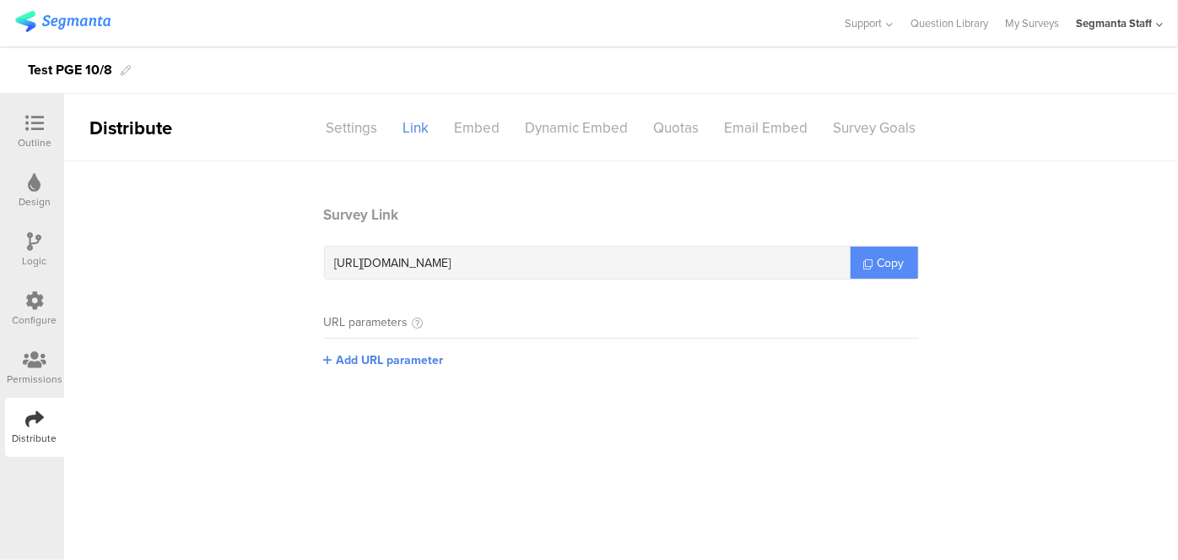
click at [895, 260] on span "Copy" at bounding box center [891, 263] width 27 height 18
click at [743, 122] on div "Email Embed" at bounding box center [766, 128] width 109 height 30
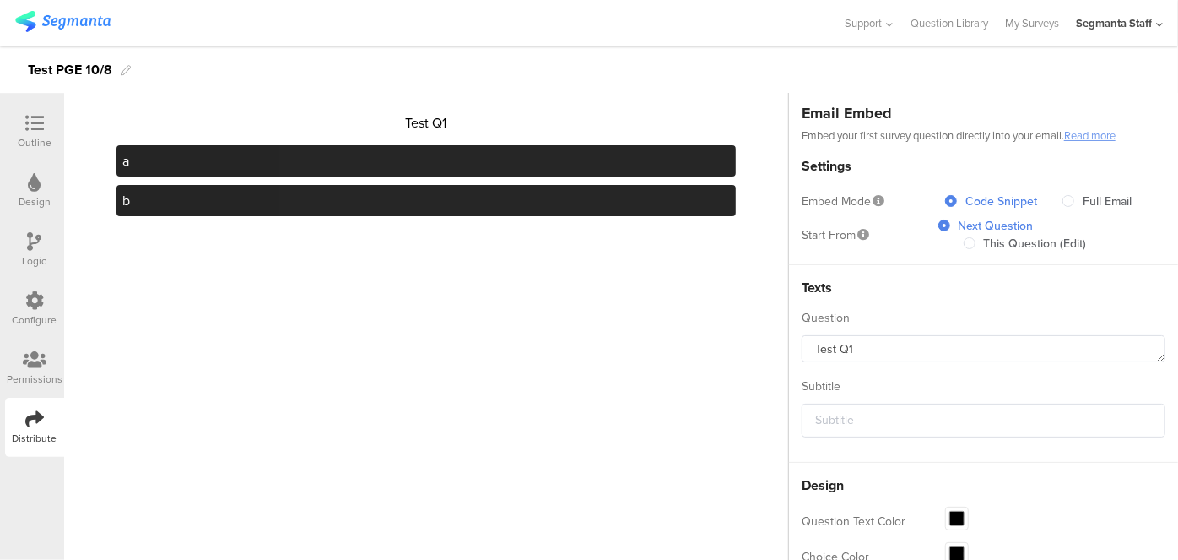
scroll to position [153, 0]
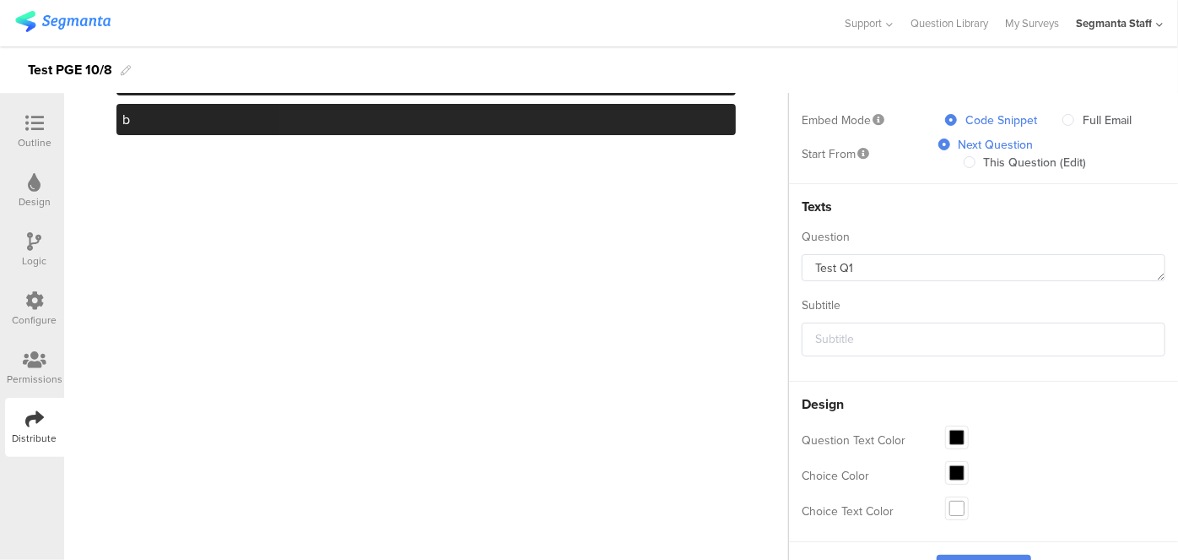
click at [825, 309] on div "Subtitle" at bounding box center [984, 305] width 364 height 18
click at [832, 329] on input "text" at bounding box center [984, 339] width 364 height 34
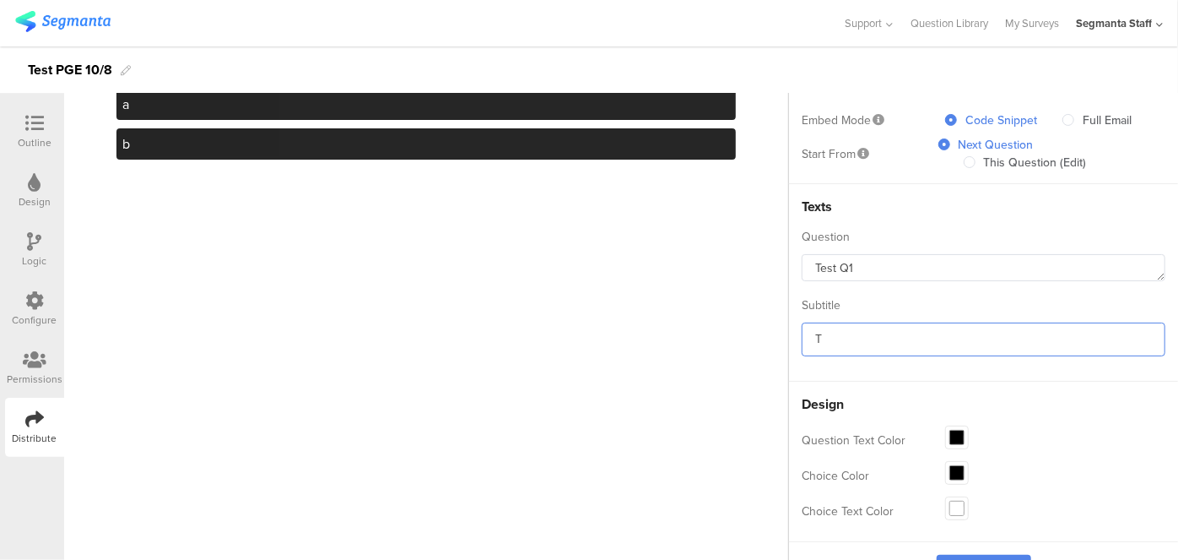
scroll to position [177, 0]
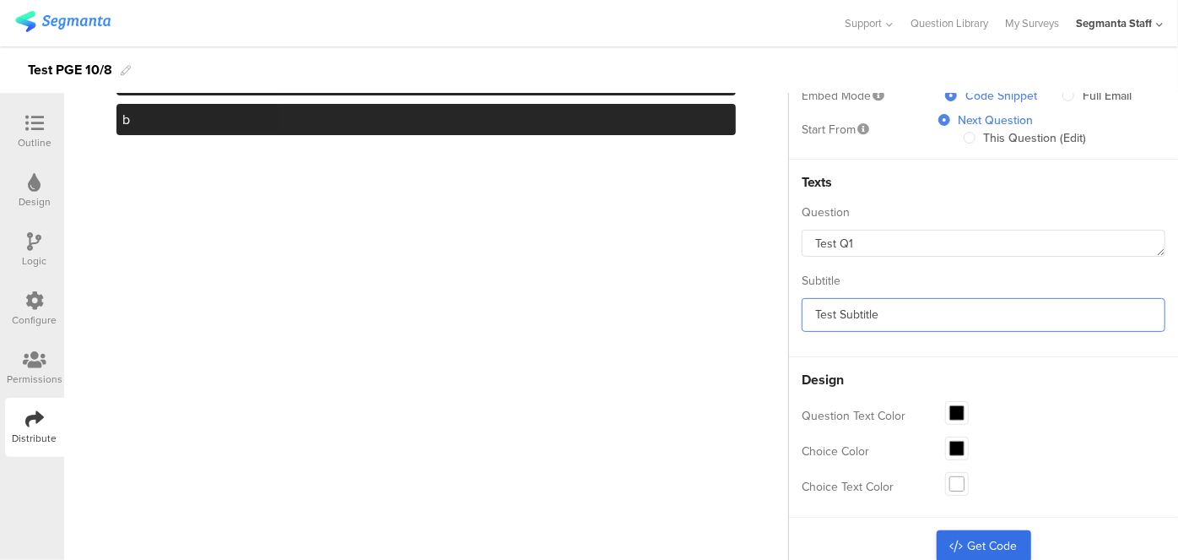
type input "Test Subtitle"
click at [950, 540] on icon at bounding box center [957, 546] width 14 height 12
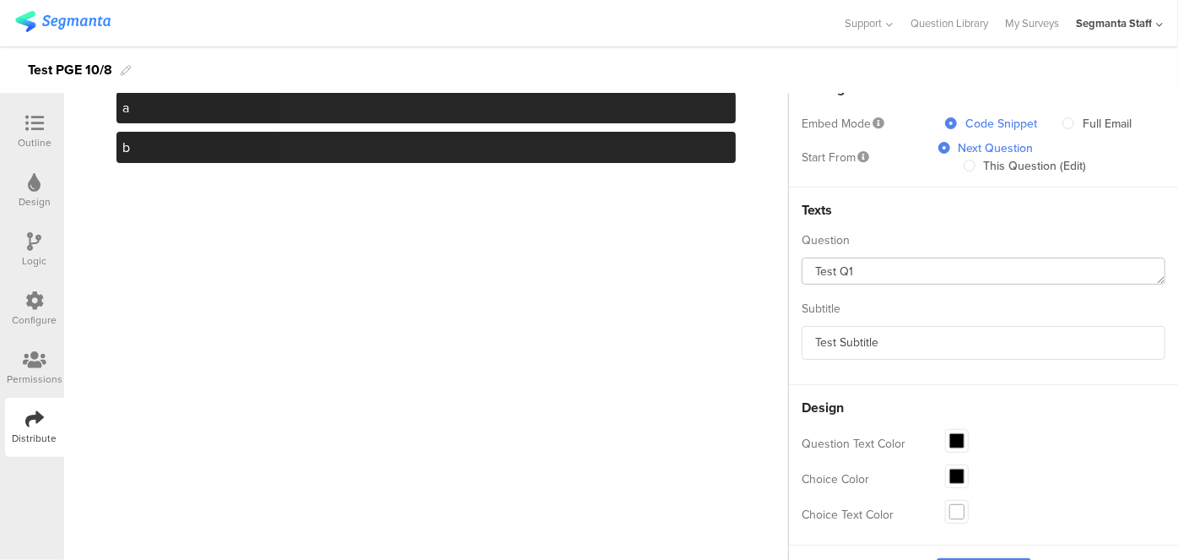
scroll to position [189, 0]
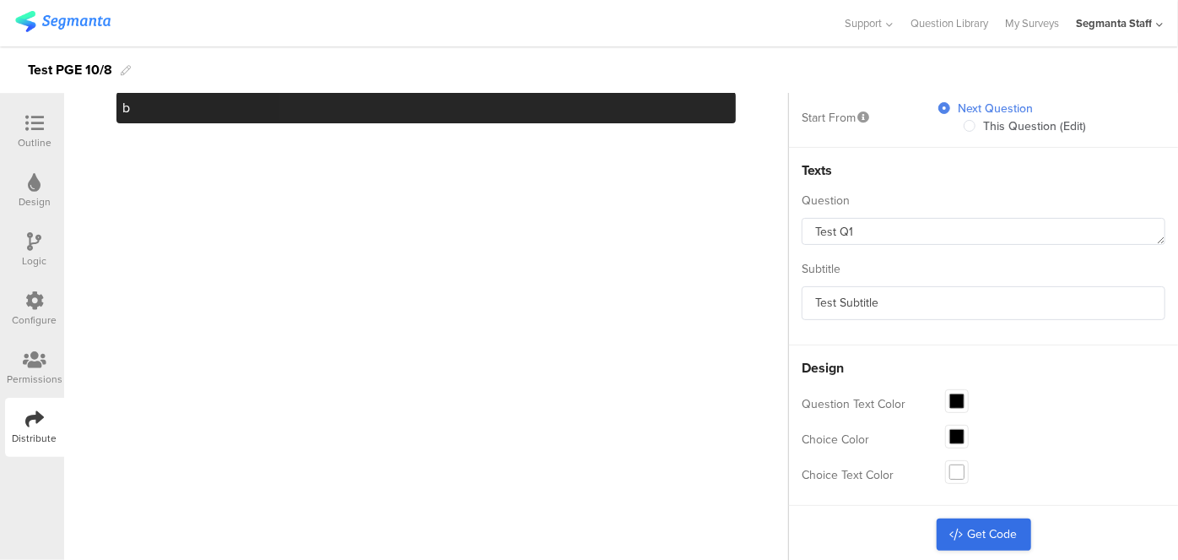
click at [965, 524] on link "Get Code" at bounding box center [984, 534] width 95 height 32
click at [954, 527] on link "Get Code" at bounding box center [984, 534] width 95 height 32
click at [958, 527] on link "Get Code" at bounding box center [984, 534] width 95 height 32
copy link "Get"
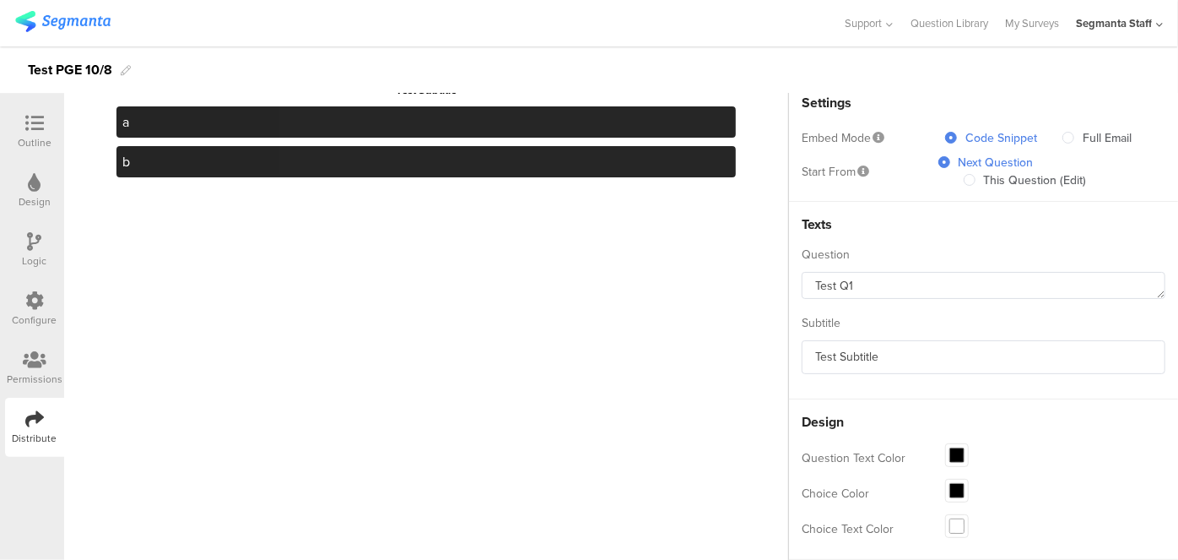
scroll to position [0, 0]
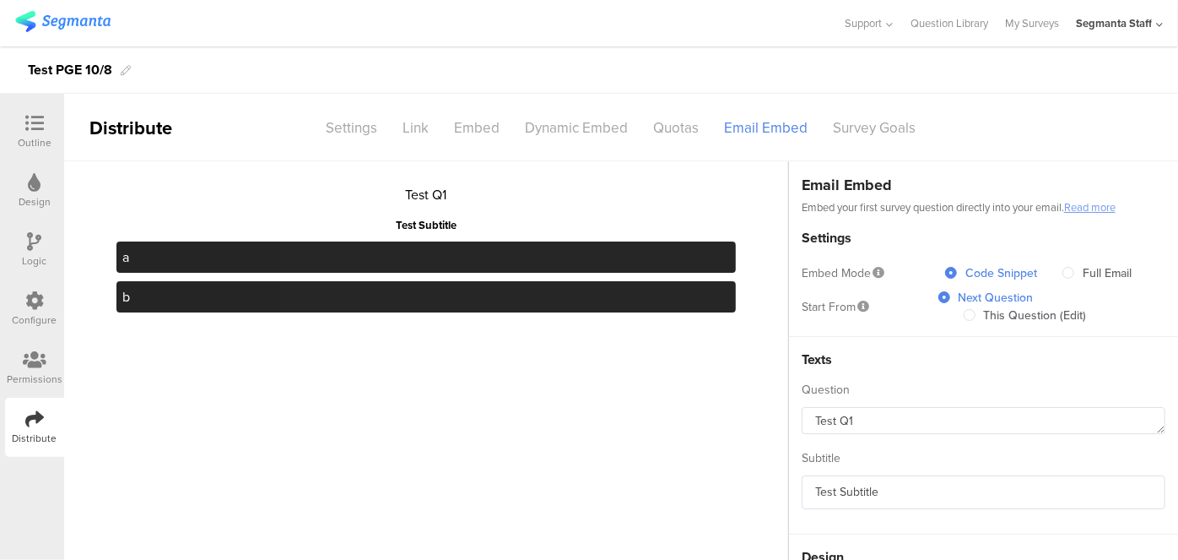
drag, startPoint x: 23, startPoint y: 124, endPoint x: 342, endPoint y: 0, distance: 342.3
click at [24, 122] on div at bounding box center [35, 124] width 34 height 21
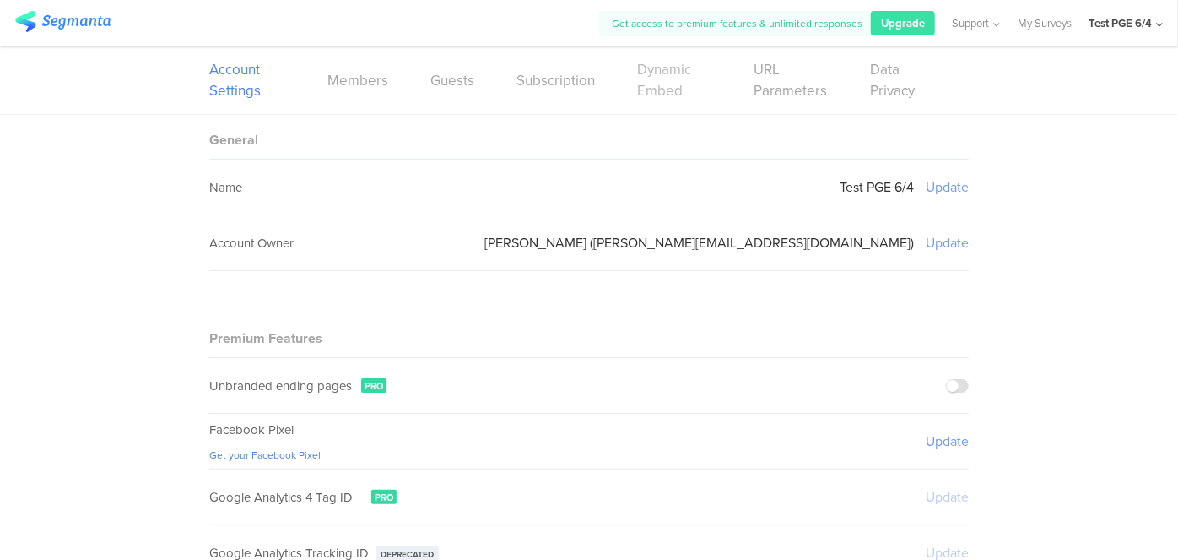
click at [567, 88] on link "Dynamic Embed" at bounding box center [674, 80] width 74 height 42
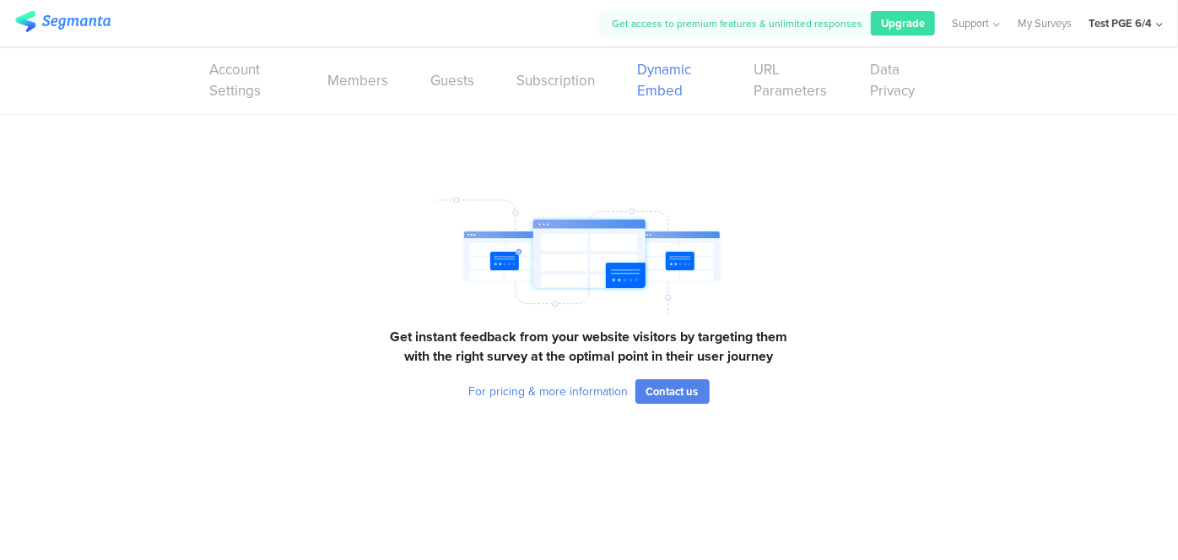
click at [567, 29] on div "Test PGE 6/4" at bounding box center [1120, 23] width 63 height 16
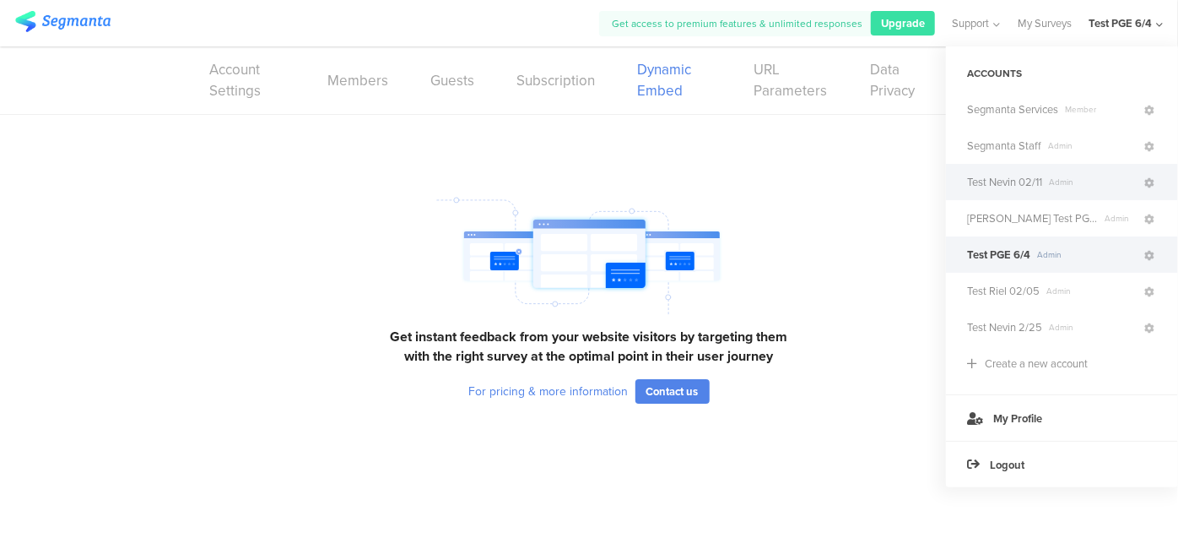
click at [567, 187] on span "Test Nevin 02/11" at bounding box center [1004, 182] width 75 height 16
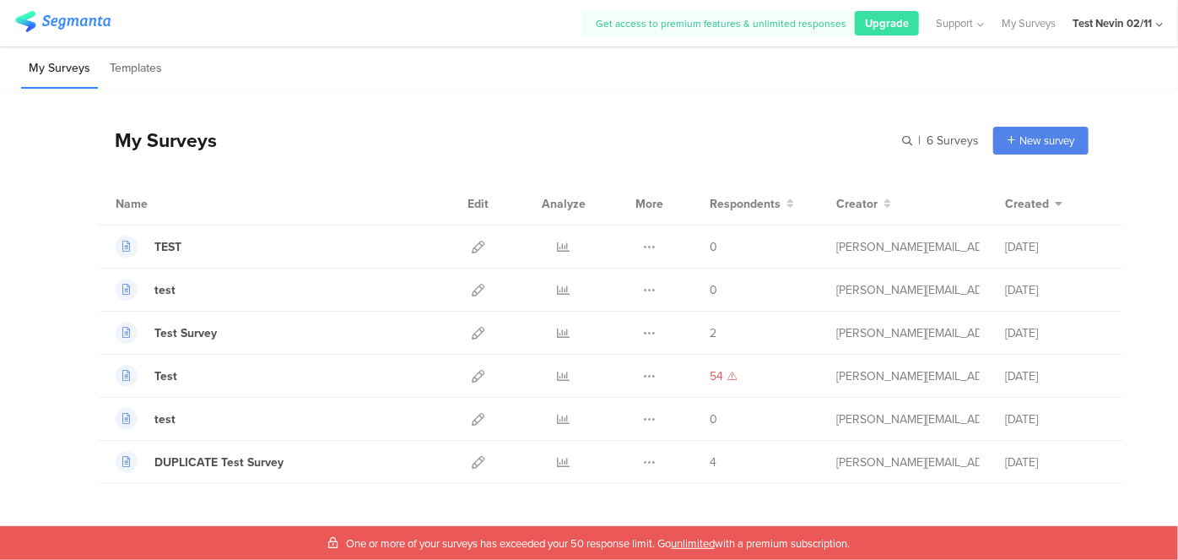
click at [567, 14] on div "Test Nevin 02/11" at bounding box center [1118, 23] width 90 height 46
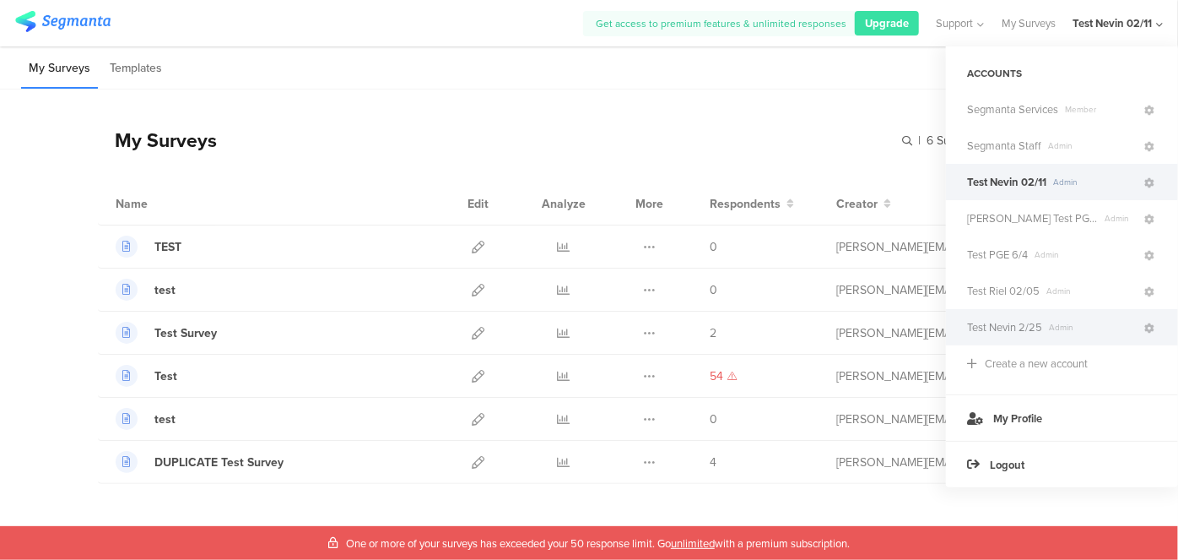
click at [567, 317] on div "Test [PERSON_NAME] 2/25 Admin" at bounding box center [1062, 327] width 232 height 36
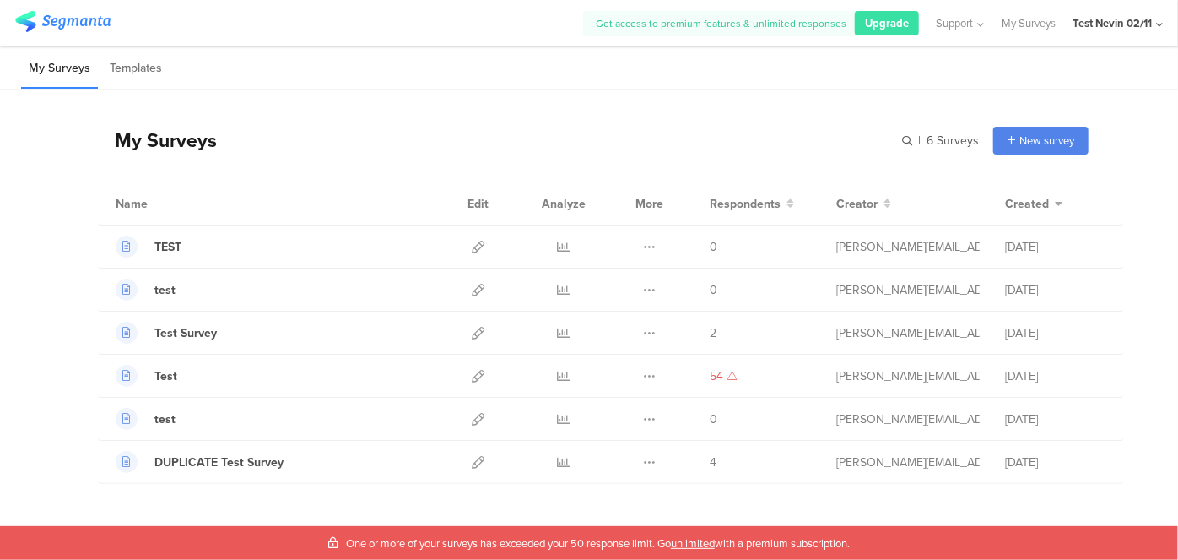
click at [567, 30] on div "Test Nevin 02/11" at bounding box center [1118, 23] width 90 height 46
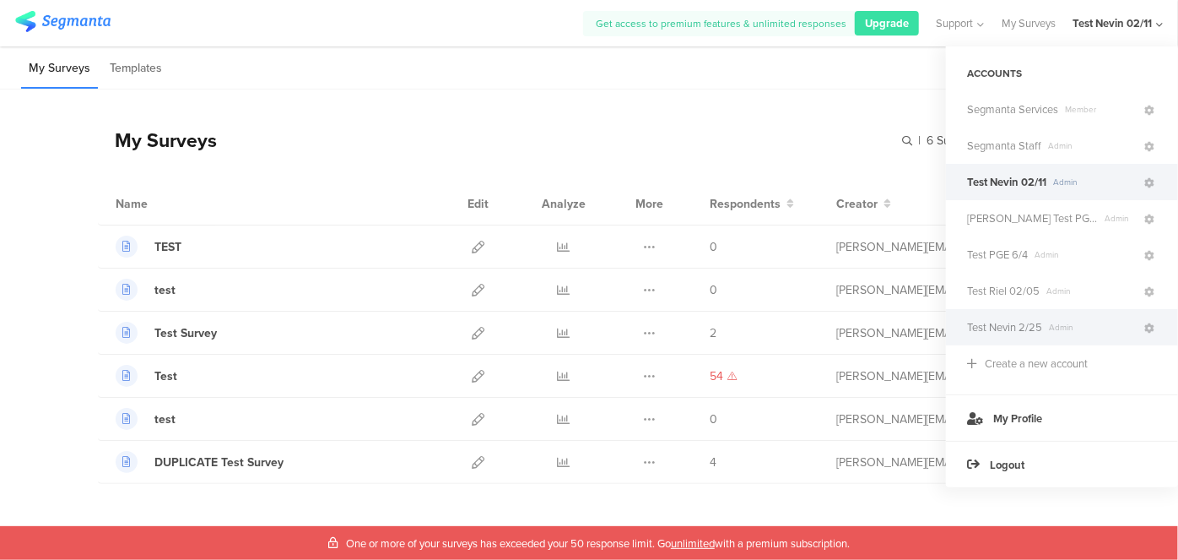
click at [567, 327] on span "Test Nevin 2/25" at bounding box center [1004, 327] width 75 height 16
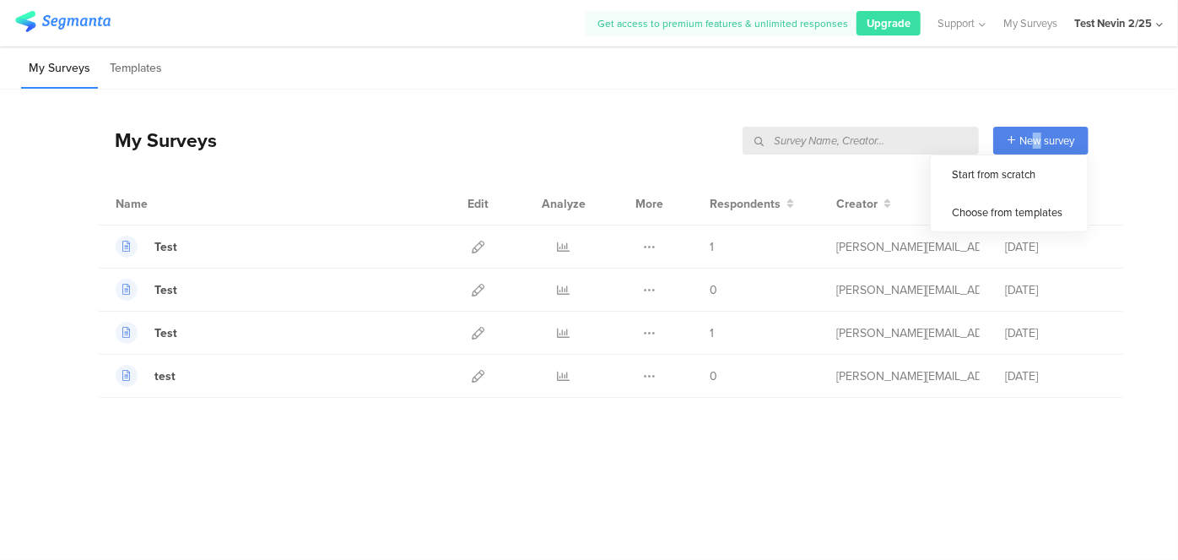
click at [567, 139] on span "New survey" at bounding box center [1047, 141] width 55 height 16
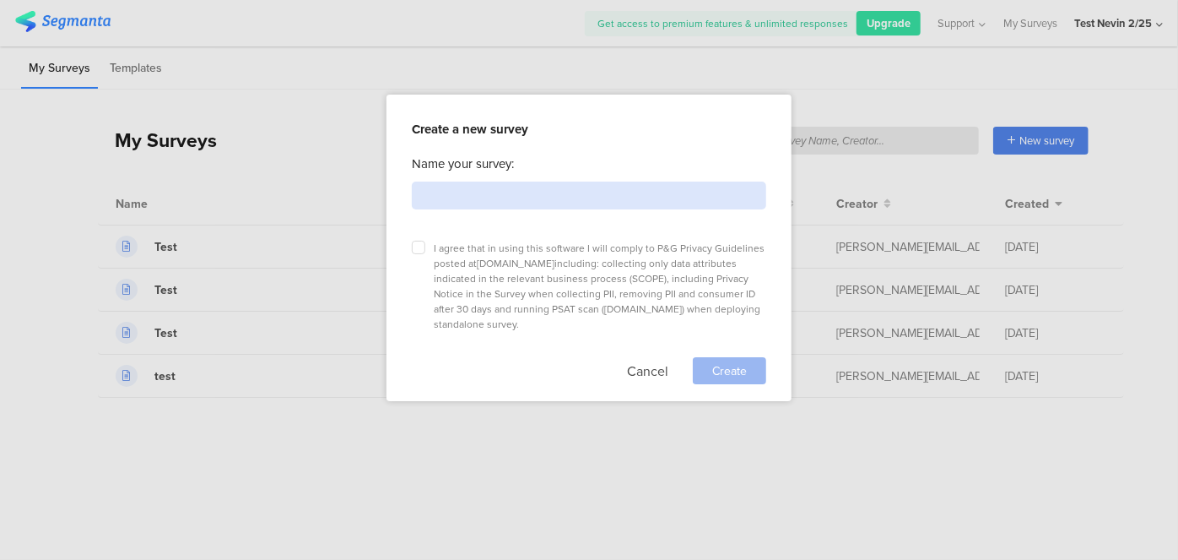
click at [567, 197] on input at bounding box center [589, 195] width 354 height 28
type input "Test"
click at [417, 246] on icon at bounding box center [418, 247] width 7 height 7
click at [0, 0] on input "checkbox" at bounding box center [0, 0] width 0 height 0
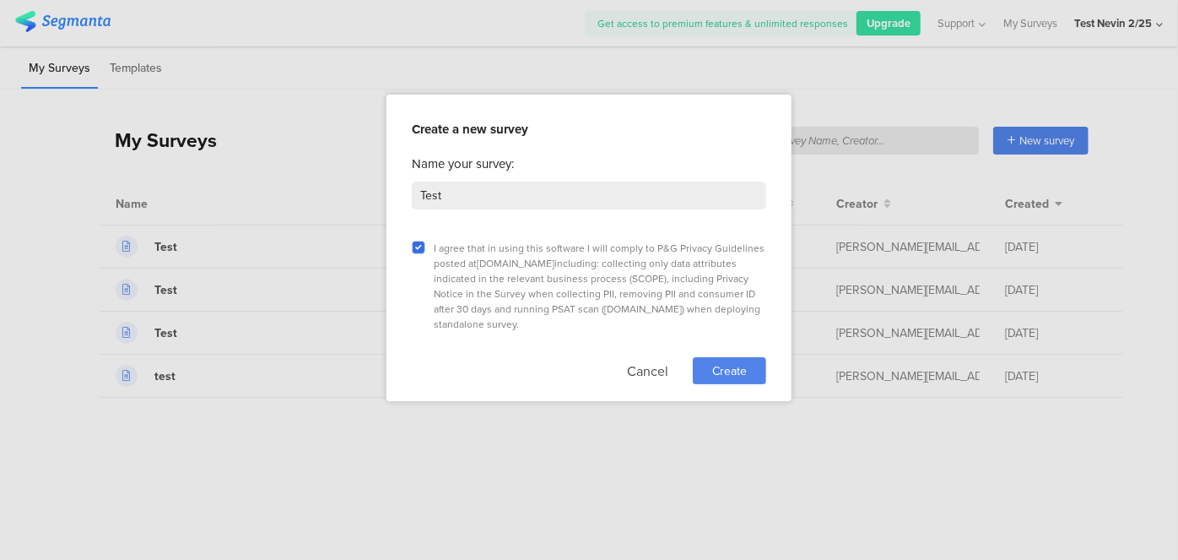
click at [567, 362] on span "Create" at bounding box center [729, 371] width 35 height 18
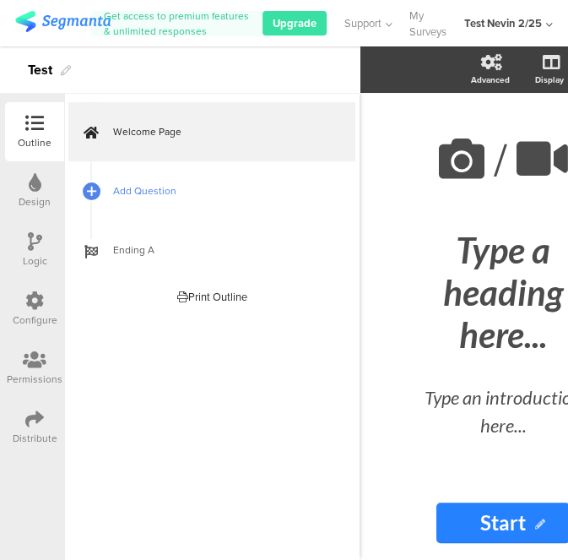
click at [147, 183] on span "Add Question" at bounding box center [221, 190] width 216 height 17
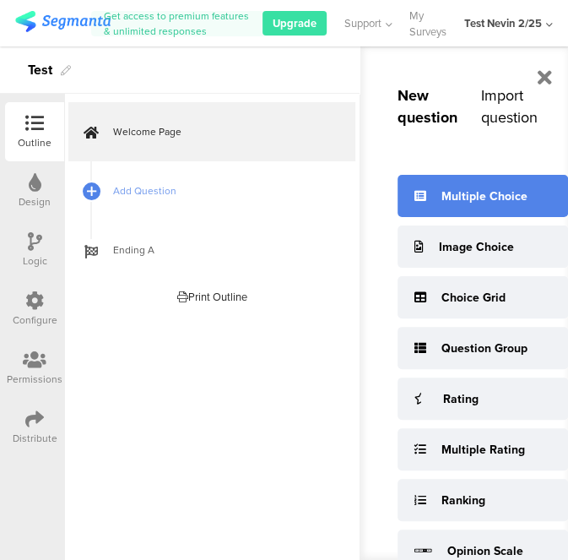
click at [424, 199] on icon at bounding box center [420, 196] width 12 height 12
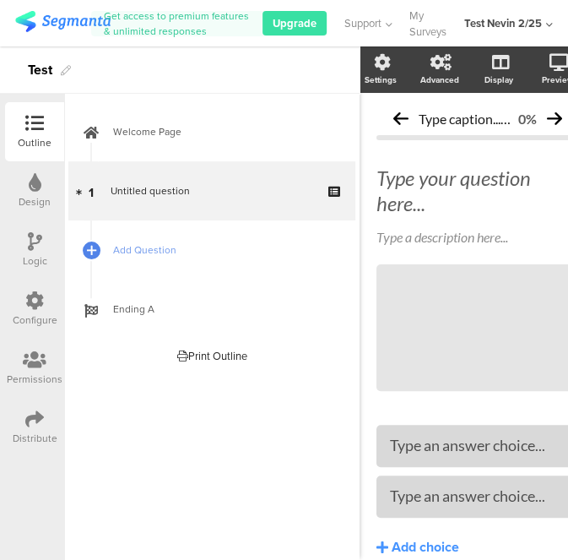
click at [338, 430] on div "Welcome Page 1 Untitled question Add Question Ending A Print Outline Welcome Pa…" at bounding box center [211, 327] width 295 height 466
click at [135, 248] on span "Add Question" at bounding box center [221, 249] width 216 height 17
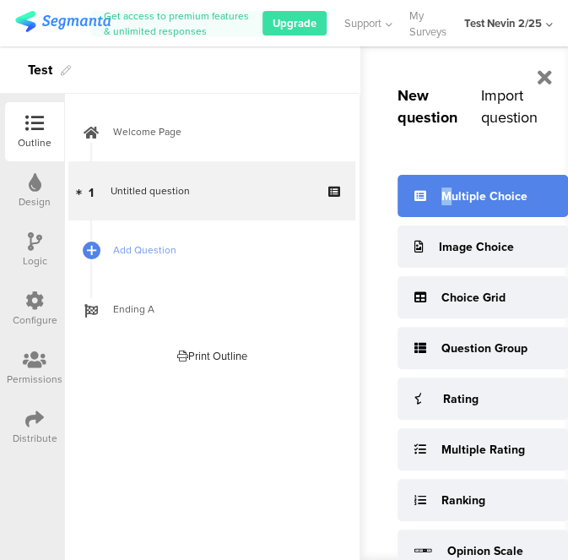
click at [443, 196] on div "Multiple Choice" at bounding box center [484, 196] width 86 height 18
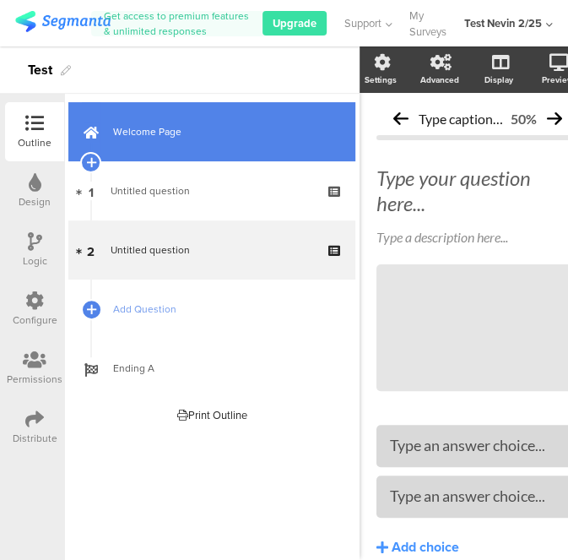
click at [195, 137] on span "Welcome Page" at bounding box center [221, 131] width 216 height 17
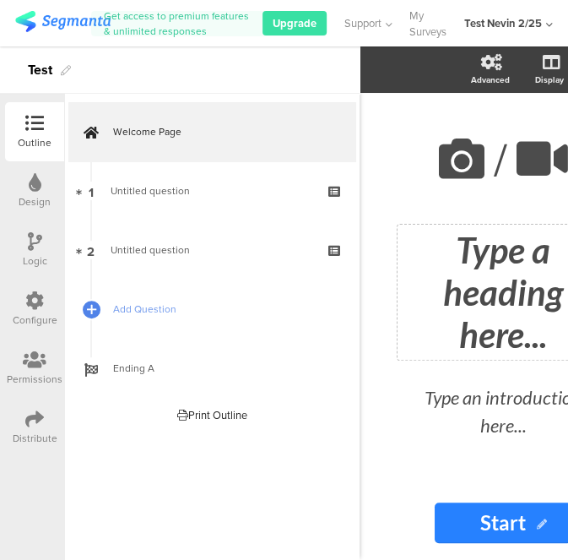
click at [484, 317] on div "/ Type a heading here... Type an introduction here..." at bounding box center [503, 288] width 203 height 333
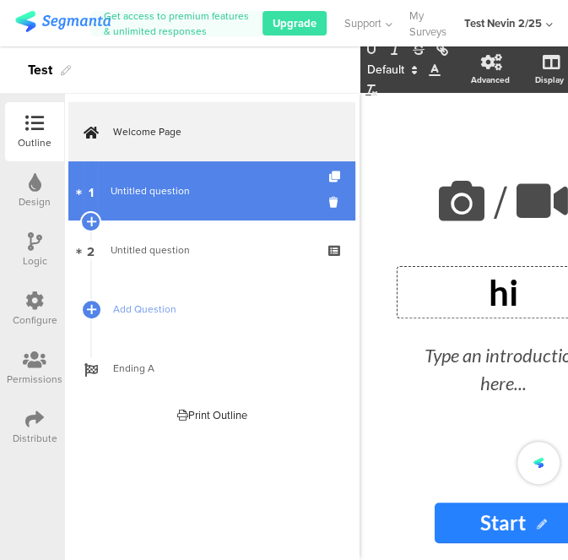
click at [227, 201] on link "1 Untitled question" at bounding box center [211, 190] width 287 height 59
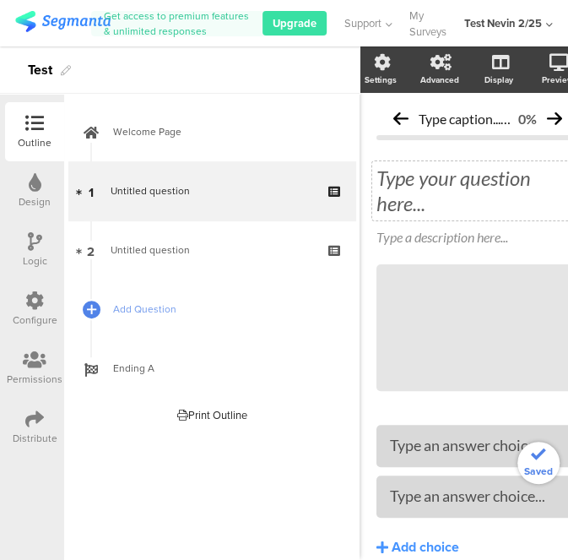
click at [474, 198] on span "Type your question here... Type a description here..." at bounding box center [477, 206] width 203 height 82
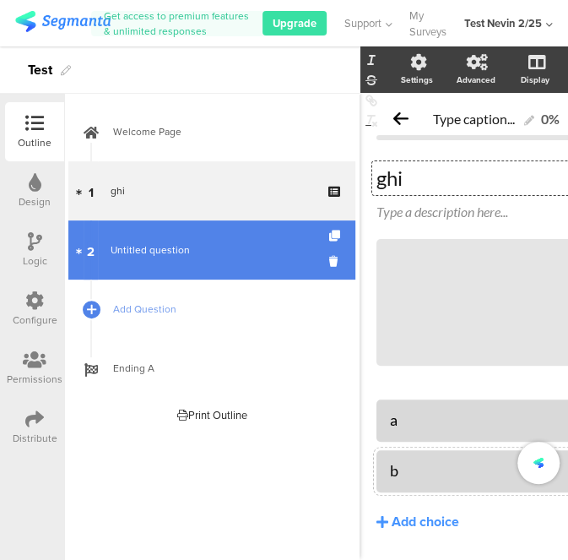
click at [136, 270] on link "2 Untitled question" at bounding box center [211, 249] width 287 height 59
